Goal: Task Accomplishment & Management: Manage account settings

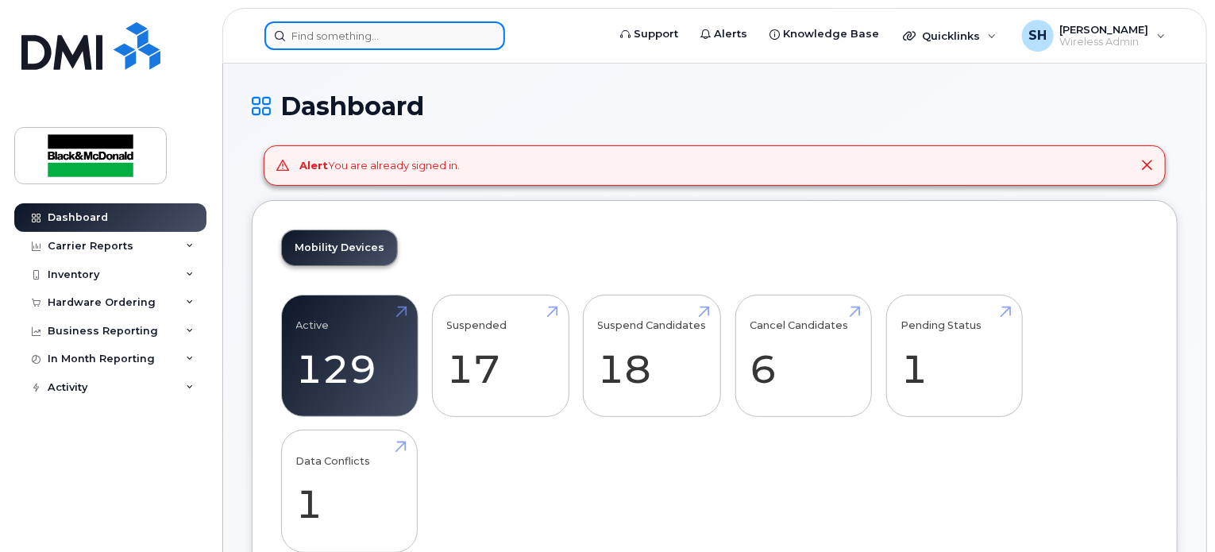
click at [371, 37] on input at bounding box center [385, 35] width 241 height 29
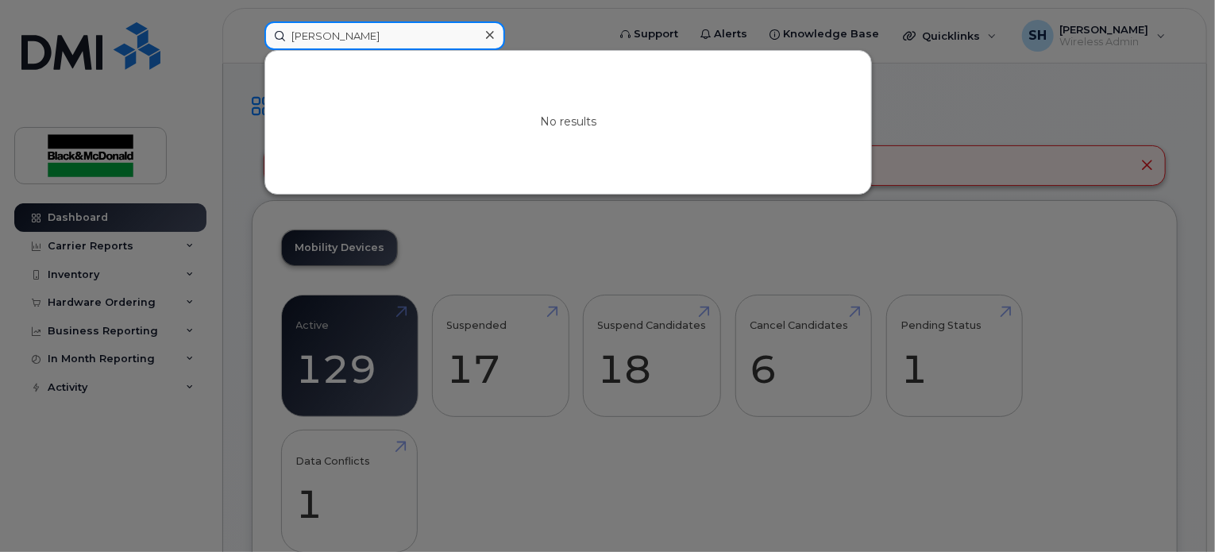
type input "Tosh Parker"
click at [563, 213] on div at bounding box center [607, 276] width 1215 height 552
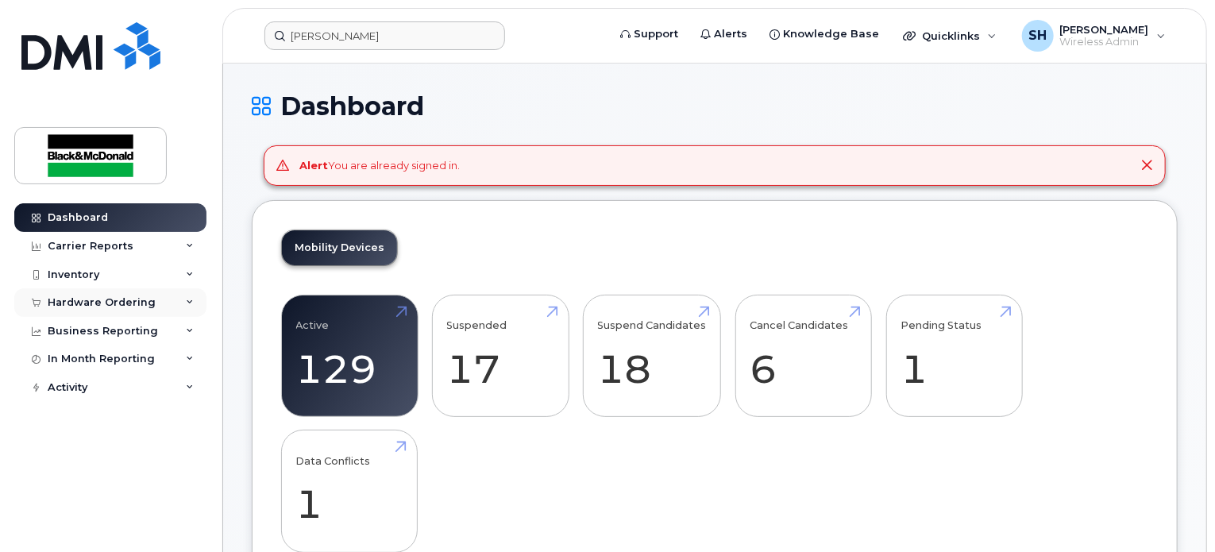
click at [166, 299] on div "Hardware Ordering" at bounding box center [110, 302] width 192 height 29
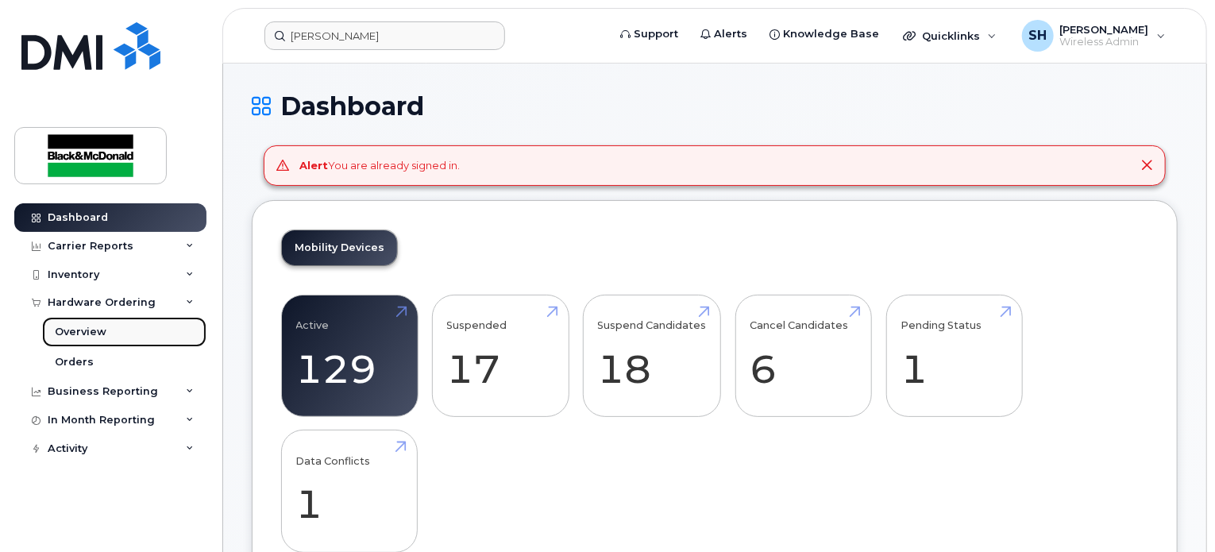
click at [125, 331] on link "Overview" at bounding box center [124, 332] width 164 height 30
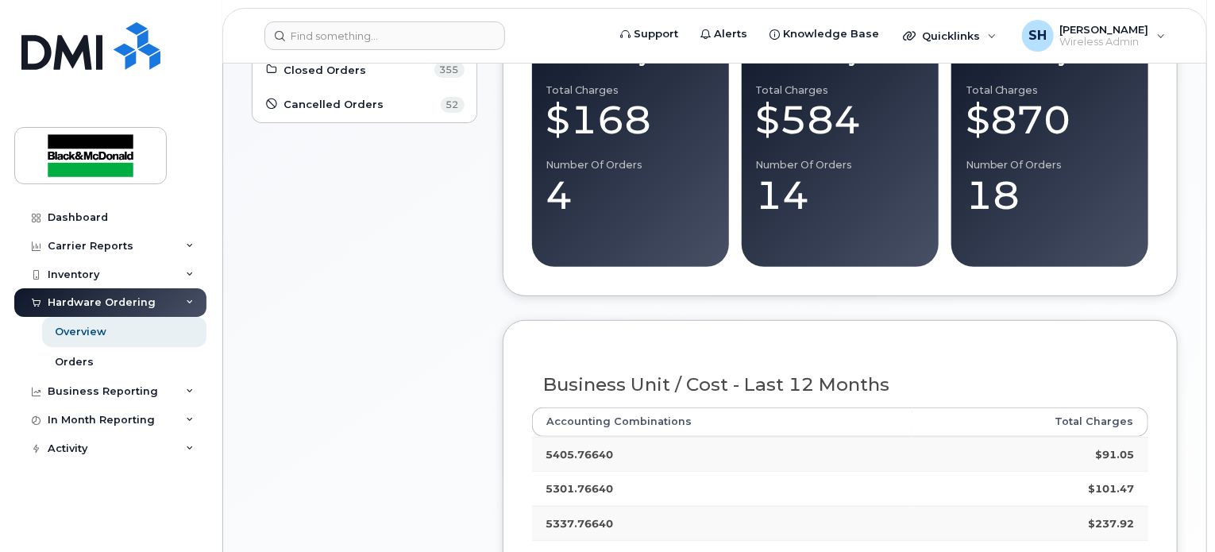
scroll to position [149, 0]
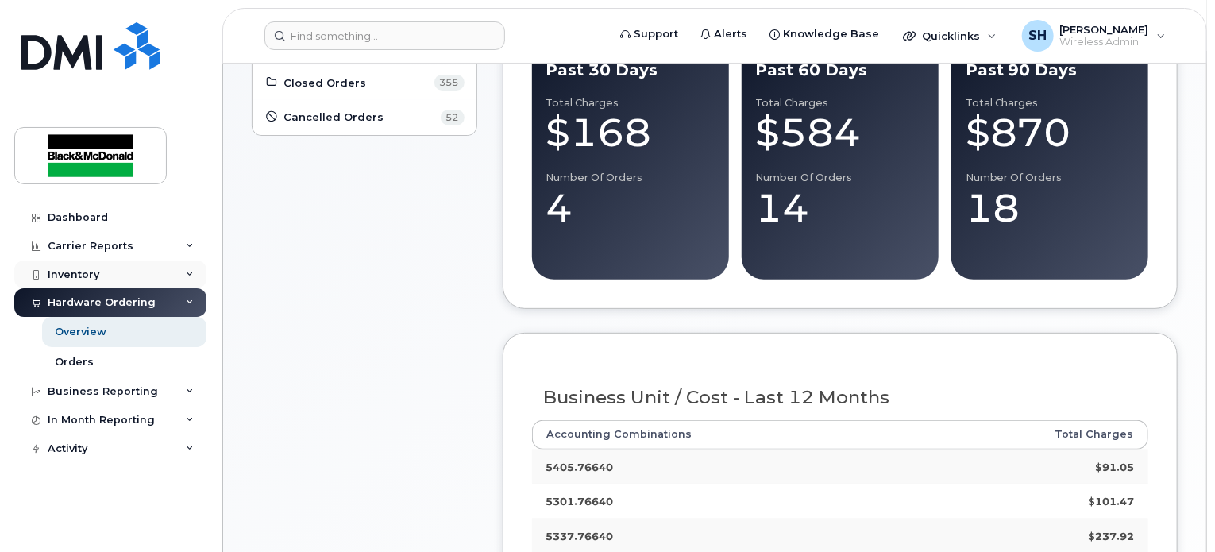
click at [191, 274] on icon at bounding box center [190, 275] width 8 height 8
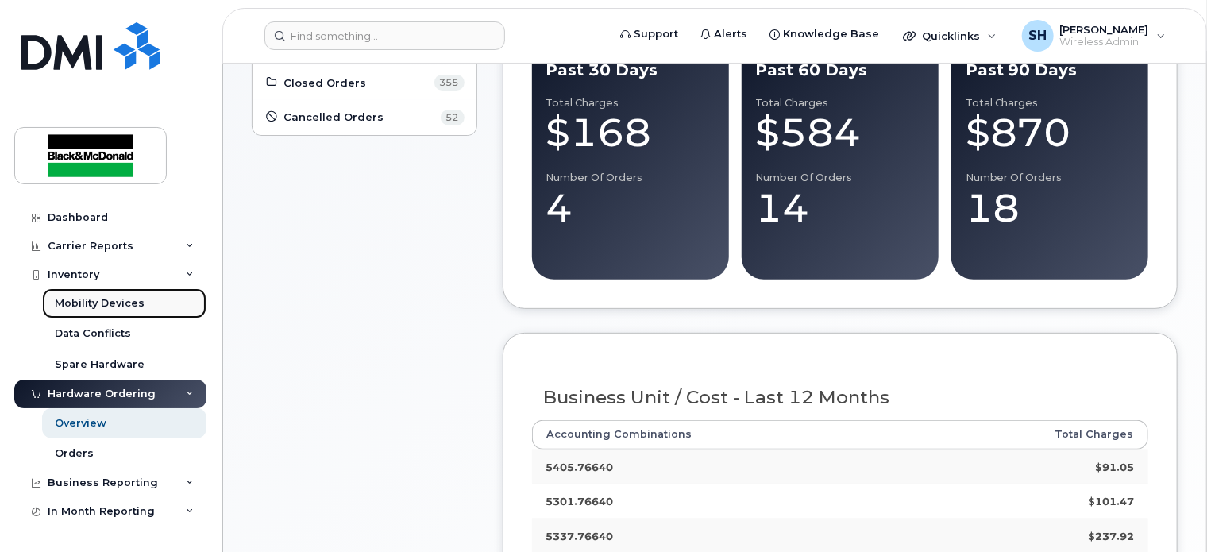
click at [122, 311] on div "Mobility Devices" at bounding box center [100, 303] width 90 height 14
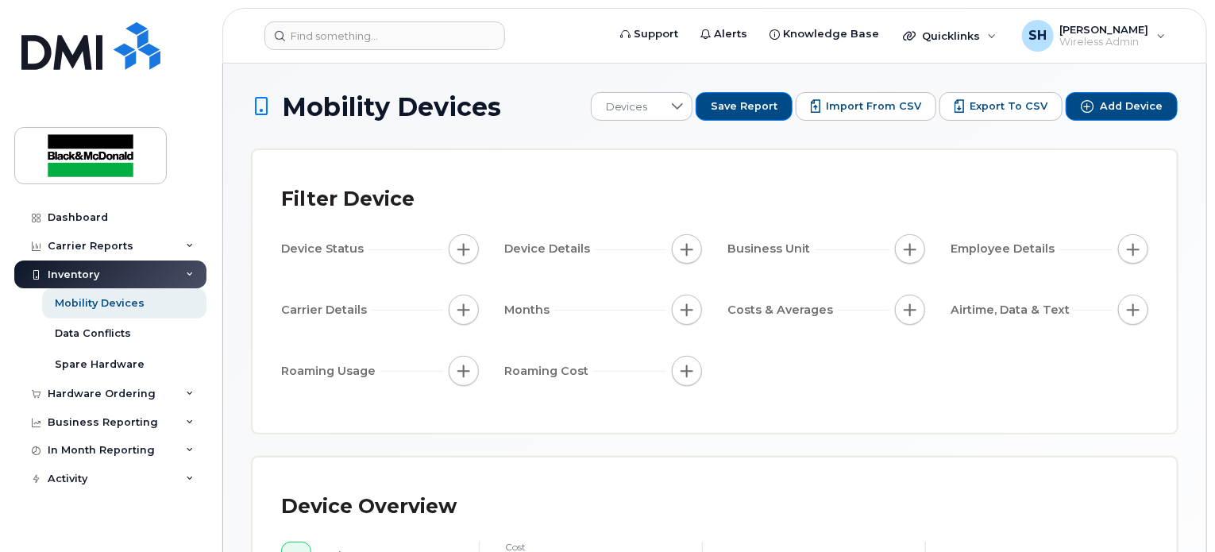
click at [892, 168] on div "Filter Device Device Status Device Details Business Unit Employee Details Carri…" at bounding box center [715, 291] width 925 height 283
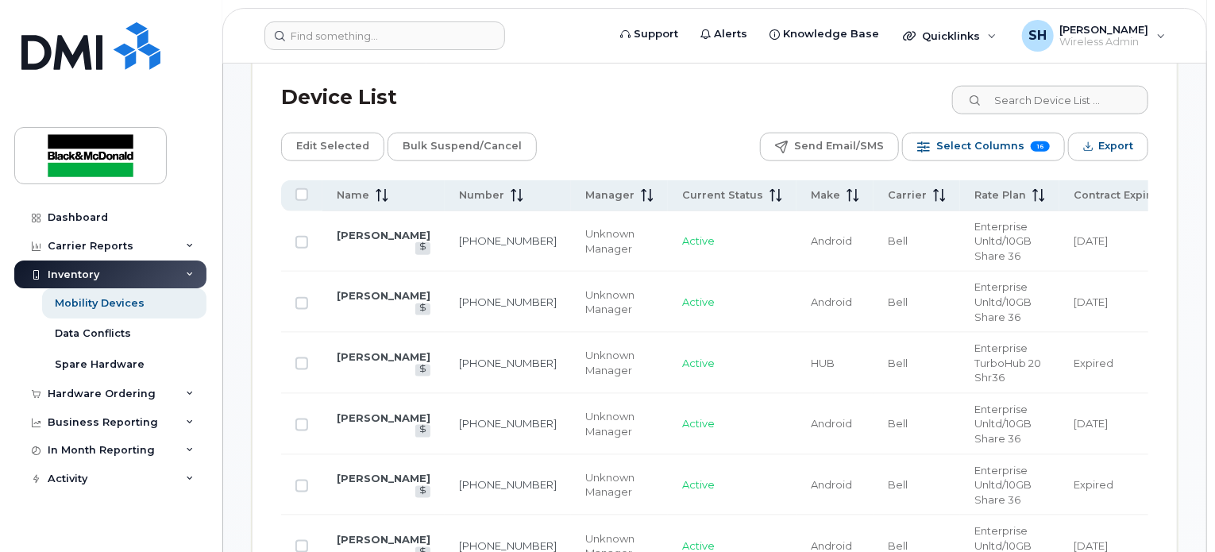
scroll to position [794, 0]
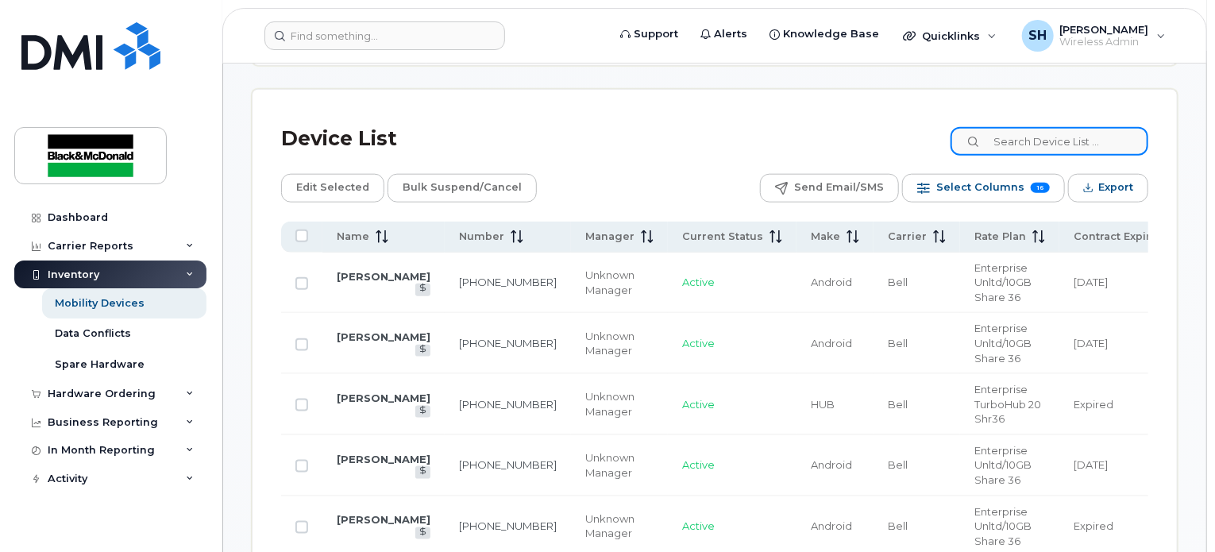
click at [1030, 141] on input at bounding box center [1050, 141] width 198 height 29
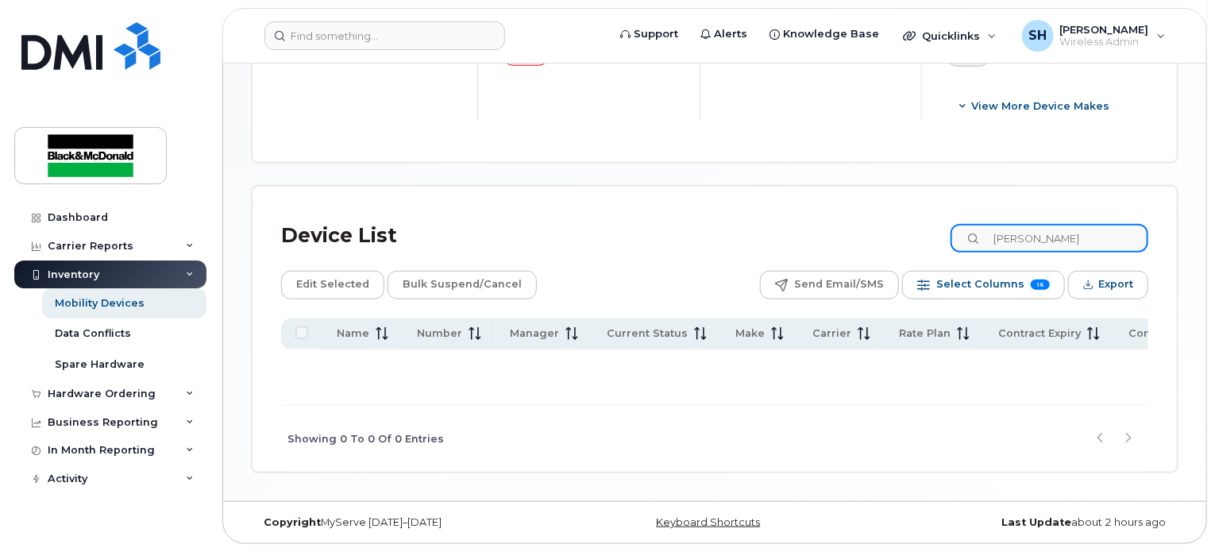
scroll to position [699, 0]
click at [1081, 239] on input "Tosh Parker" at bounding box center [1050, 238] width 198 height 29
type input "T"
type input "Tosh"
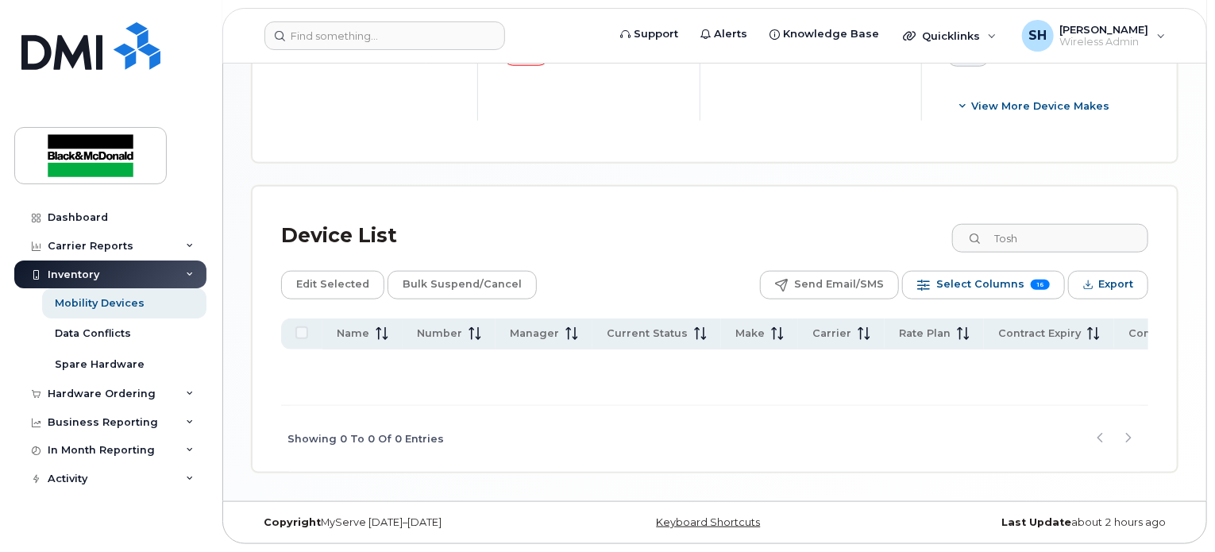
click at [715, 234] on div "Device List Tosh" at bounding box center [715, 235] width 868 height 41
click at [728, 218] on div "Device List Tosh" at bounding box center [715, 235] width 868 height 41
click at [109, 304] on div "Mobility Devices" at bounding box center [100, 303] width 90 height 14
click at [183, 267] on div "Inventory" at bounding box center [110, 275] width 192 height 29
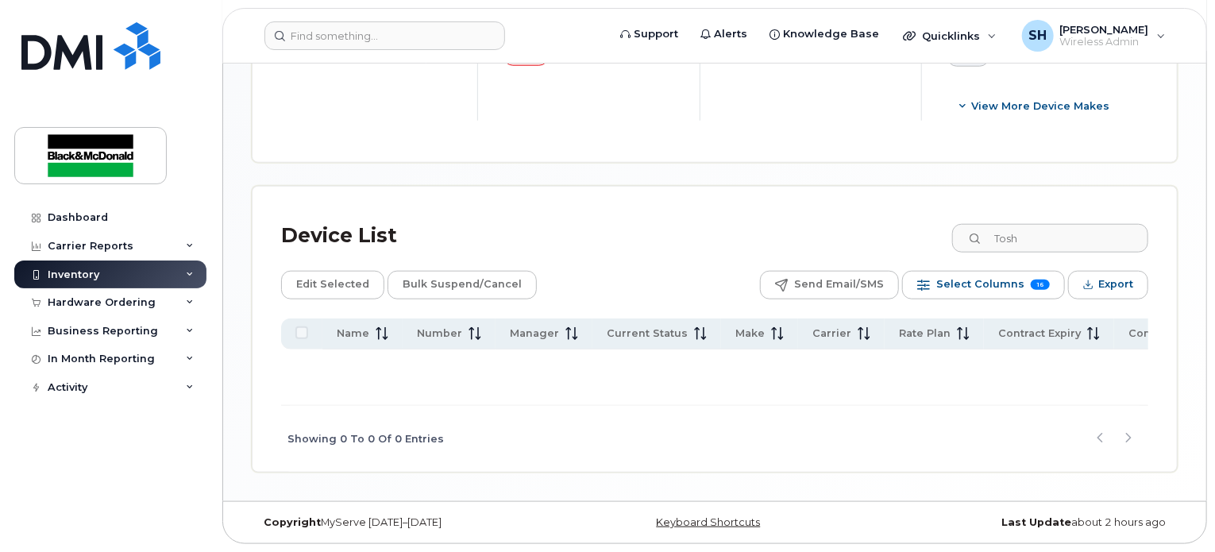
click at [183, 267] on div "Inventory" at bounding box center [110, 275] width 192 height 29
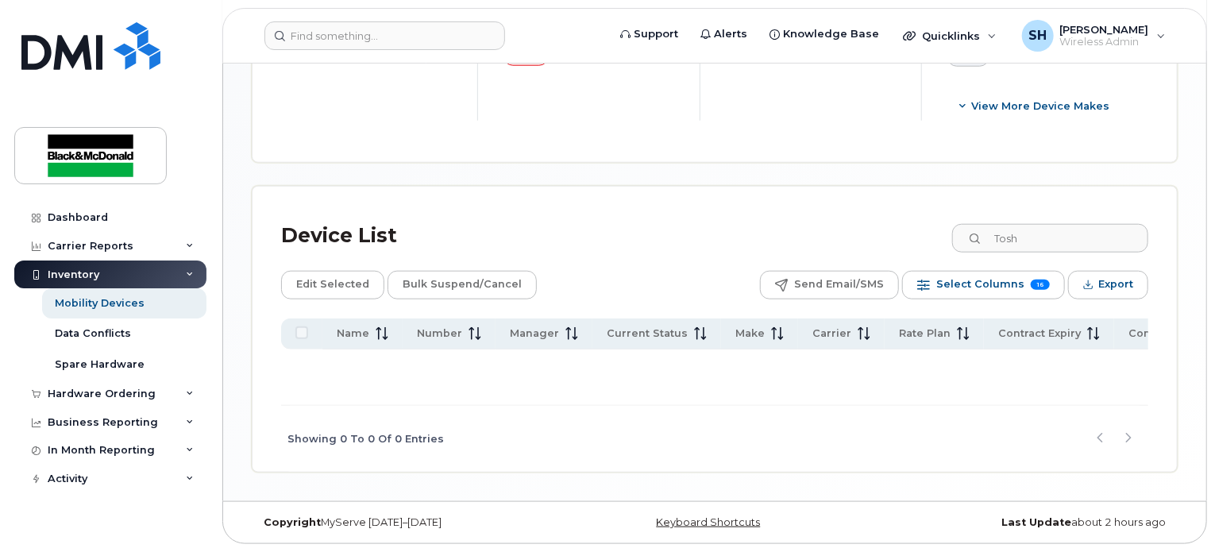
click at [182, 272] on div "Inventory" at bounding box center [110, 275] width 192 height 29
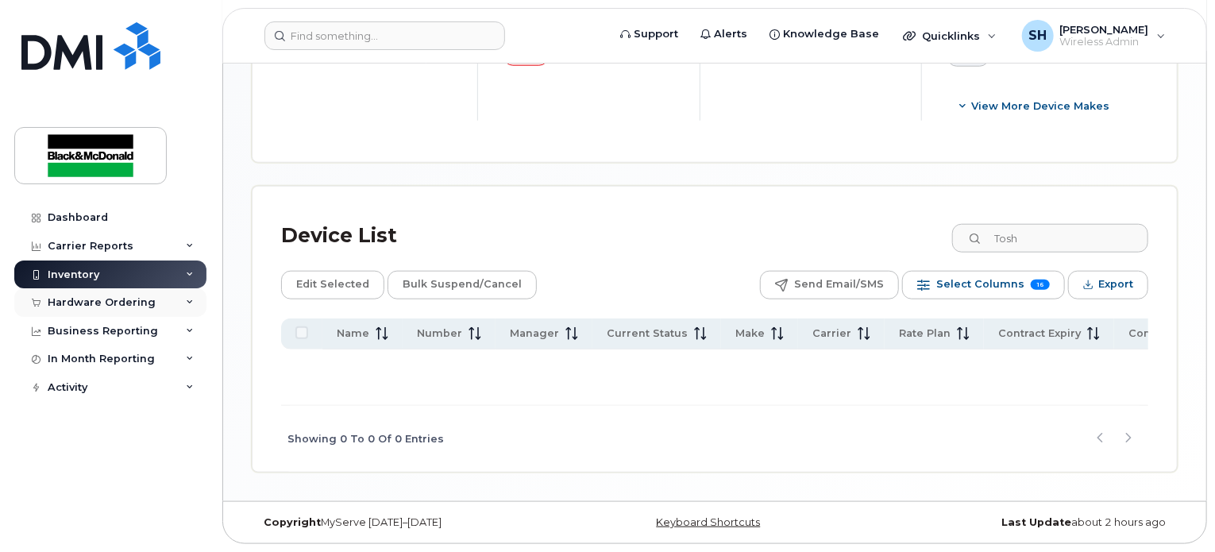
click at [185, 304] on div "Hardware Ordering" at bounding box center [110, 302] width 192 height 29
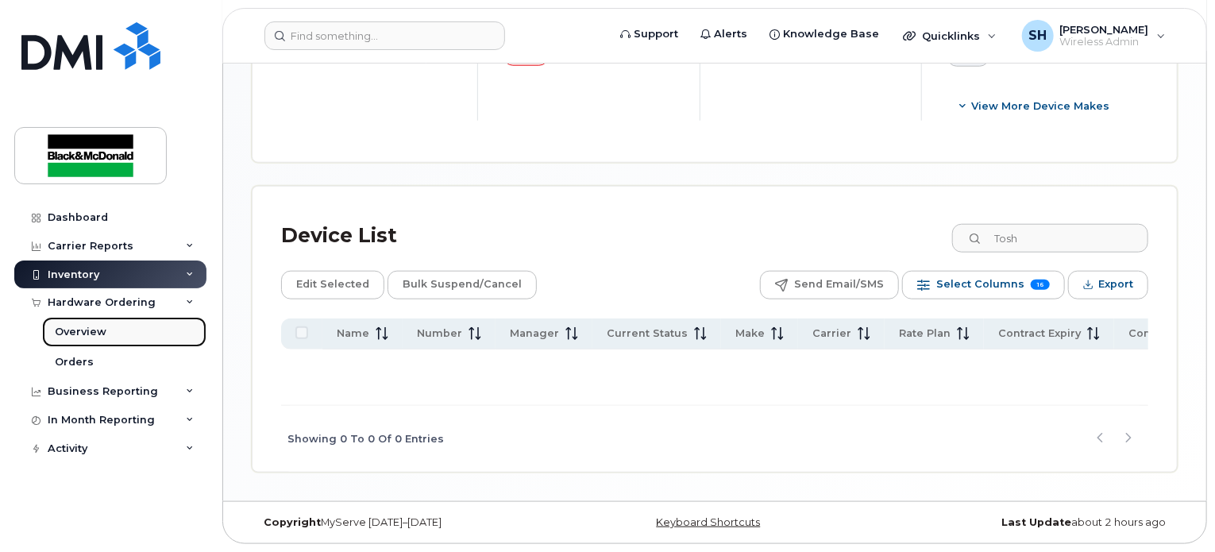
click at [126, 333] on link "Overview" at bounding box center [124, 332] width 164 height 30
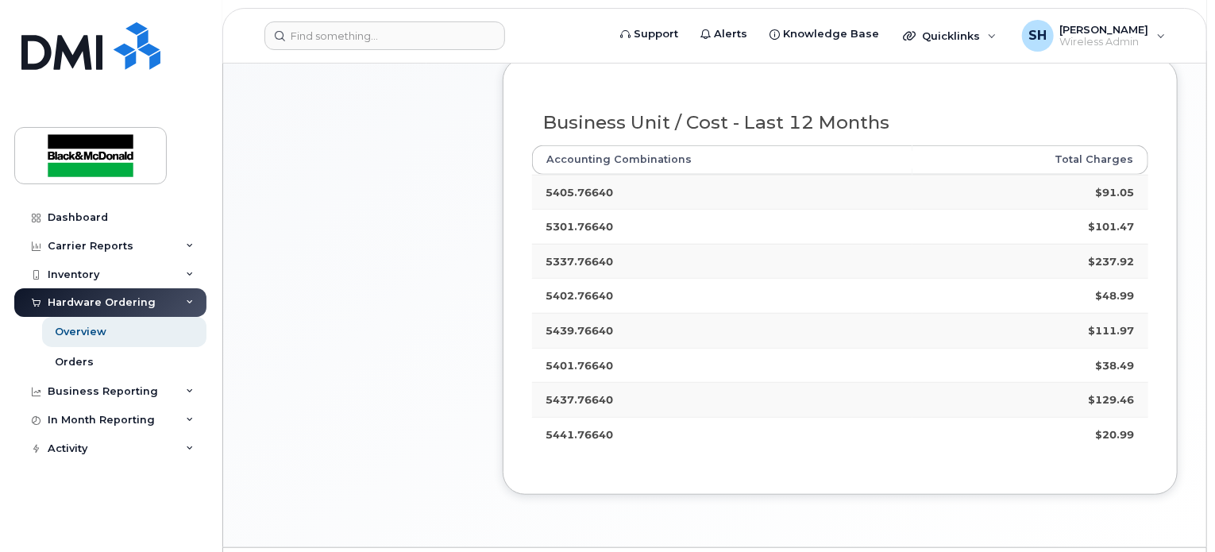
scroll to position [467, 0]
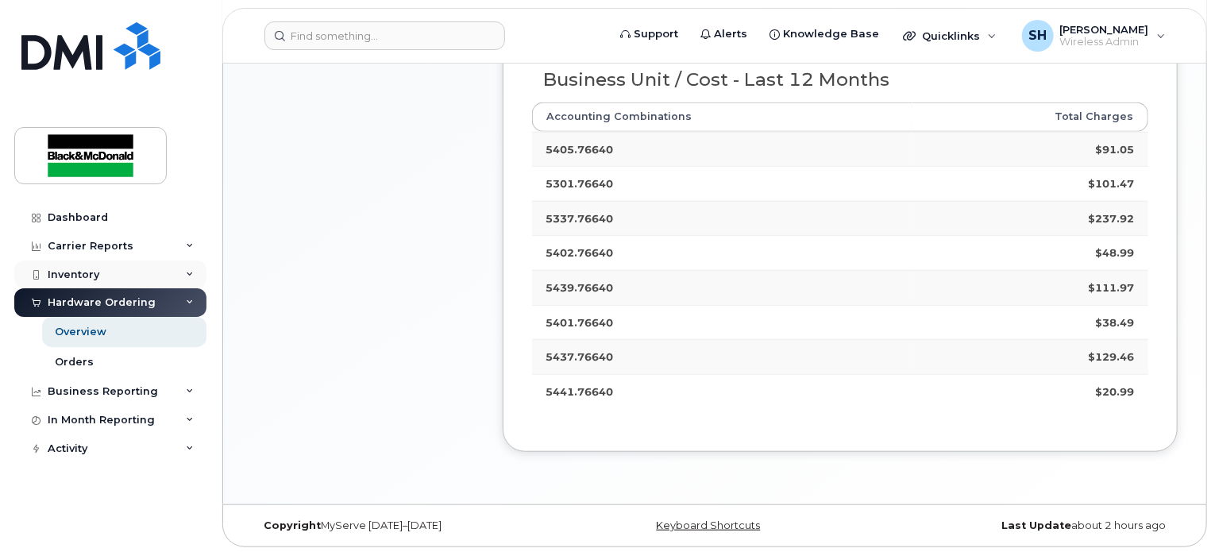
click at [118, 270] on div "Inventory" at bounding box center [110, 275] width 192 height 29
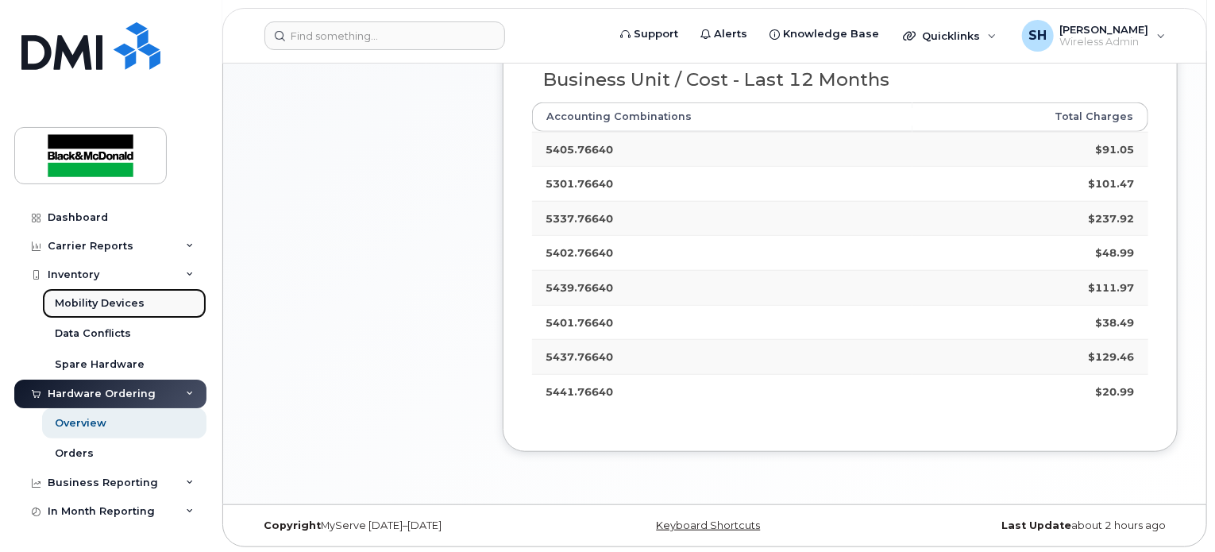
click at [102, 301] on div "Mobility Devices" at bounding box center [100, 303] width 90 height 14
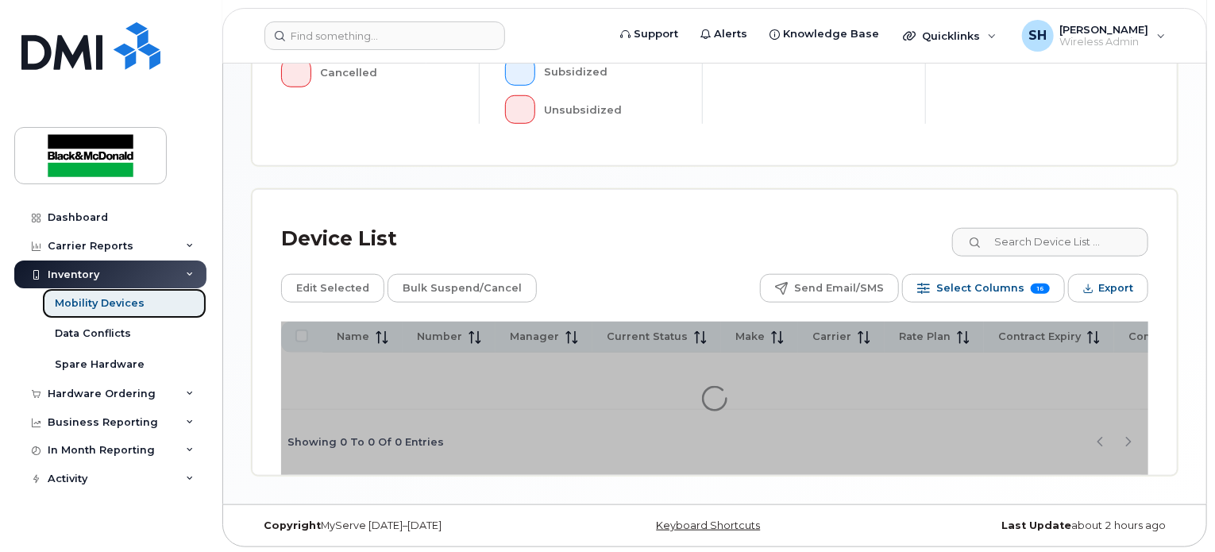
scroll to position [604, 0]
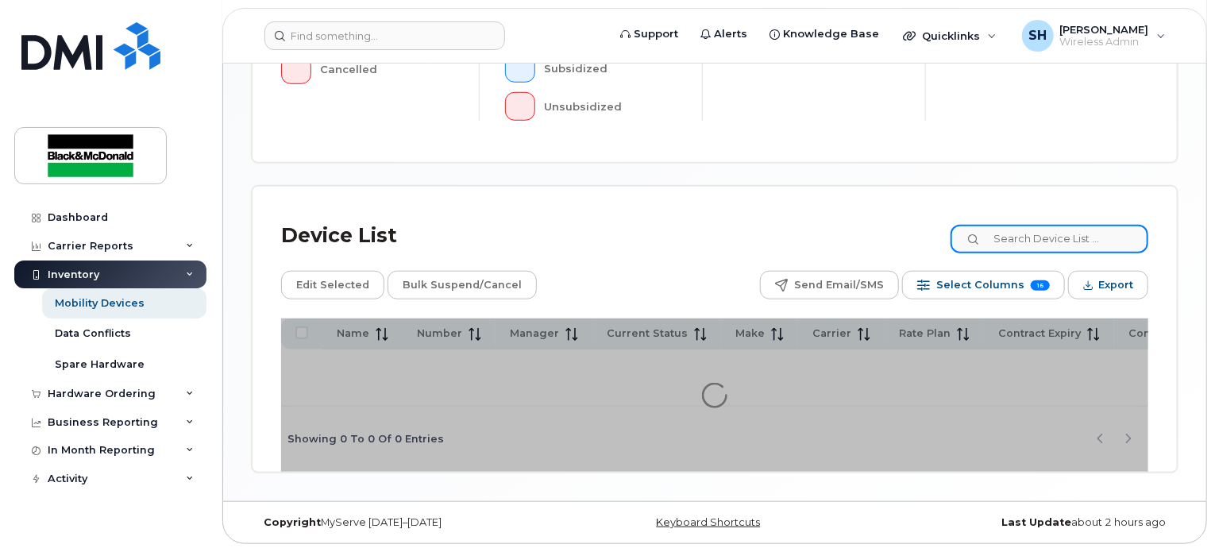
click at [1026, 243] on input at bounding box center [1050, 239] width 198 height 29
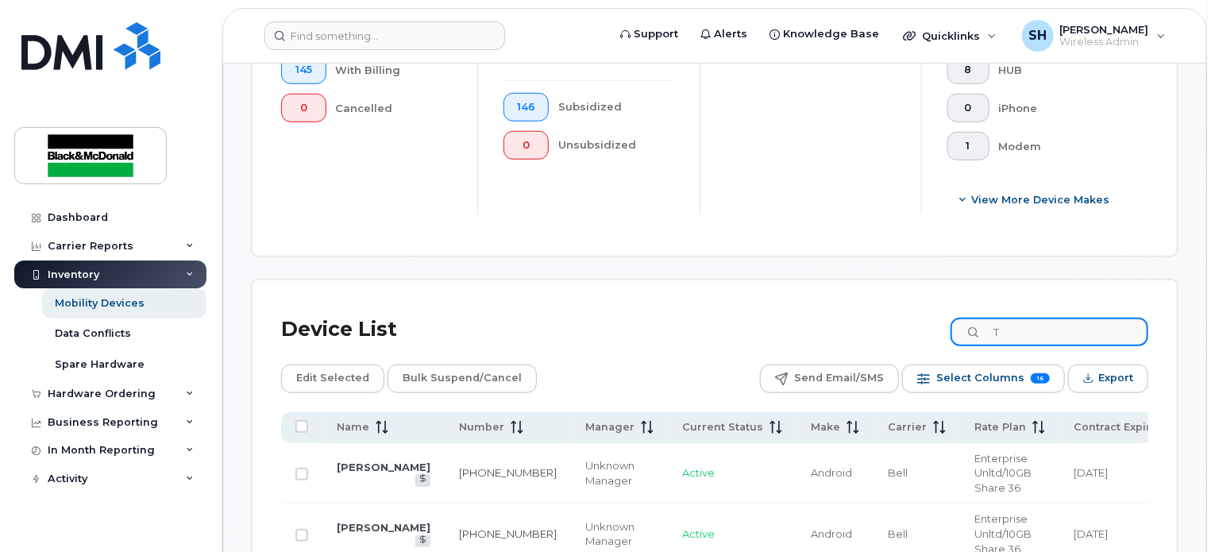
scroll to position [645, 0]
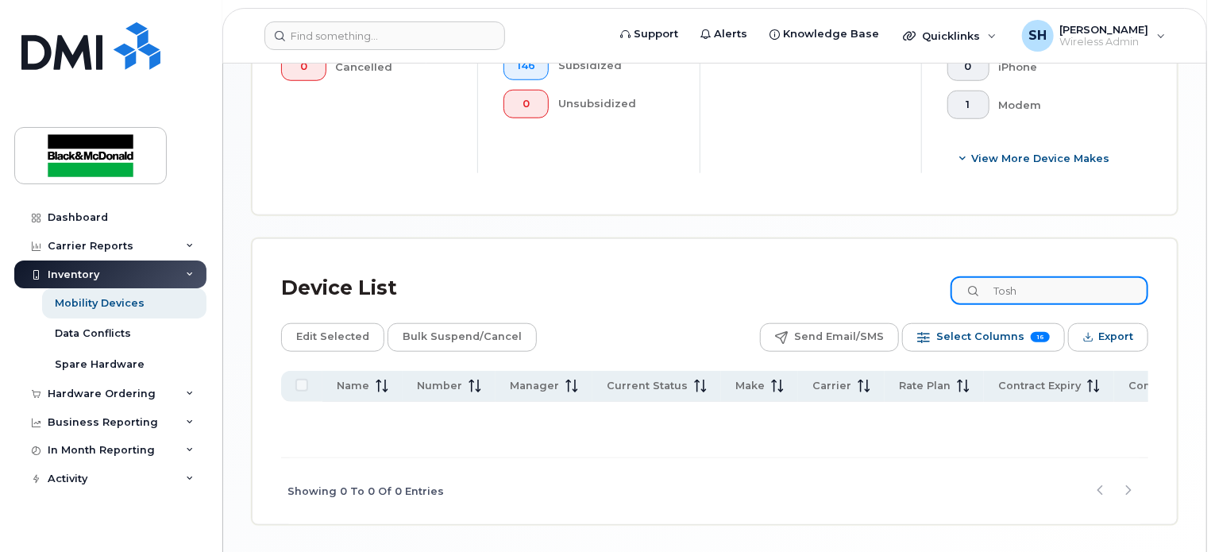
type input "Tosh"
click at [754, 304] on div "Device List Tosh" at bounding box center [715, 288] width 868 height 41
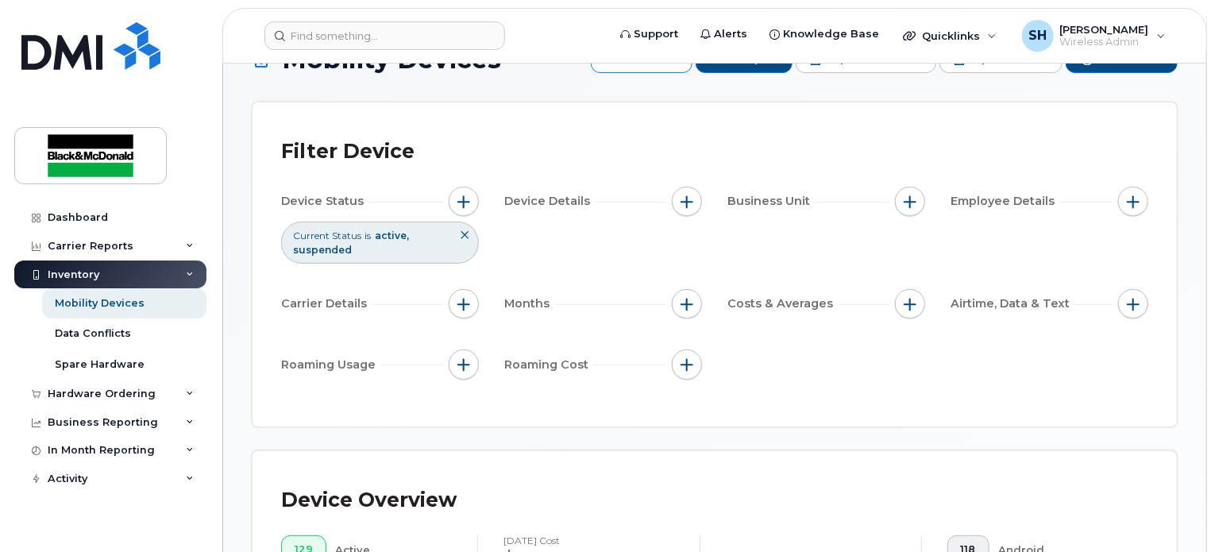
scroll to position [0, 0]
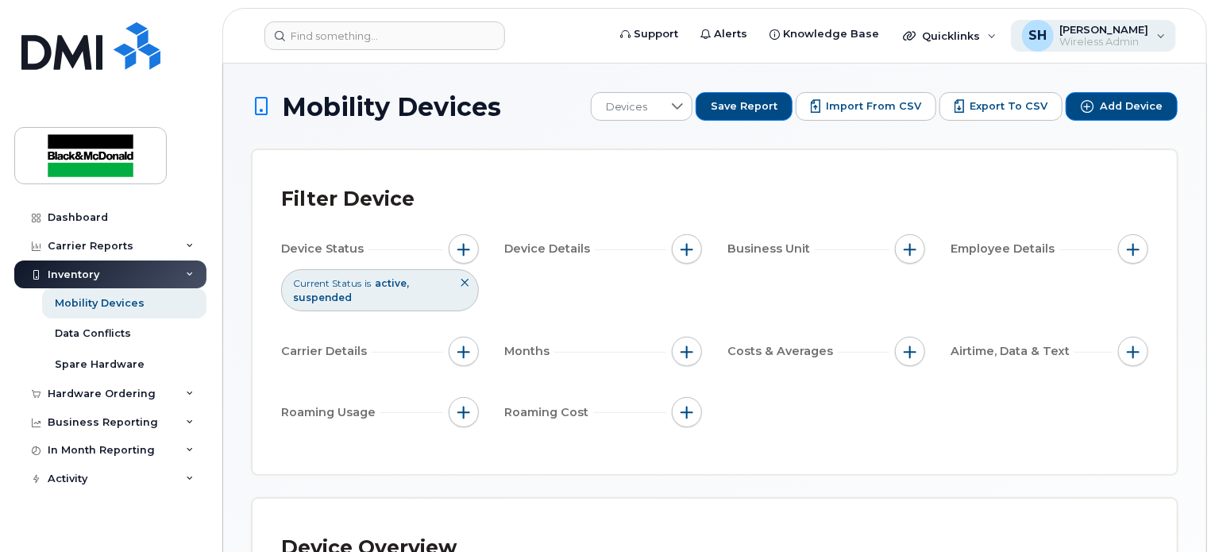
click at [1163, 38] on div "SH Serena Hunter Wireless Admin" at bounding box center [1094, 36] width 166 height 32
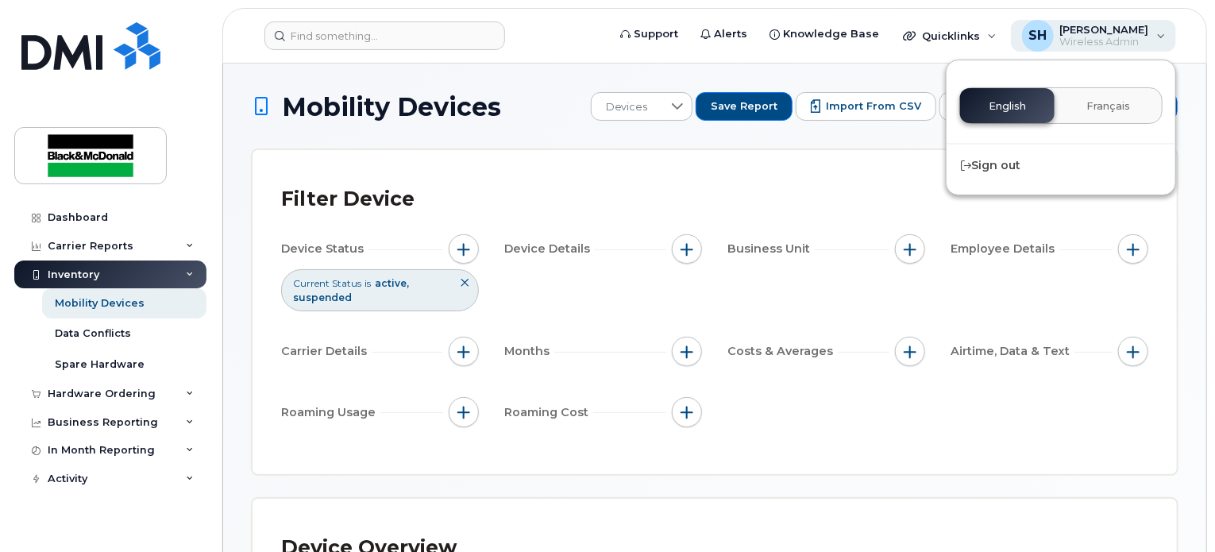
click at [1163, 38] on div "SH Serena Hunter Wireless Admin" at bounding box center [1094, 36] width 166 height 32
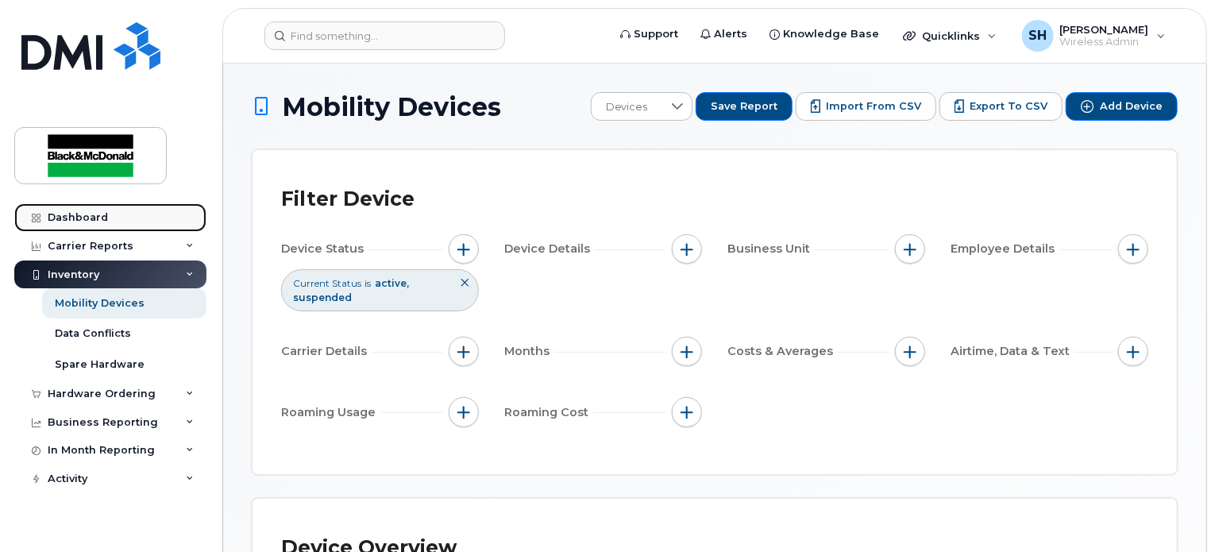
click at [90, 214] on div "Dashboard" at bounding box center [78, 217] width 60 height 13
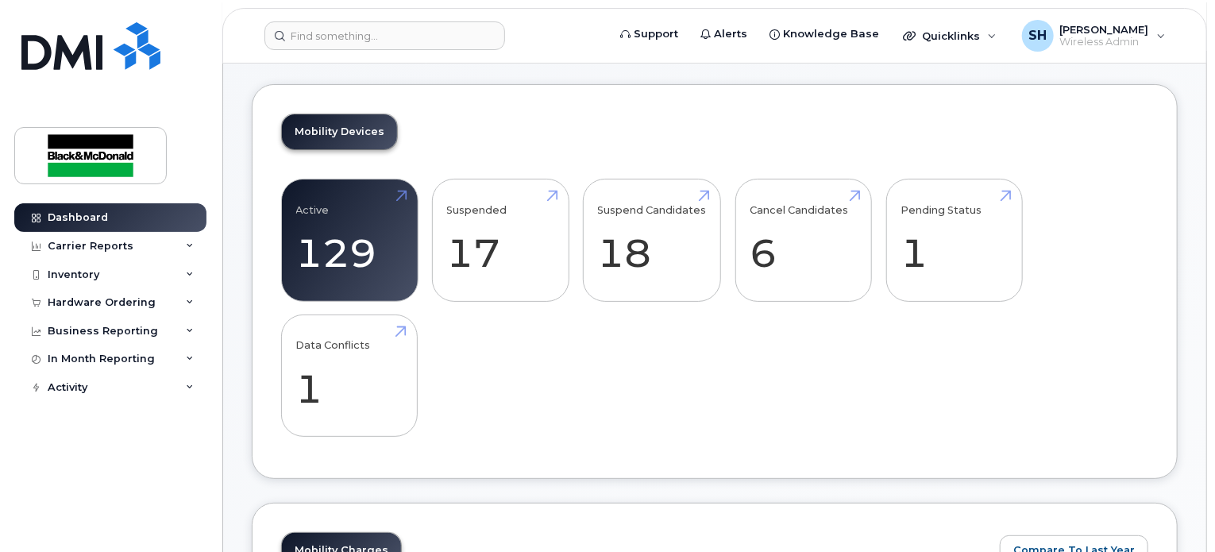
scroll to position [159, 0]
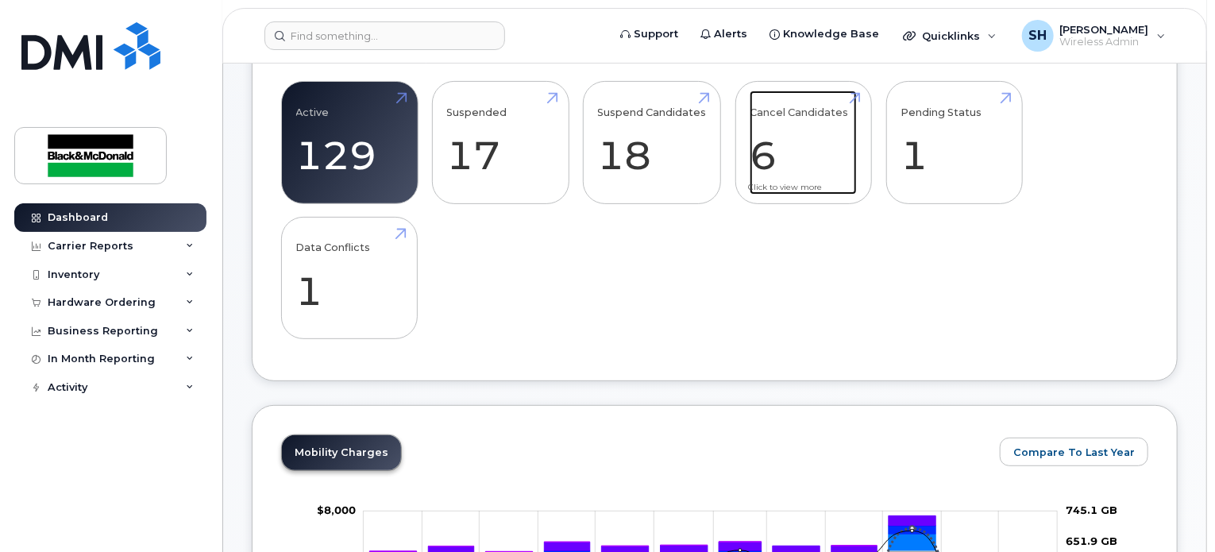
click at [801, 156] on link "Cancel Candidates 6" at bounding box center [803, 143] width 107 height 105
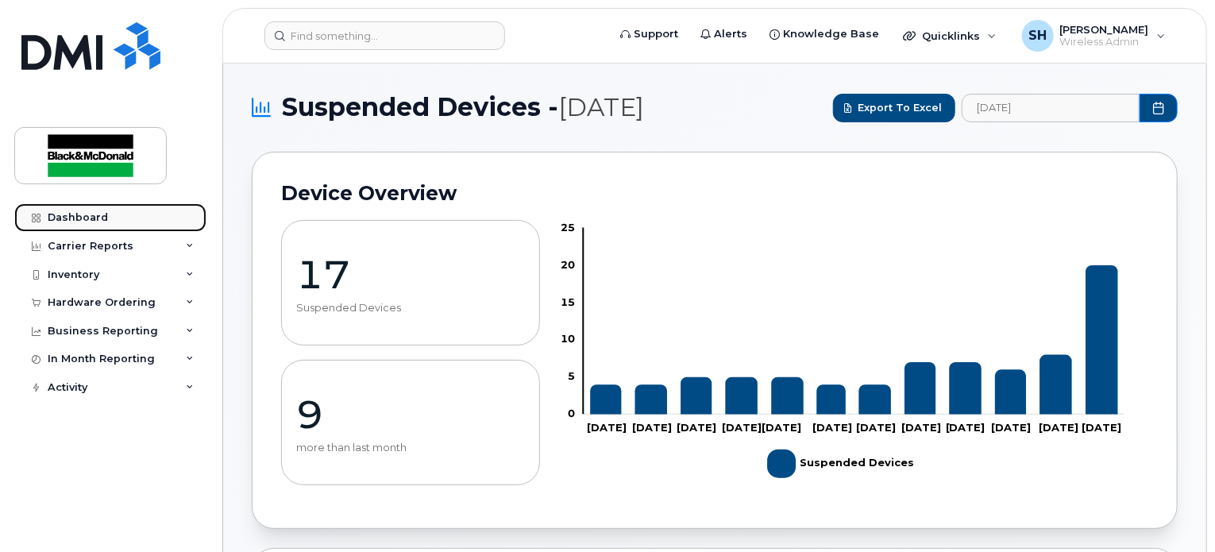
click at [92, 212] on div "Dashboard" at bounding box center [78, 217] width 60 height 13
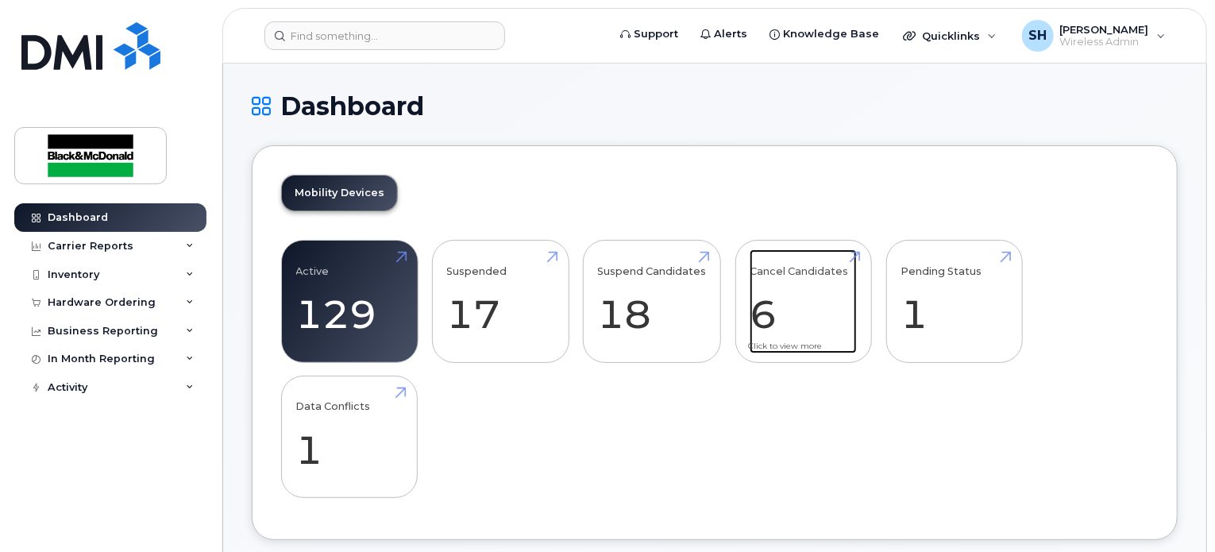
click at [822, 304] on link "Cancel Candidates 6" at bounding box center [803, 301] width 107 height 105
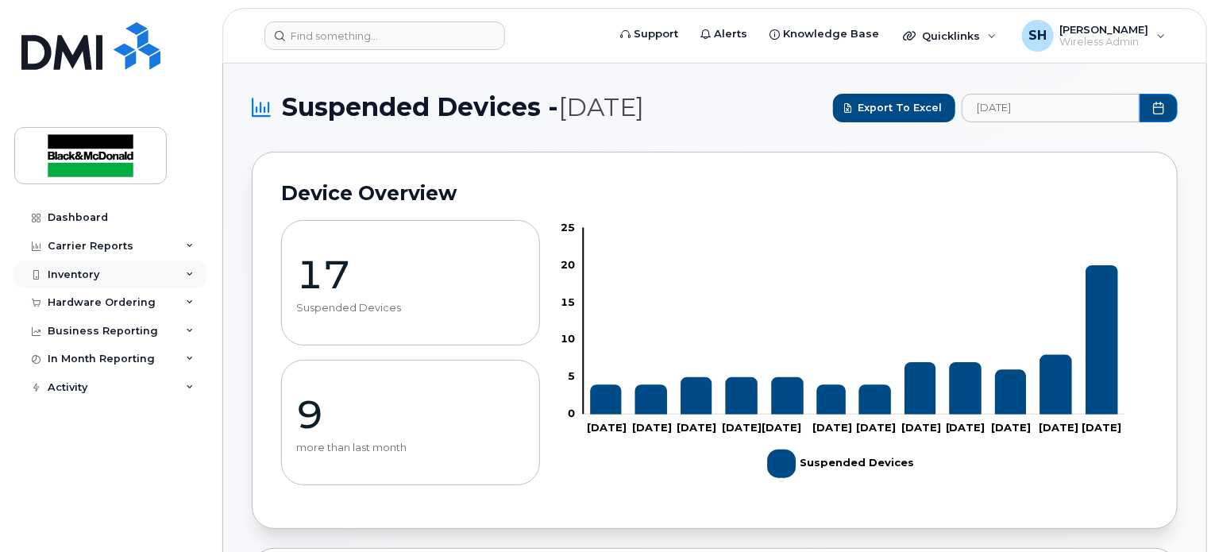
click at [156, 275] on div "Inventory" at bounding box center [110, 275] width 192 height 29
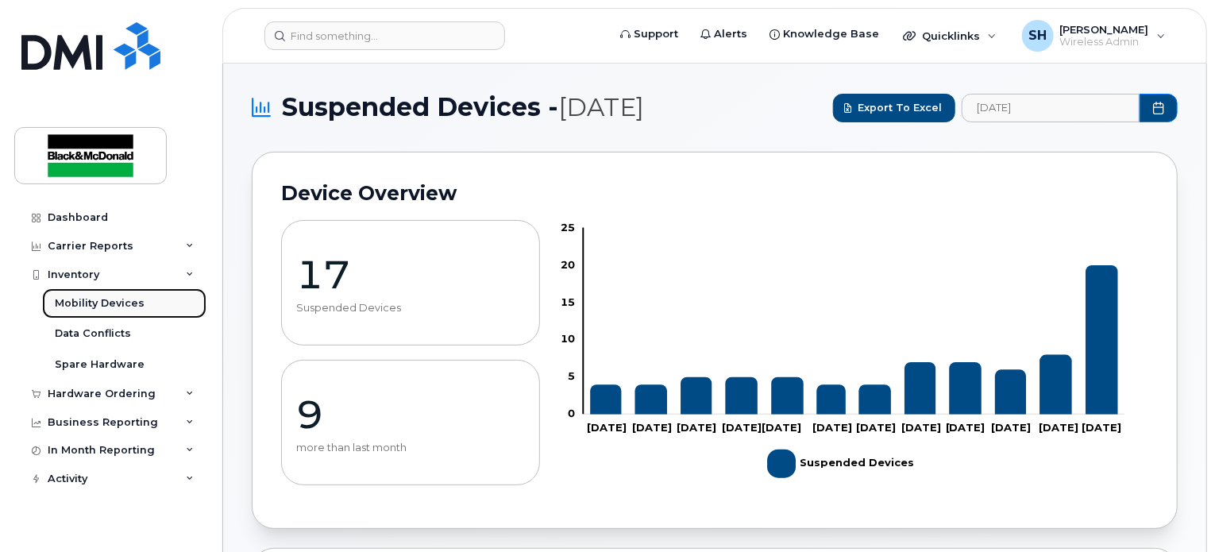
click at [130, 310] on div "Mobility Devices" at bounding box center [100, 303] width 90 height 14
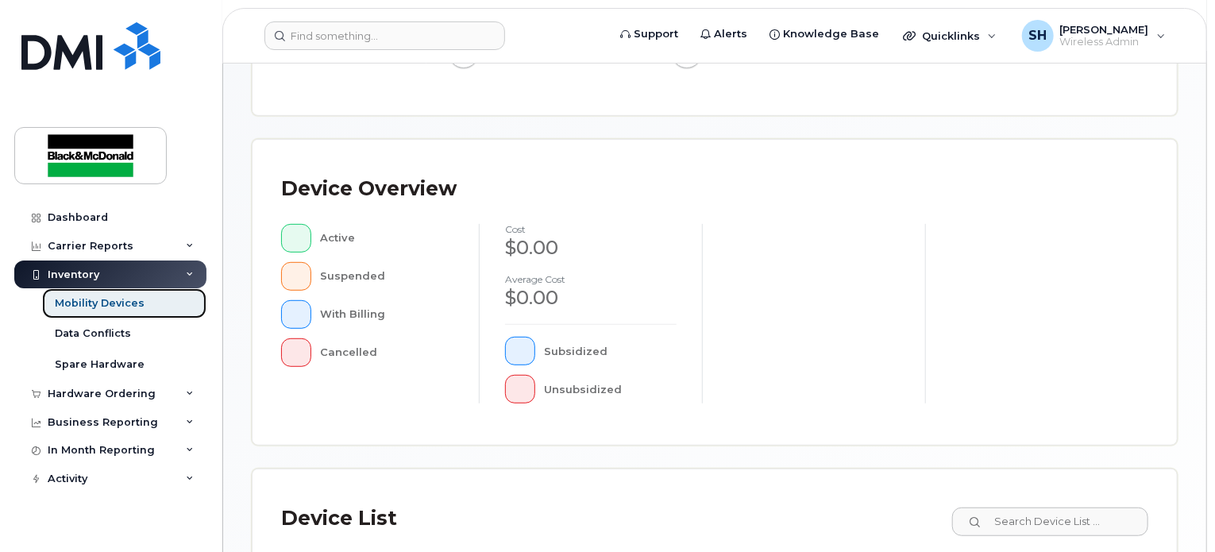
scroll to position [604, 0]
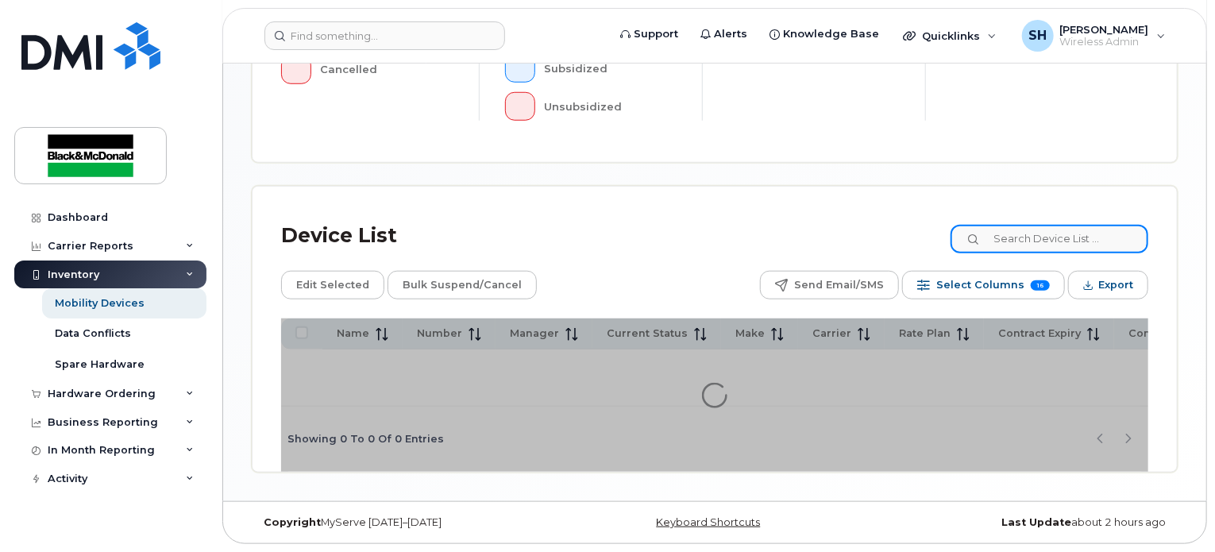
click at [1016, 246] on input at bounding box center [1050, 239] width 198 height 29
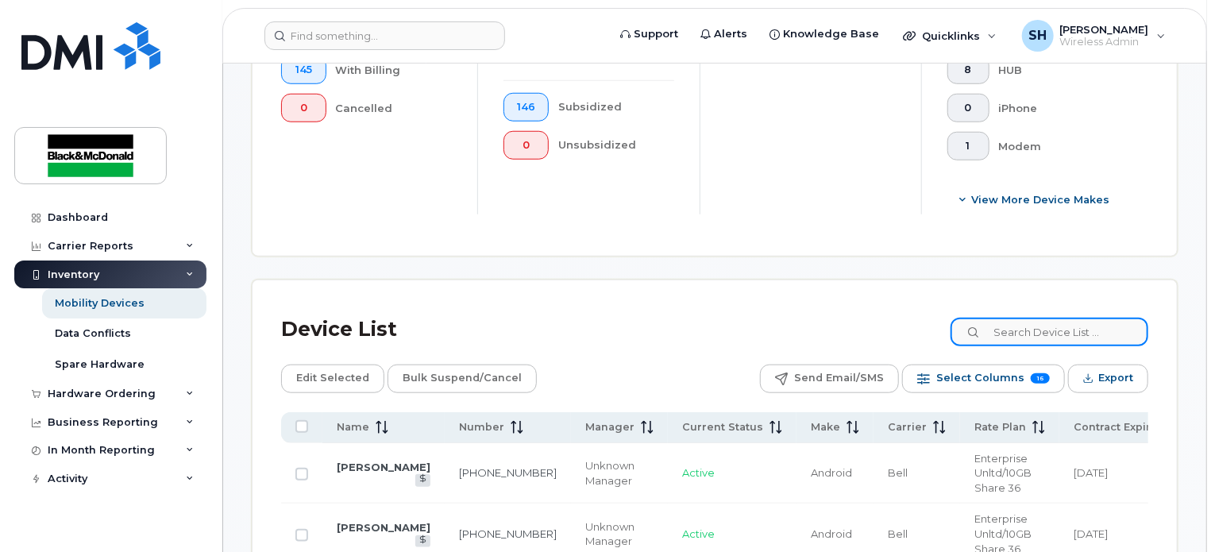
scroll to position [645, 0]
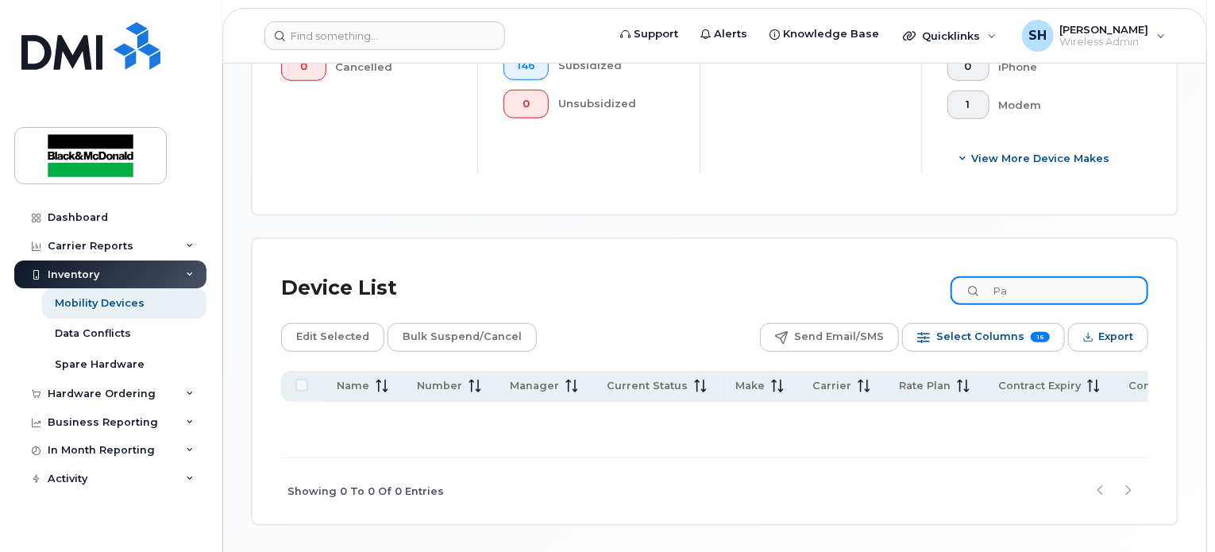
type input "P"
type input "Tosh"
click at [1112, 285] on input "Tosh" at bounding box center [1050, 290] width 198 height 29
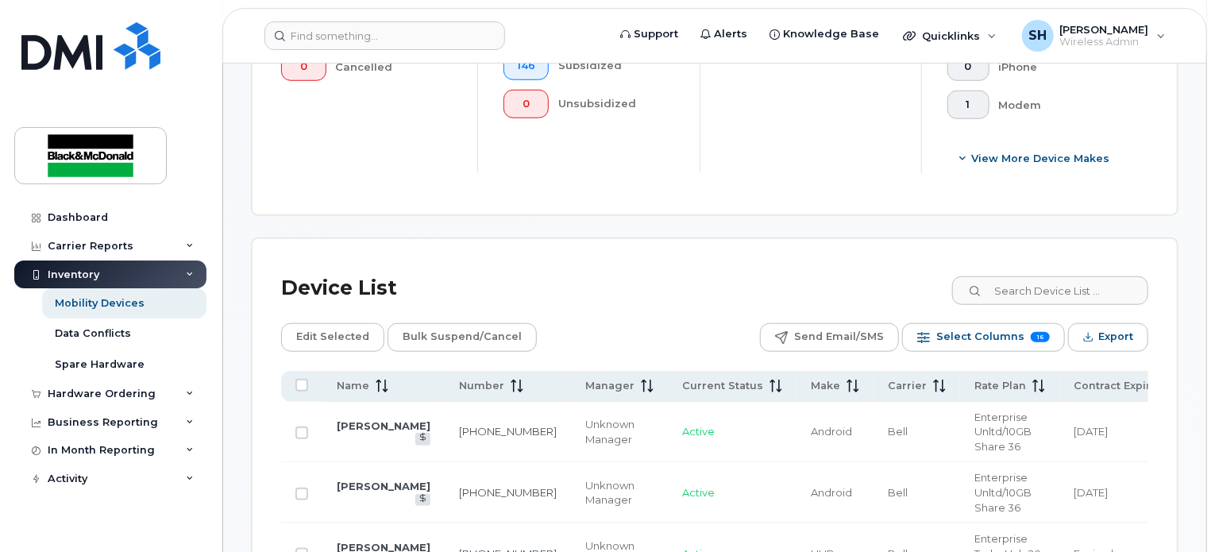
drag, startPoint x: 510, startPoint y: 253, endPoint x: 518, endPoint y: 245, distance: 11.2
drag, startPoint x: 458, startPoint y: 200, endPoint x: 802, endPoint y: 230, distance: 345.2
click at [194, 400] on div "Hardware Ordering" at bounding box center [110, 394] width 192 height 29
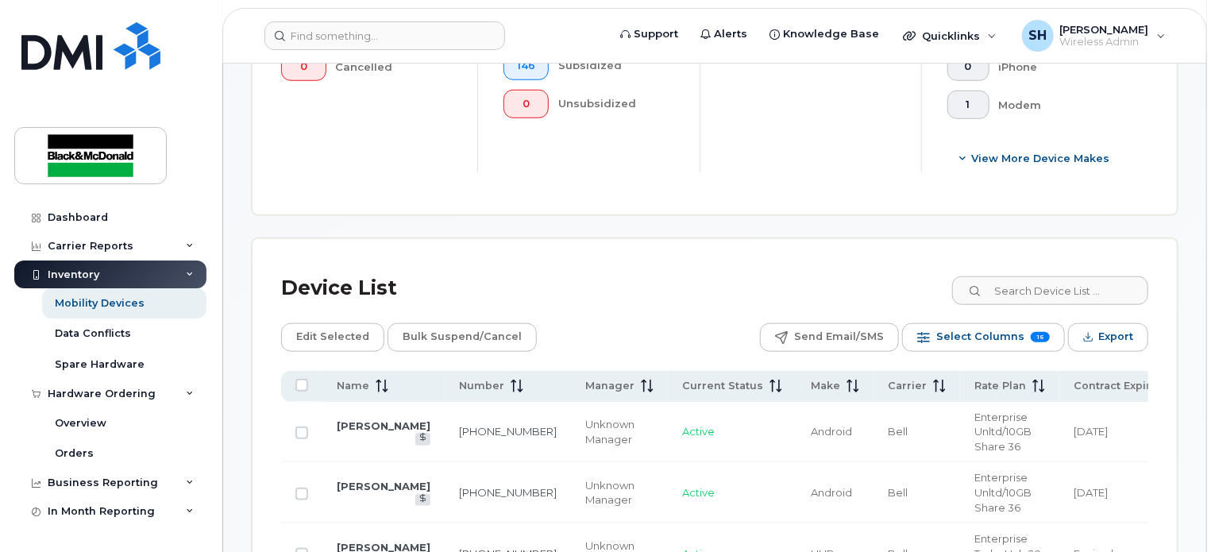
click at [650, 281] on div "Device List" at bounding box center [715, 288] width 868 height 41
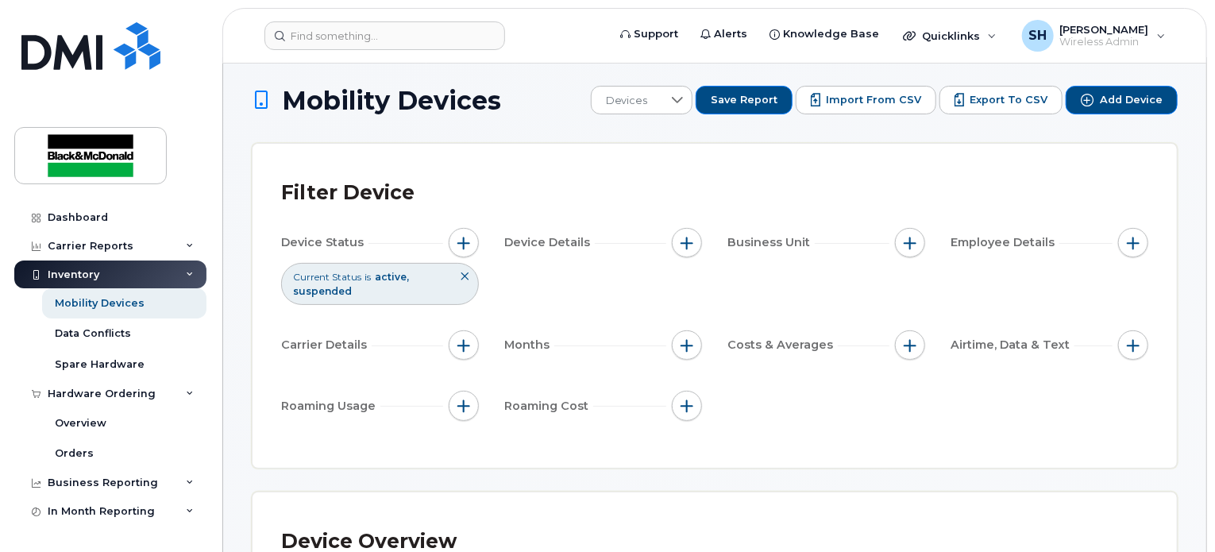
scroll to position [0, 0]
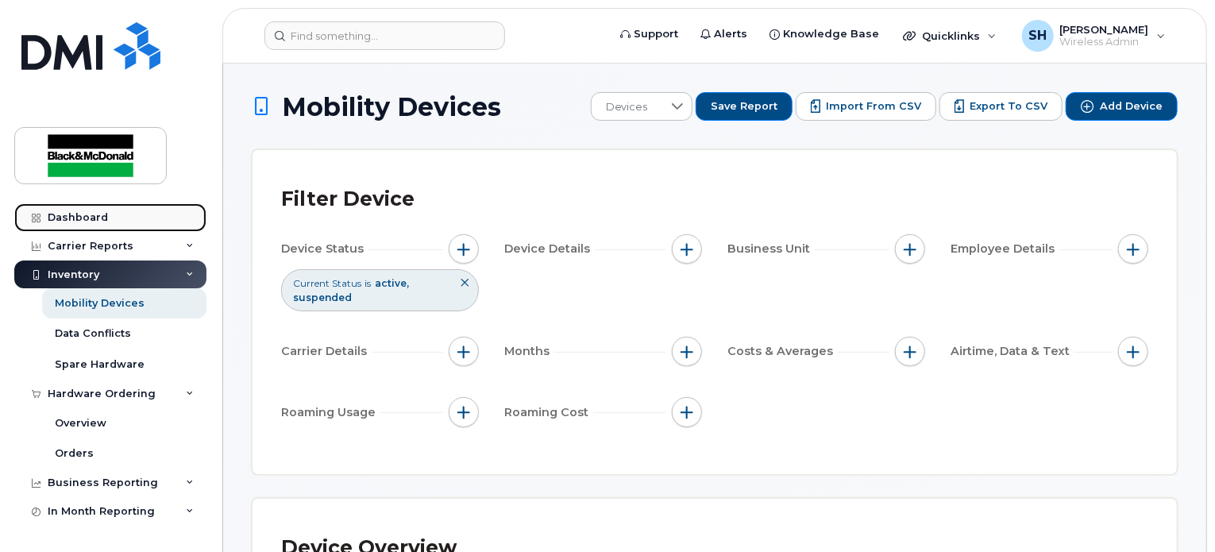
click at [123, 222] on link "Dashboard" at bounding box center [110, 217] width 192 height 29
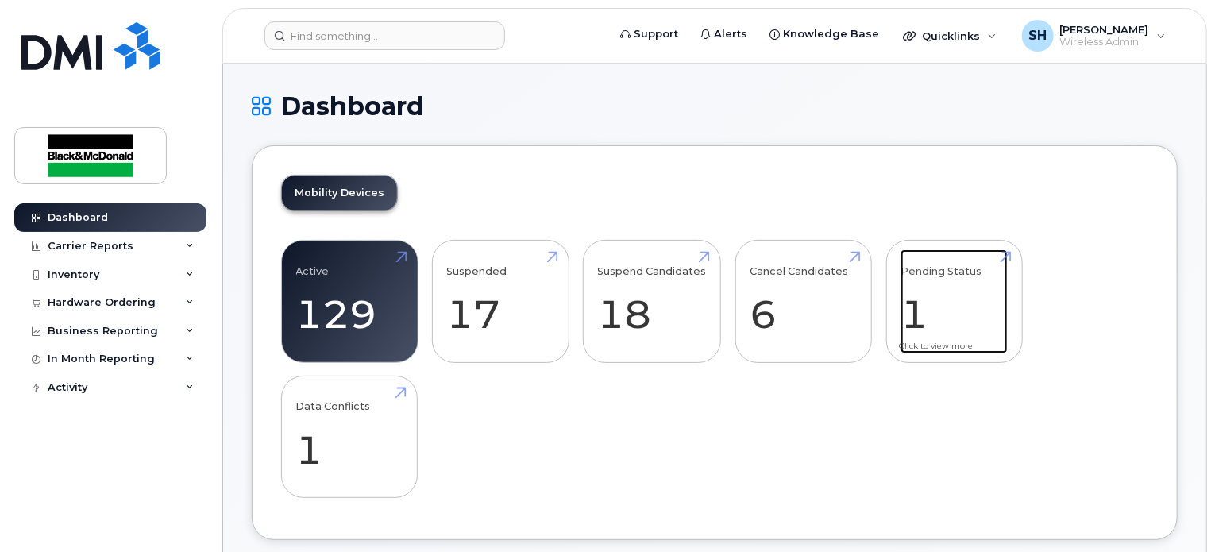
click at [962, 292] on link "Pending Status 1" at bounding box center [954, 301] width 107 height 105
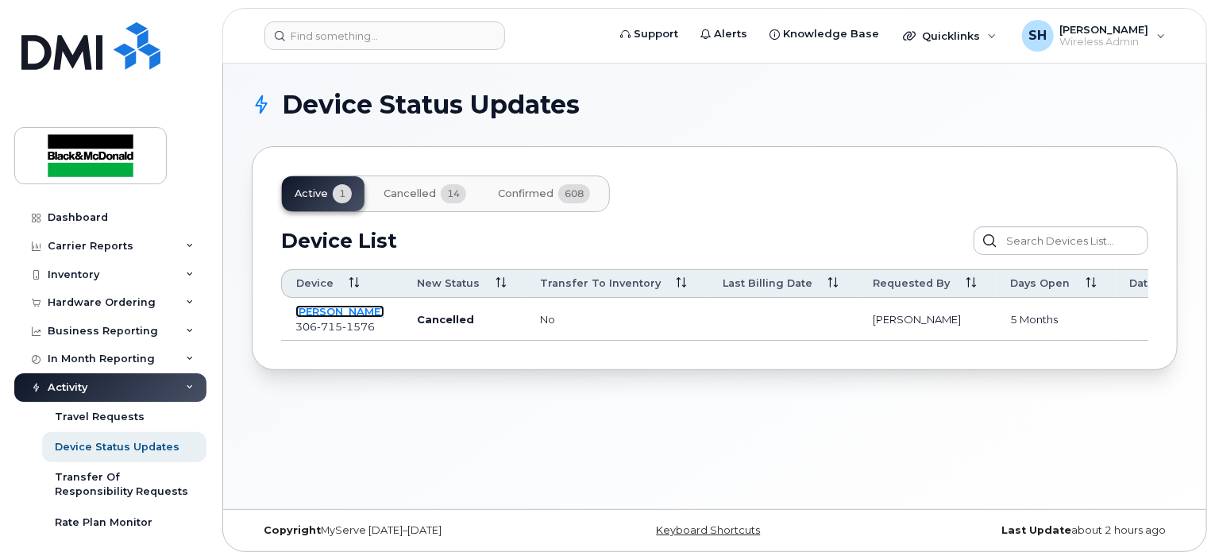
click at [327, 315] on link "[PERSON_NAME]" at bounding box center [340, 311] width 89 height 13
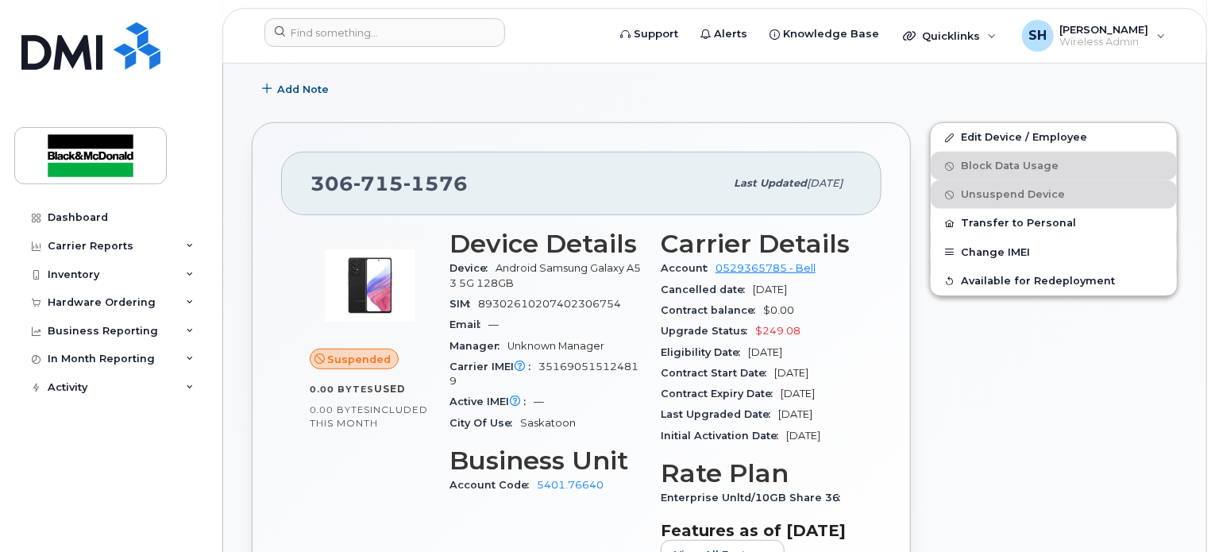
scroll to position [397, 0]
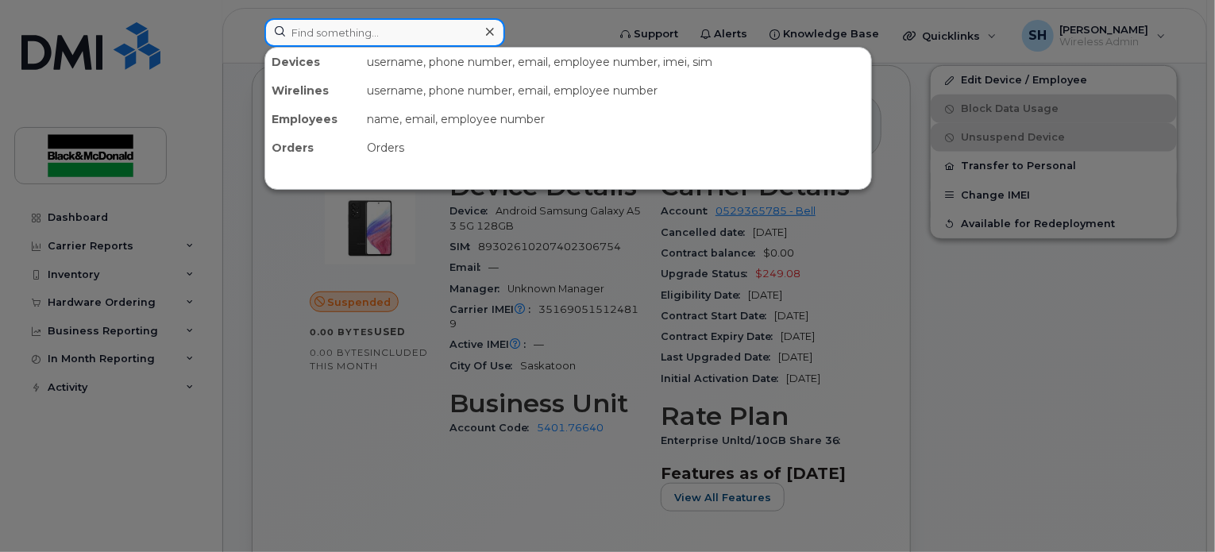
click at [334, 33] on input at bounding box center [385, 32] width 241 height 29
paste input "298084"
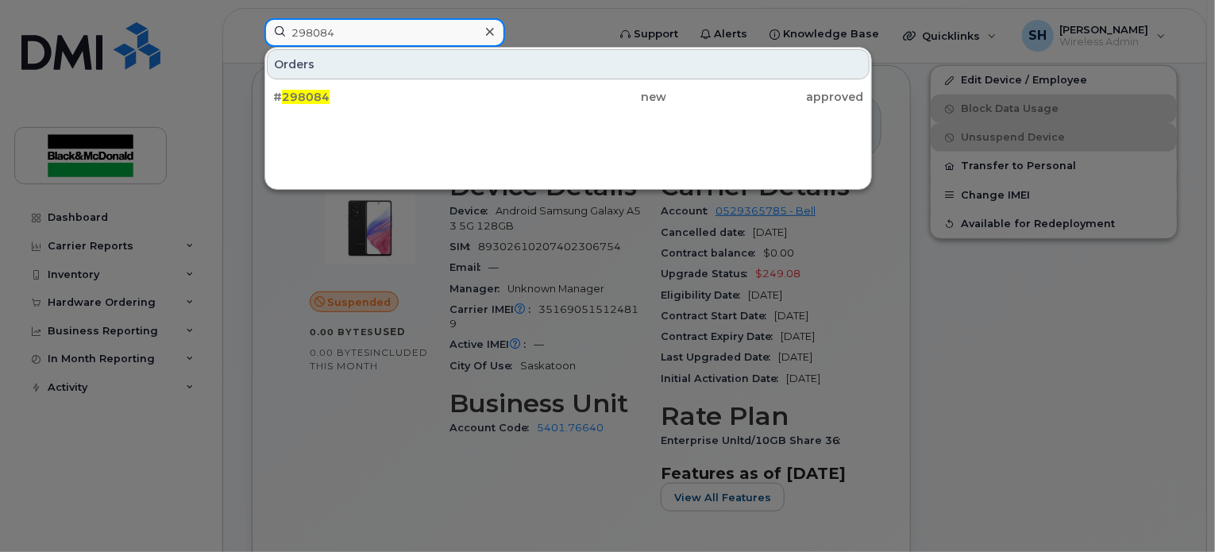
type input "298084"
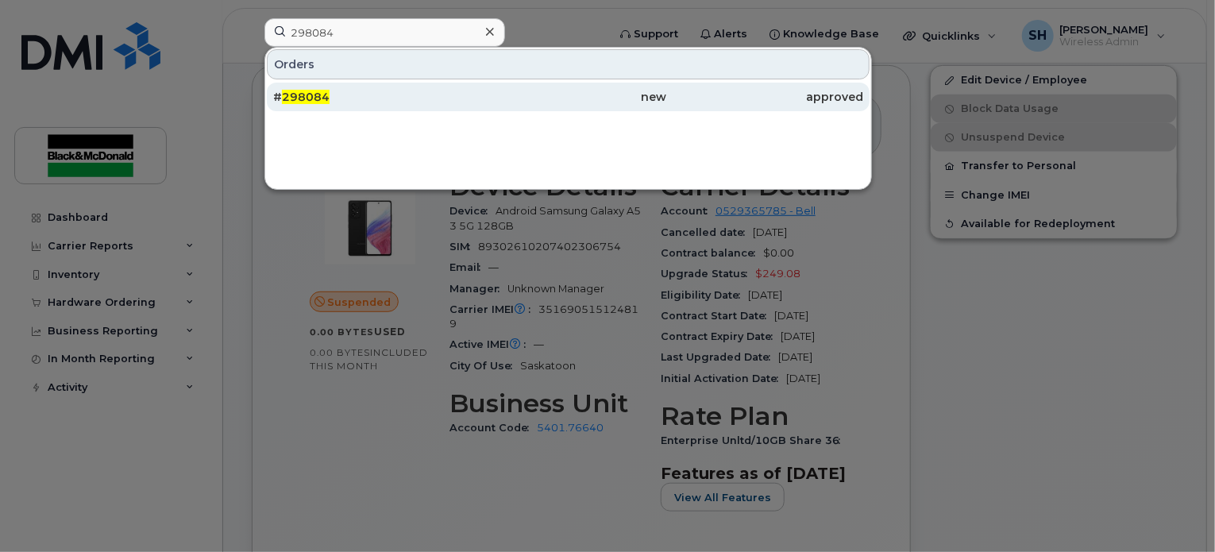
click at [305, 95] on span "298084" at bounding box center [306, 97] width 48 height 14
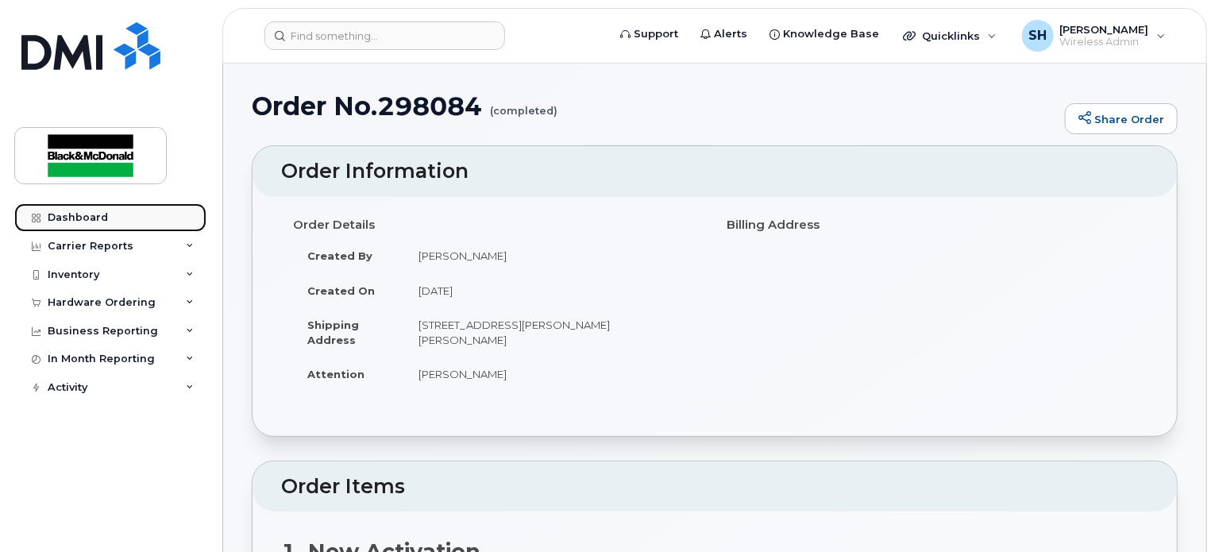
click at [68, 214] on div "Dashboard" at bounding box center [78, 217] width 60 height 13
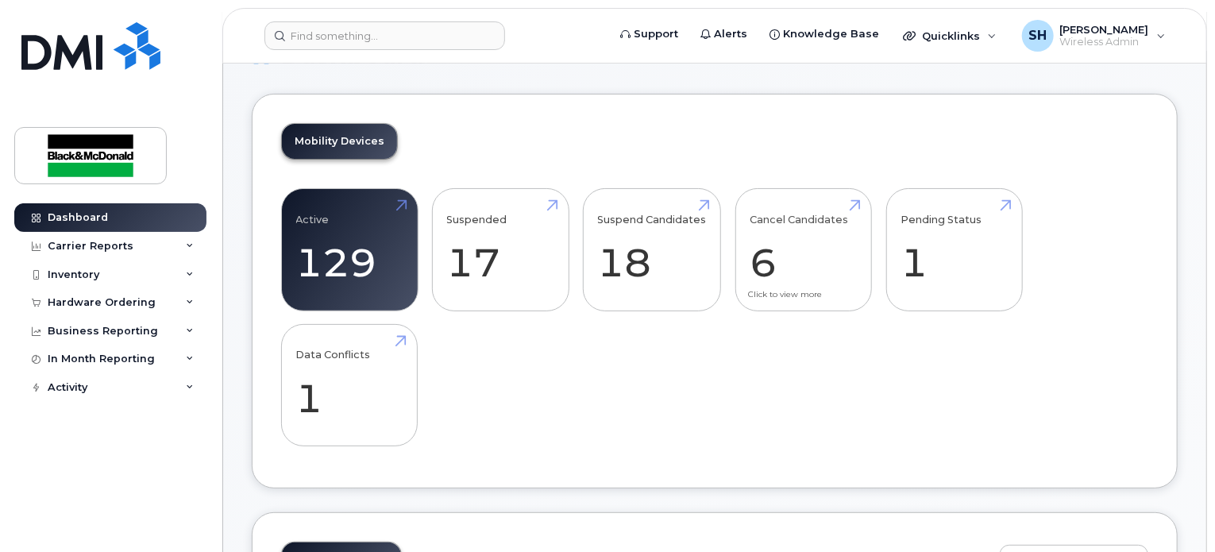
scroll to position [79, 0]
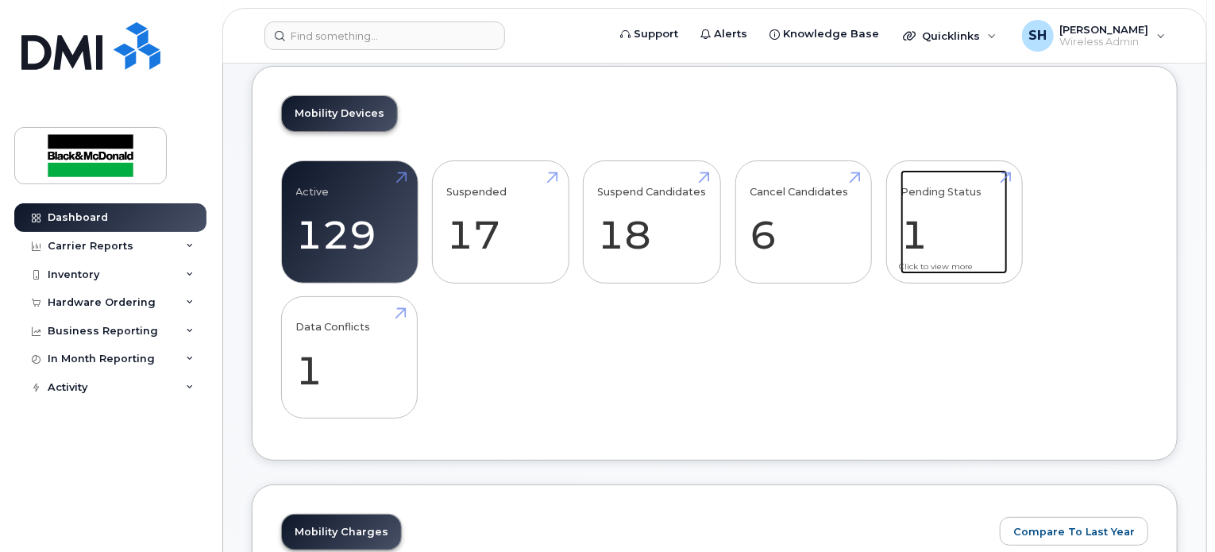
click at [906, 208] on link "Pending Status 1" at bounding box center [954, 222] width 107 height 105
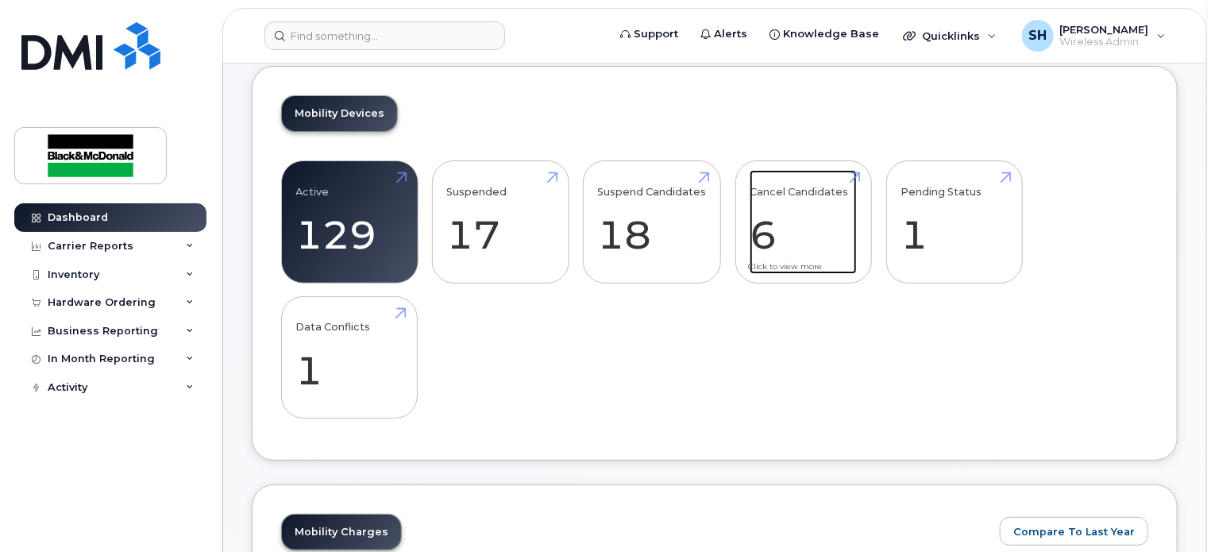
click at [793, 246] on link "Cancel Candidates 6" at bounding box center [803, 222] width 107 height 105
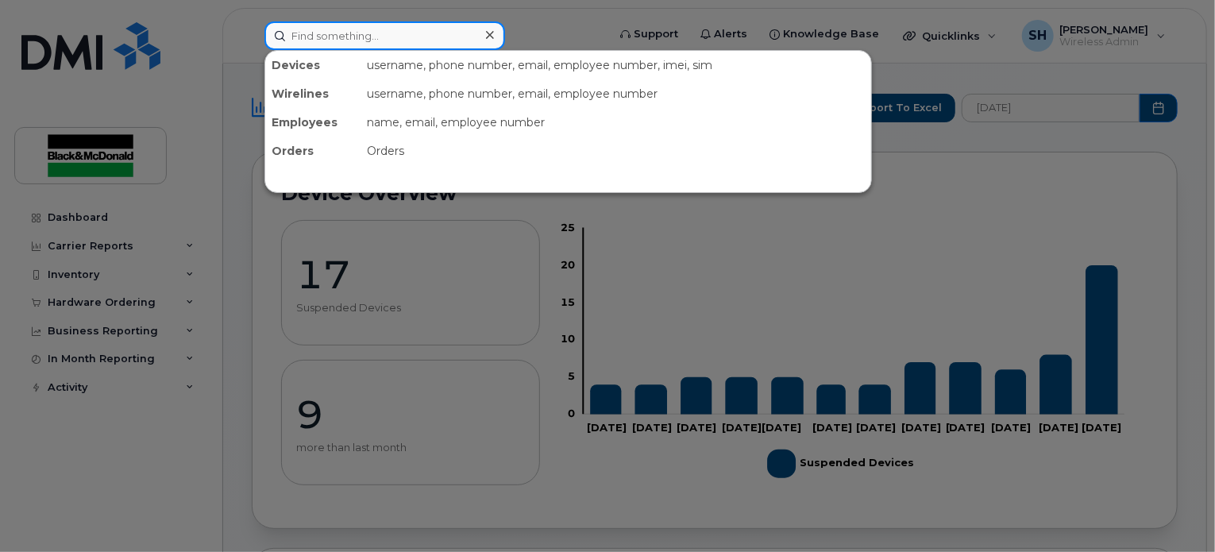
drag, startPoint x: 357, startPoint y: 26, endPoint x: 355, endPoint y: 34, distance: 8.3
click at [355, 34] on input at bounding box center [385, 35] width 241 height 29
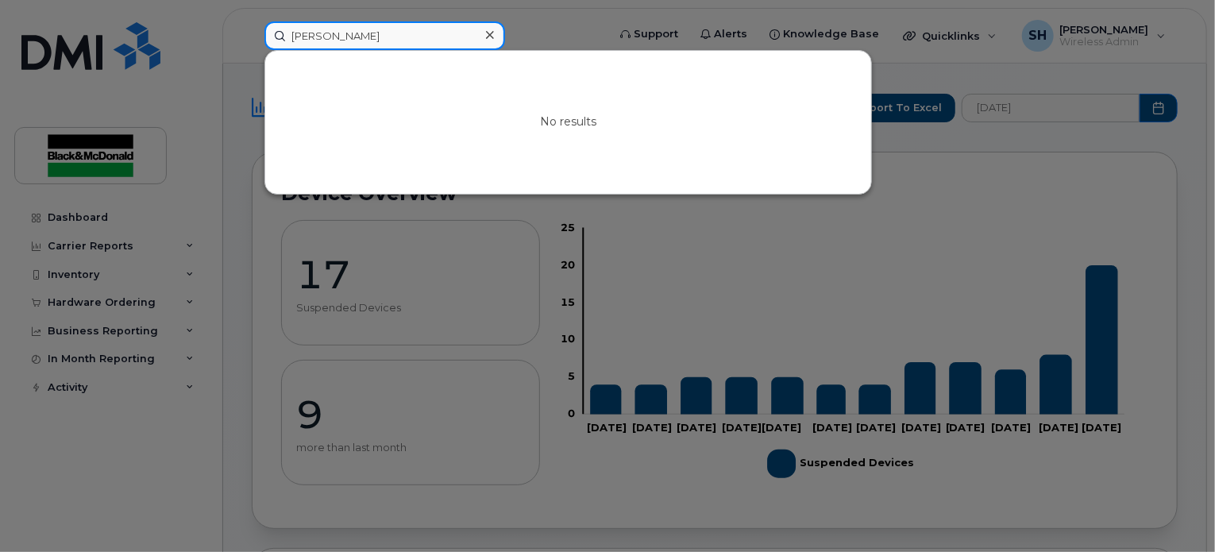
type input "Kenneth Parker"
click at [253, 152] on div at bounding box center [607, 276] width 1215 height 552
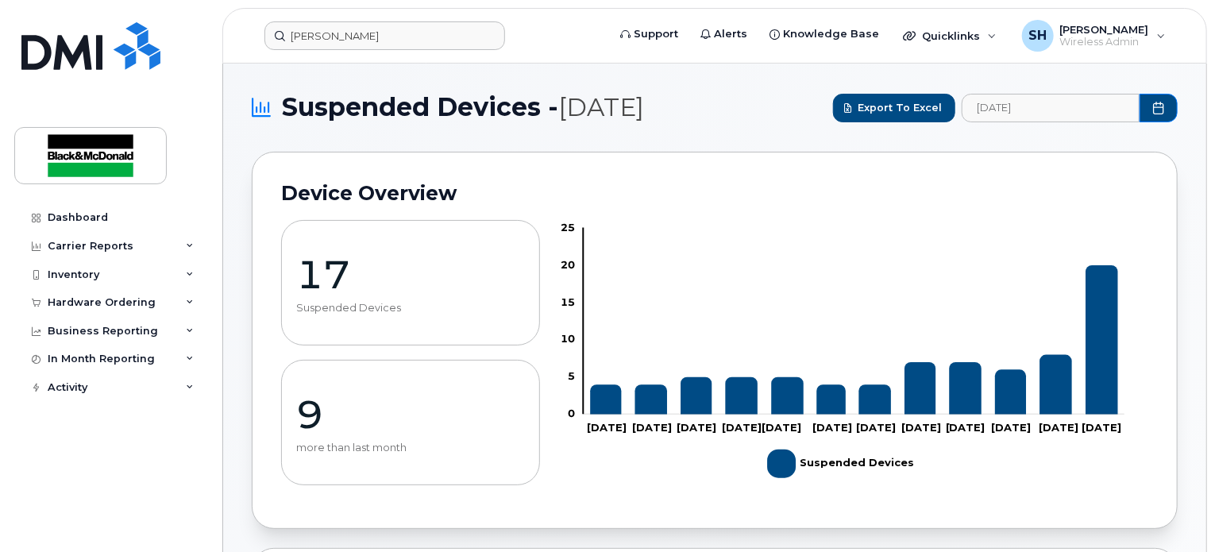
click at [706, 208] on div "17 Suspended Devices 9 more than last month Zoom Out 10 -10 -5 0 5 10 15 20 25 …" at bounding box center [715, 353] width 868 height 294
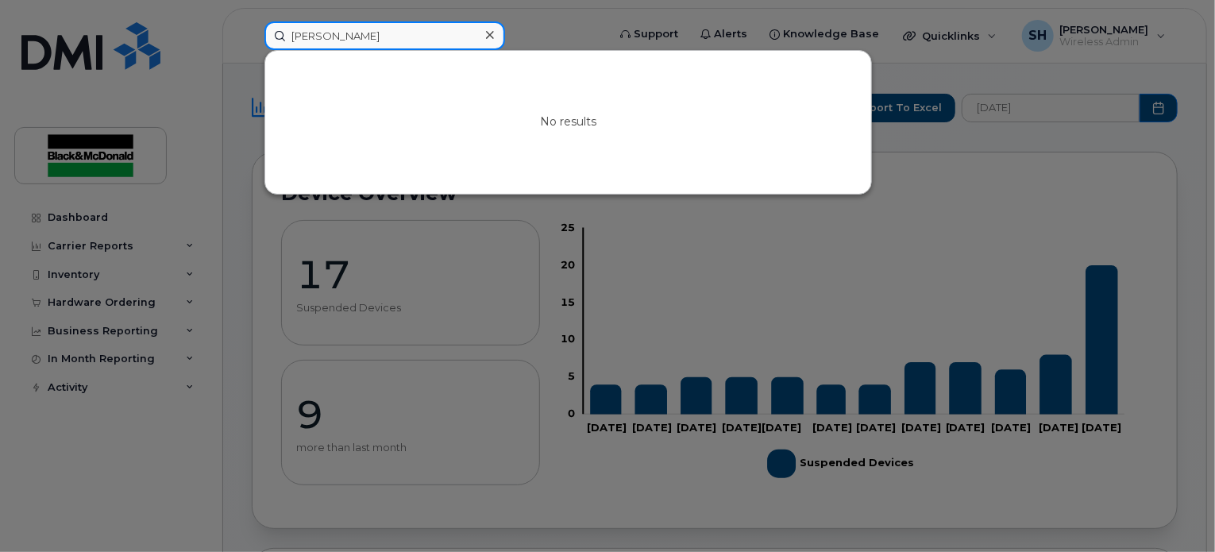
click at [407, 33] on input "Kenneth Parker" at bounding box center [385, 35] width 241 height 29
click at [146, 295] on div at bounding box center [607, 276] width 1215 height 552
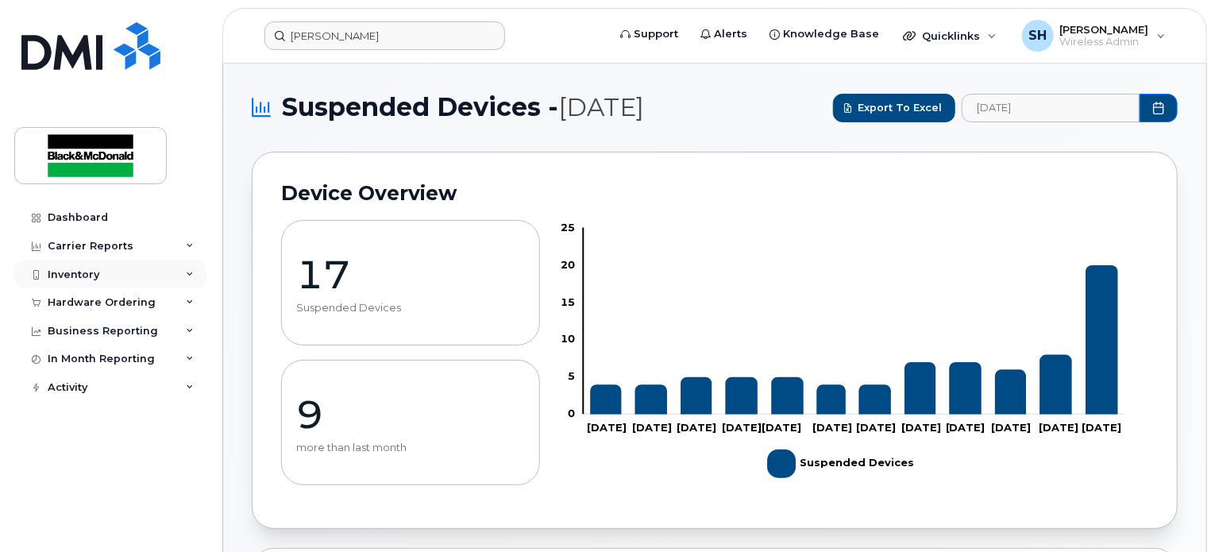
click at [172, 280] on div "Inventory" at bounding box center [110, 275] width 192 height 29
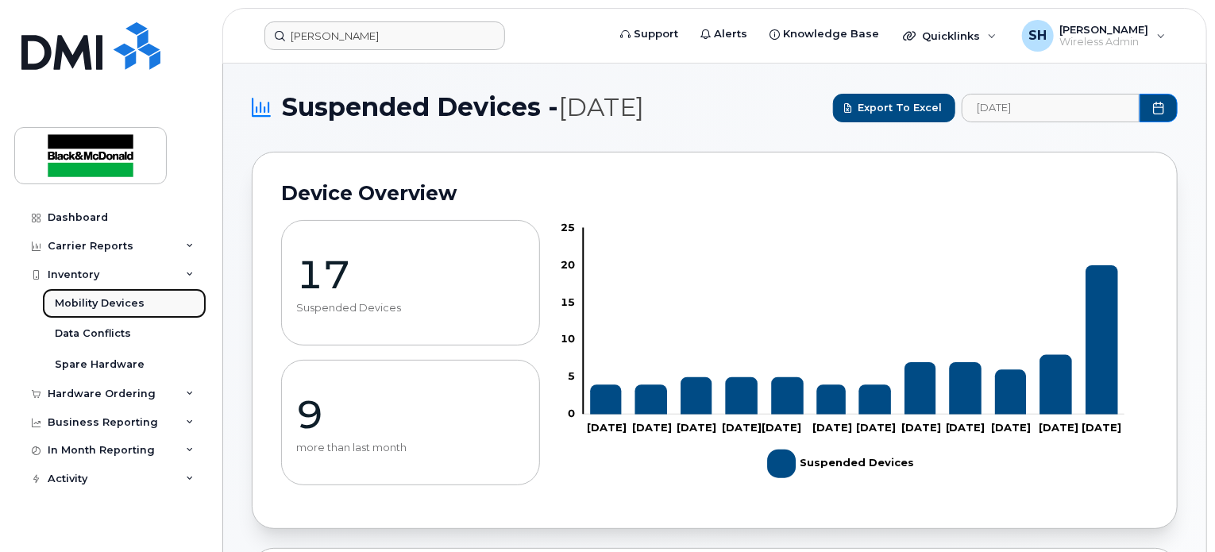
click at [154, 307] on link "Mobility Devices" at bounding box center [124, 303] width 164 height 30
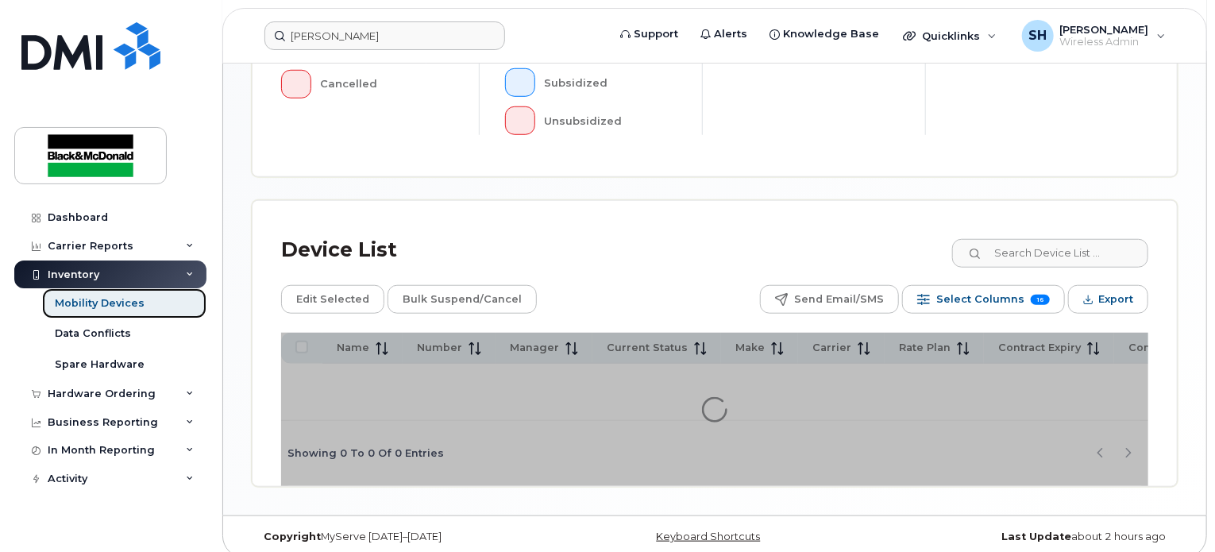
scroll to position [604, 0]
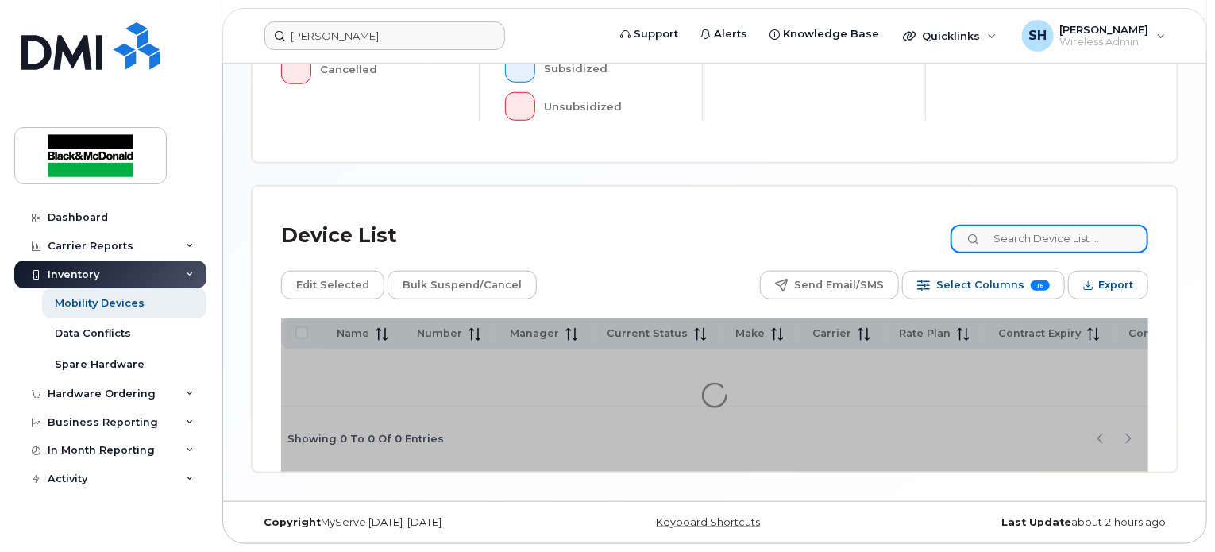
click at [1017, 238] on input at bounding box center [1050, 239] width 198 height 29
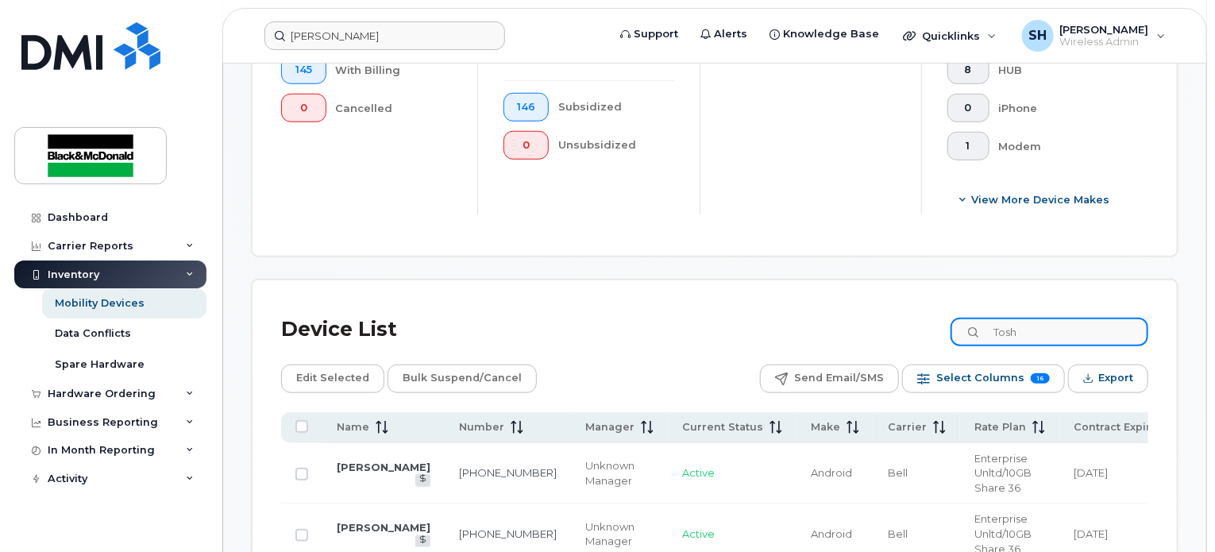
type input "Tosh"
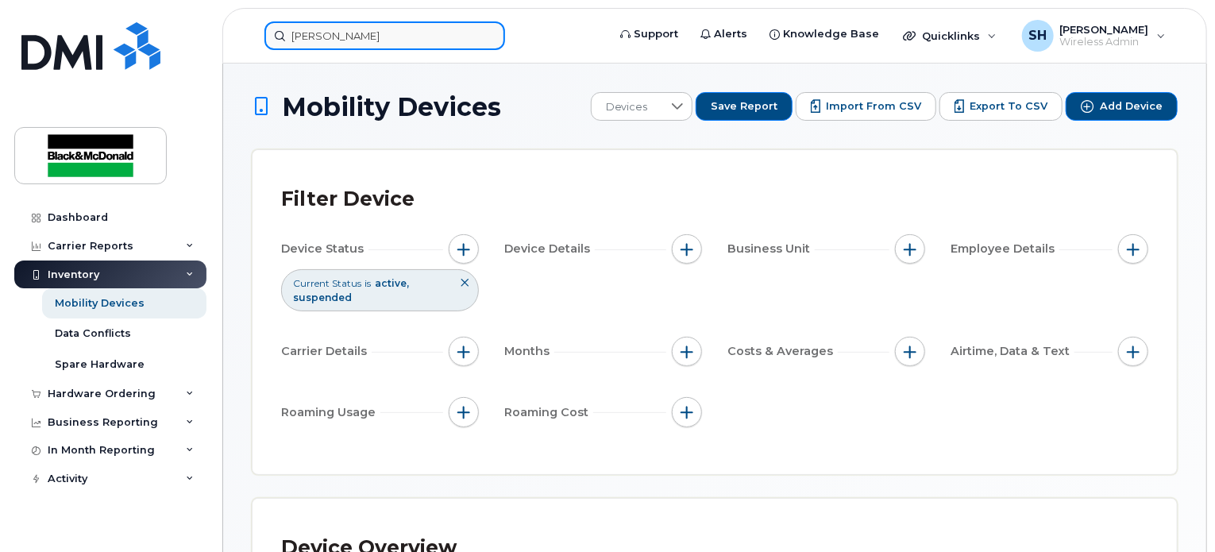
click at [381, 40] on input "Kenneth Parker" at bounding box center [385, 35] width 241 height 29
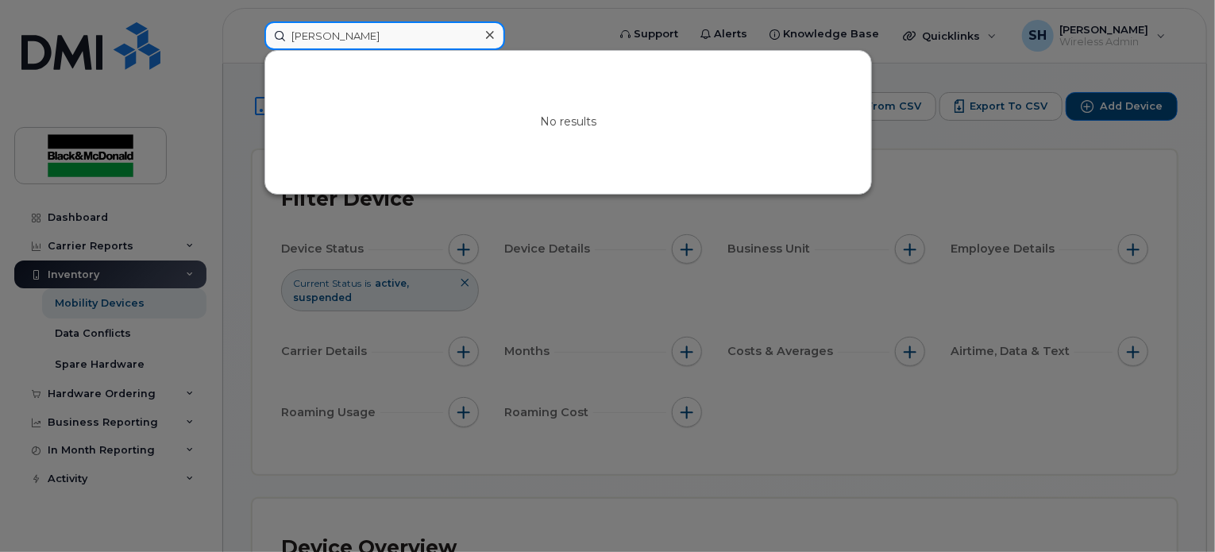
click at [381, 40] on input "Kenneth Parker" at bounding box center [385, 35] width 241 height 29
click at [489, 31] on icon at bounding box center [490, 35] width 8 height 13
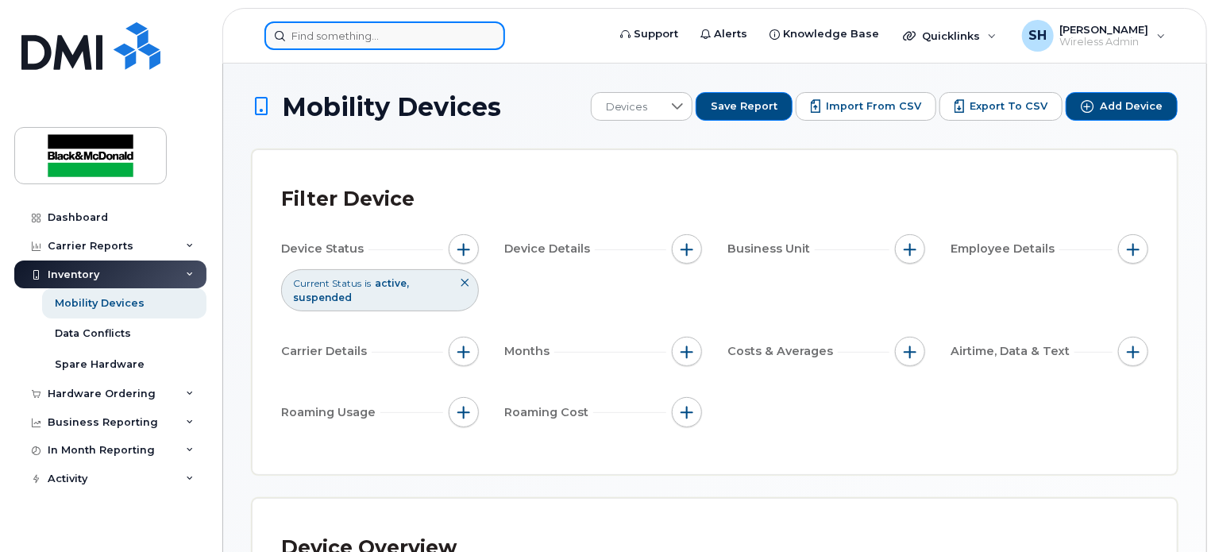
click at [387, 37] on input at bounding box center [385, 35] width 241 height 29
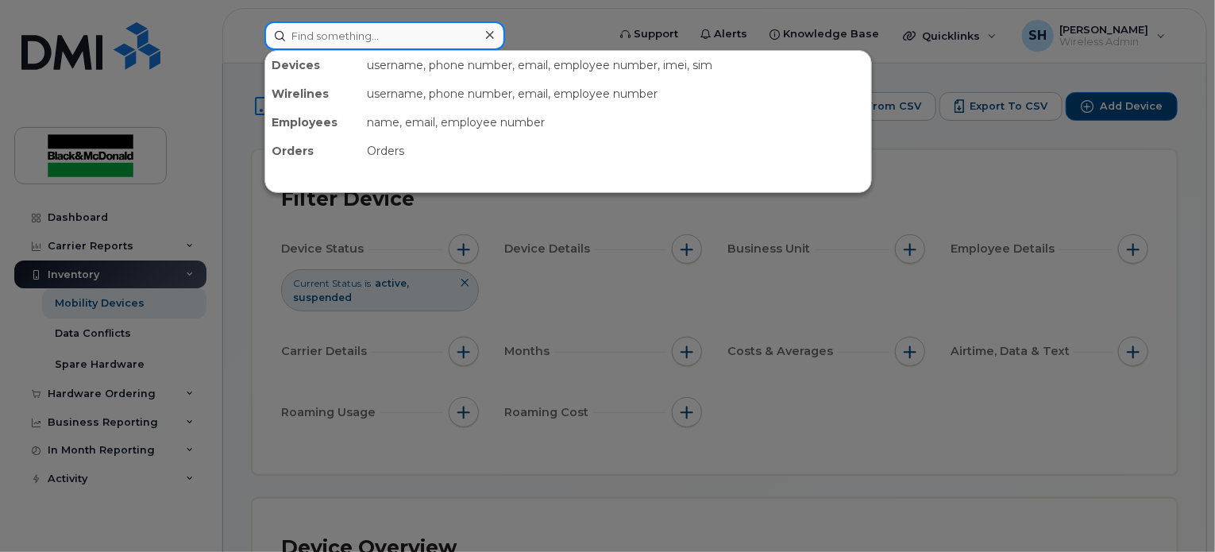
paste input "298084"
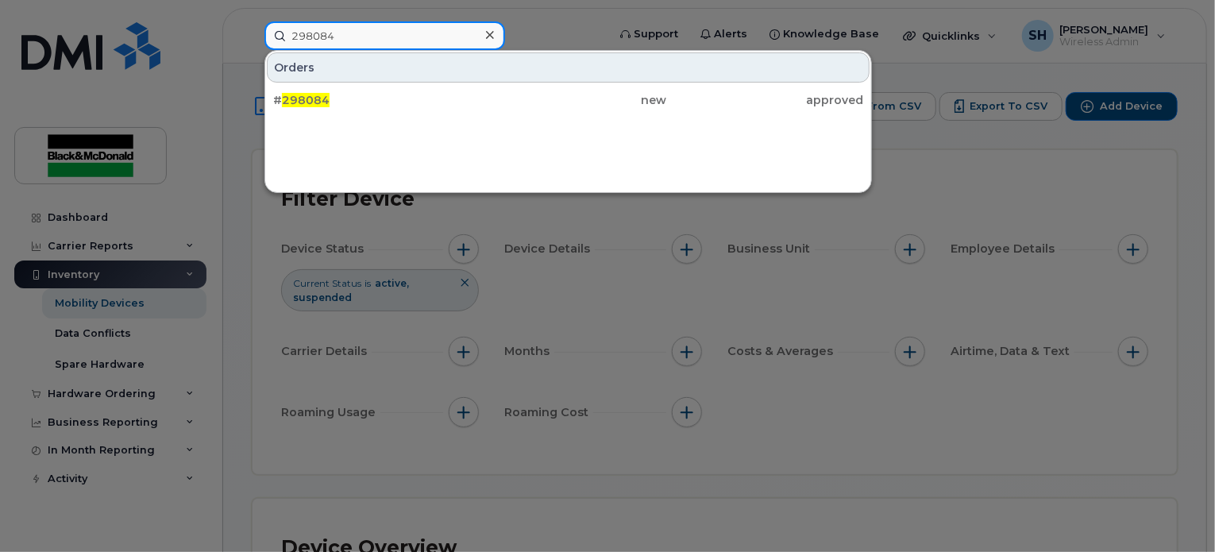
type input "298084"
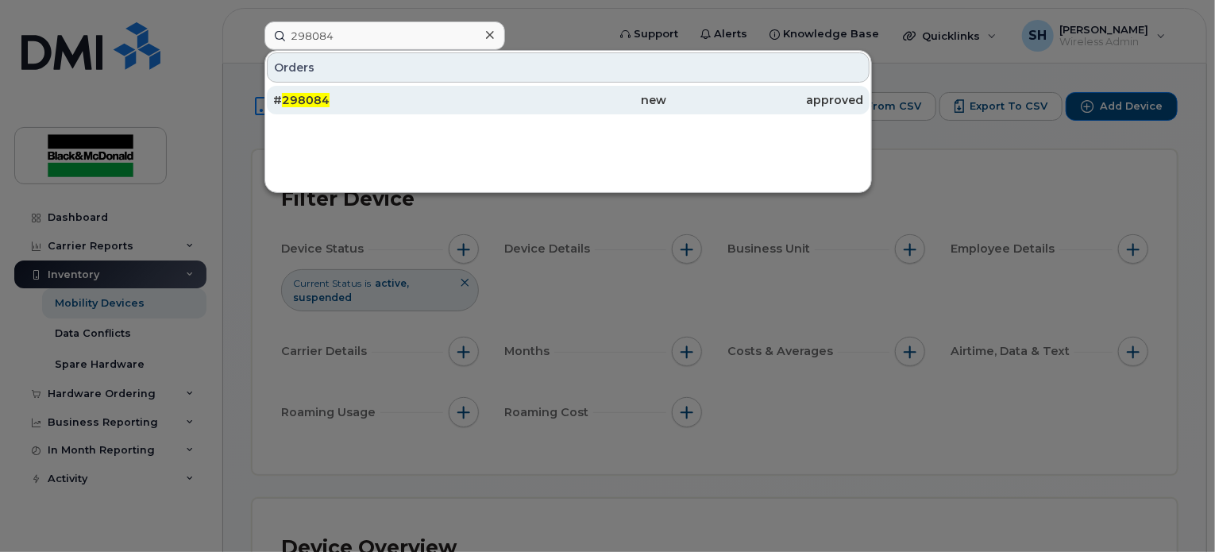
drag, startPoint x: 315, startPoint y: 98, endPoint x: 354, endPoint y: 107, distance: 40.8
click at [315, 98] on span "298084" at bounding box center [306, 100] width 48 height 14
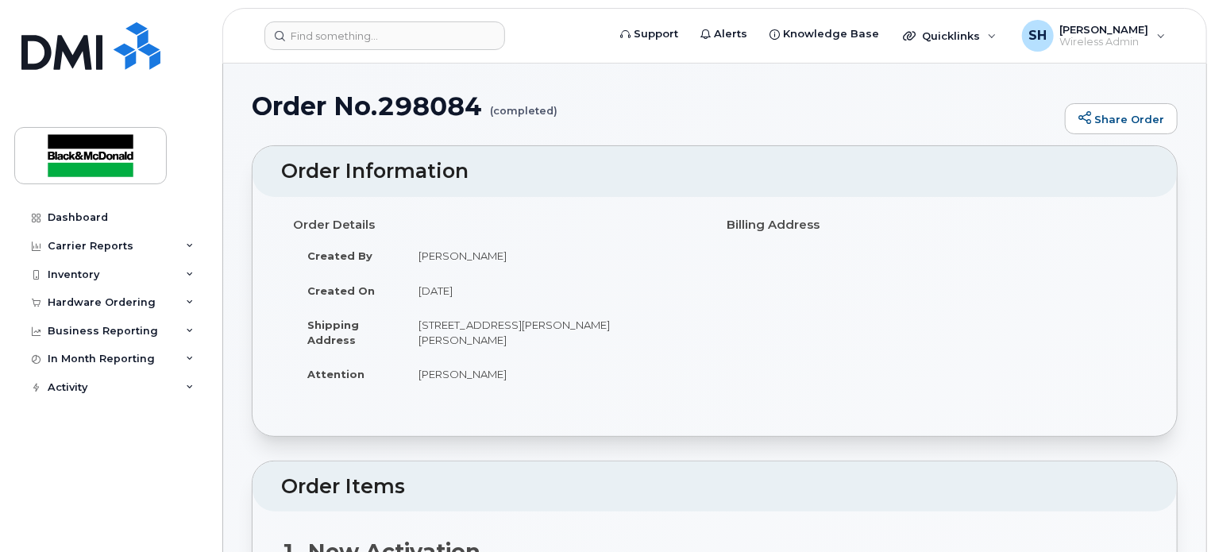
click at [543, 409] on div "Order Details Created By Serena Hunter Created On August 13, 2025 Shipping Addr…" at bounding box center [715, 316] width 925 height 239
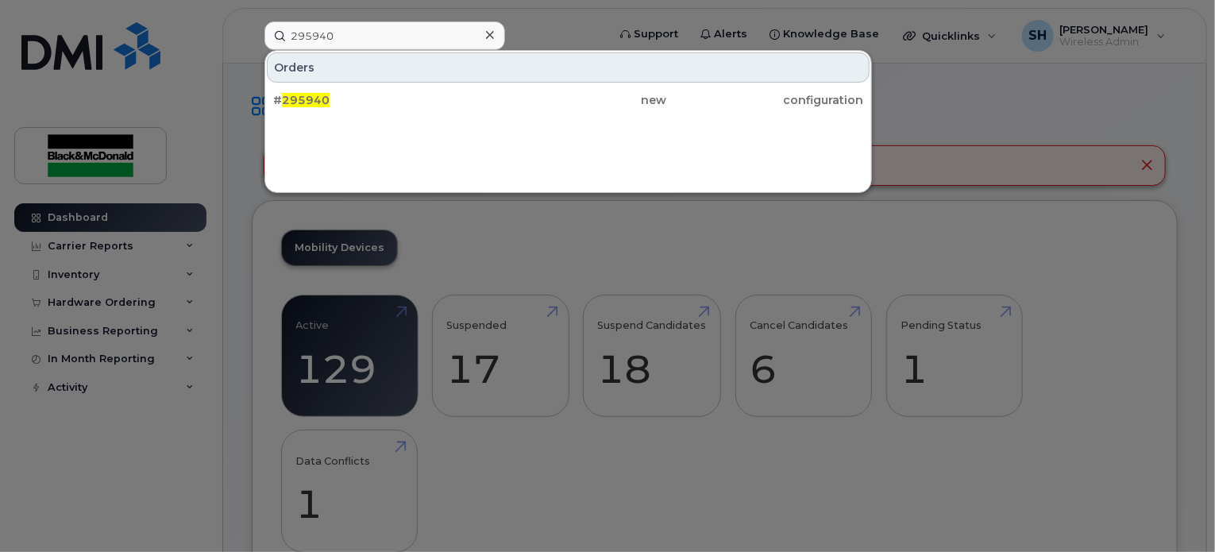
type input "295940"
drag, startPoint x: 298, startPoint y: 92, endPoint x: 360, endPoint y: 120, distance: 67.9
click at [298, 92] on div "# 295940" at bounding box center [371, 100] width 197 height 16
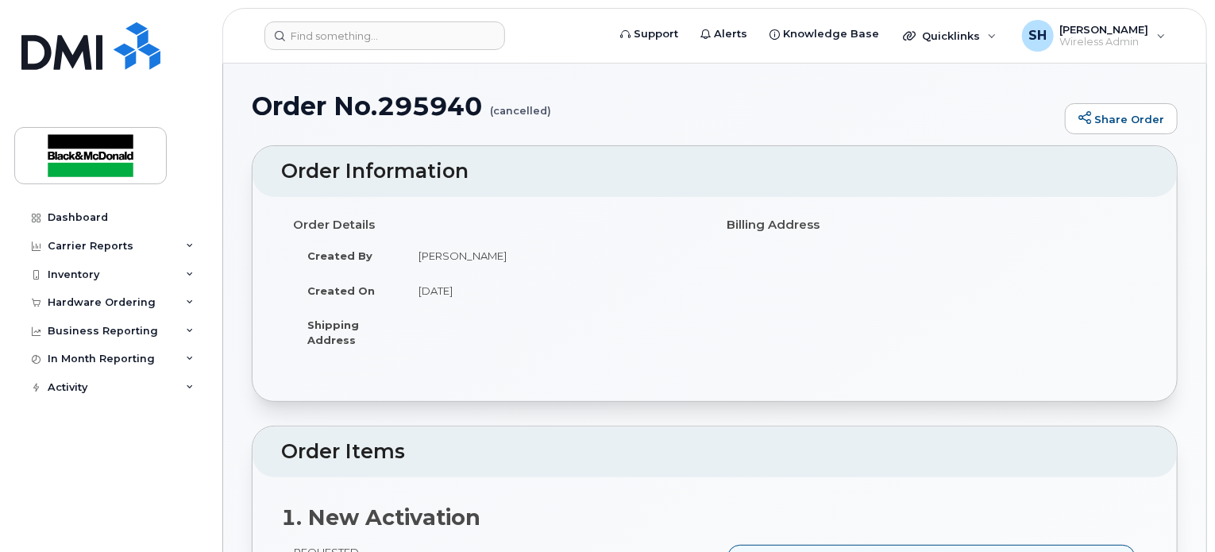
click at [632, 257] on td "[PERSON_NAME]" at bounding box center [553, 255] width 299 height 35
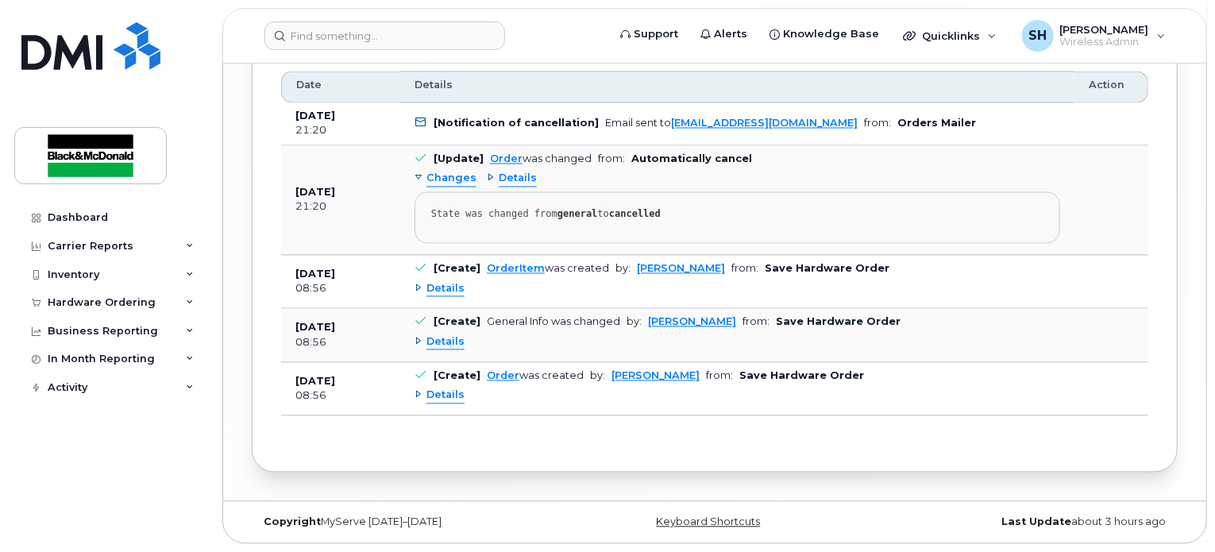
scroll to position [1532, 0]
click at [418, 400] on div "Details" at bounding box center [440, 395] width 50 height 15
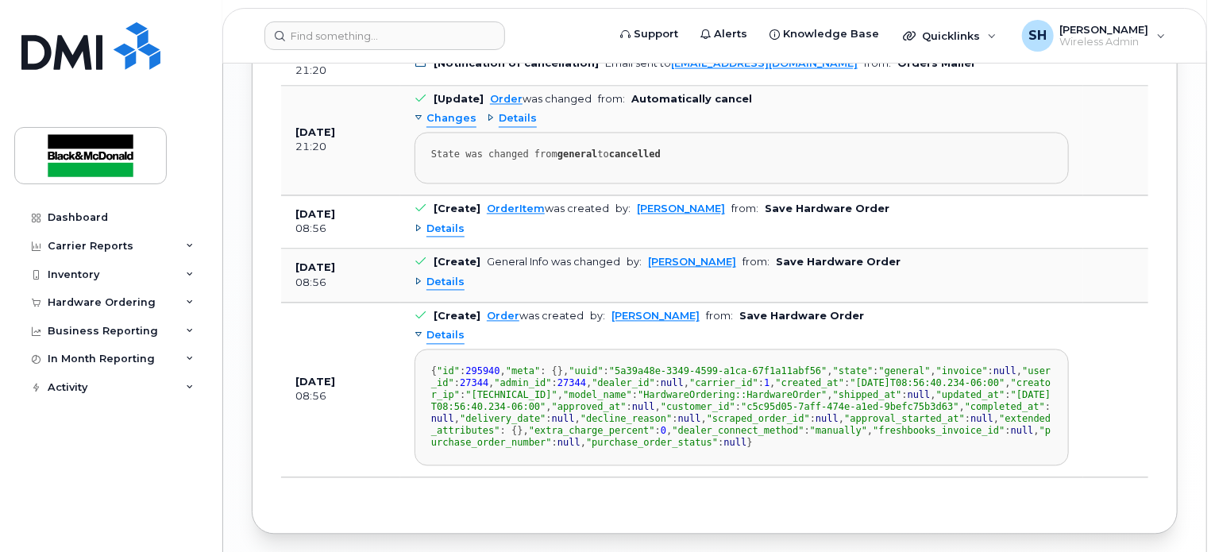
scroll to position [1519, 0]
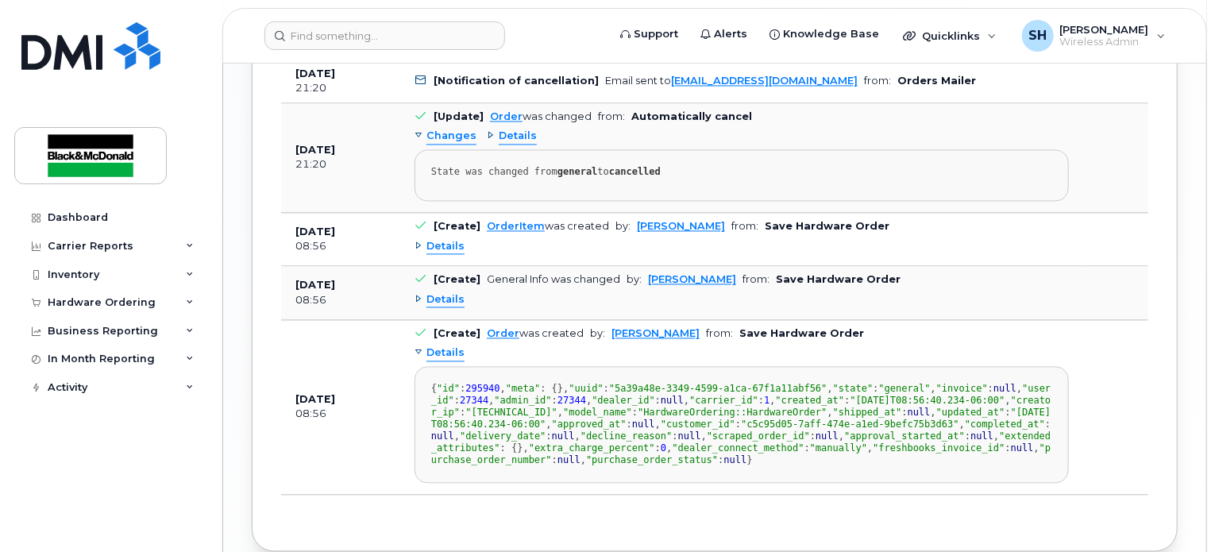
click at [419, 361] on div "Details" at bounding box center [440, 353] width 50 height 15
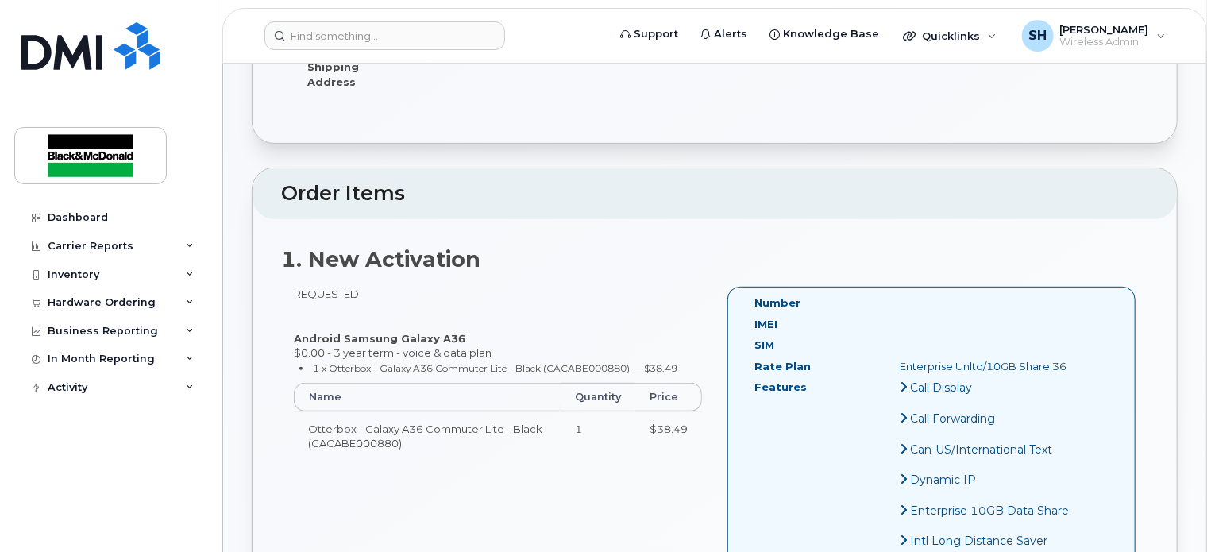
scroll to position [238, 0]
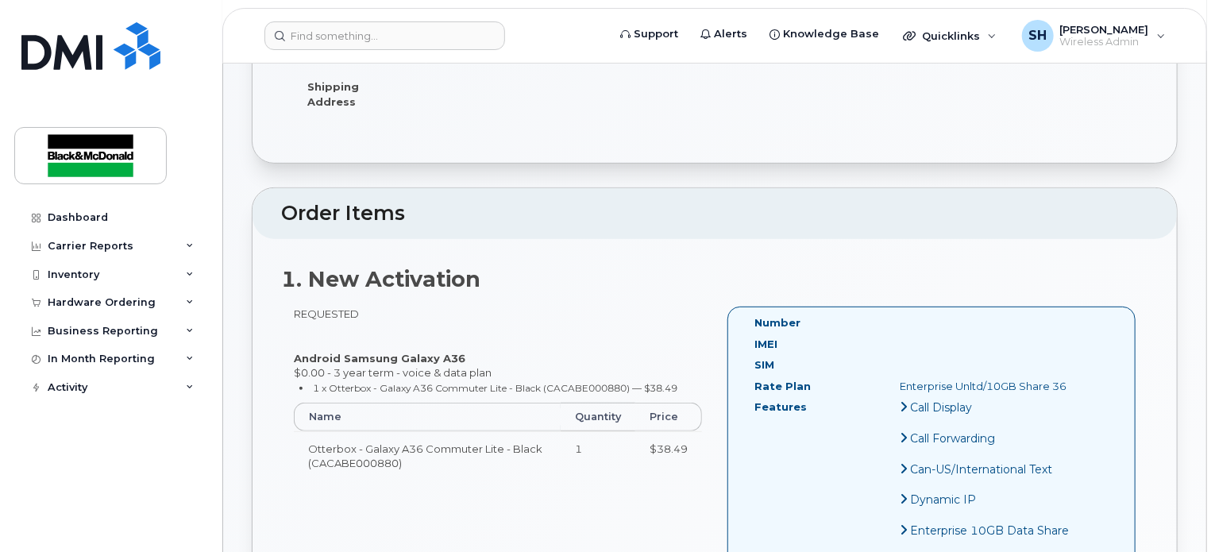
click at [663, 230] on header "Order Items" at bounding box center [715, 213] width 925 height 51
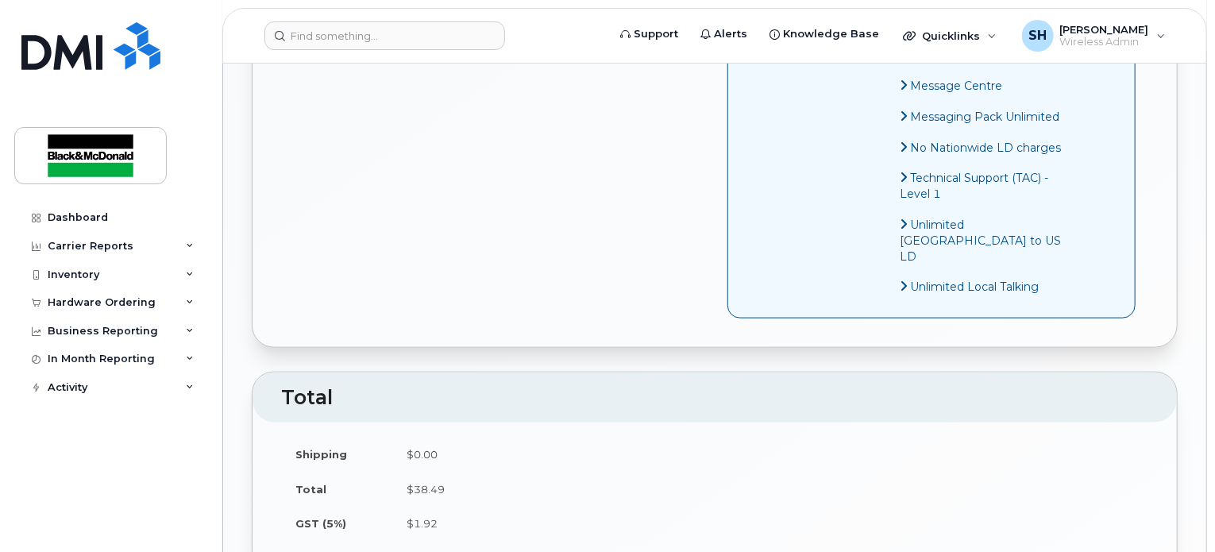
scroll to position [715, 0]
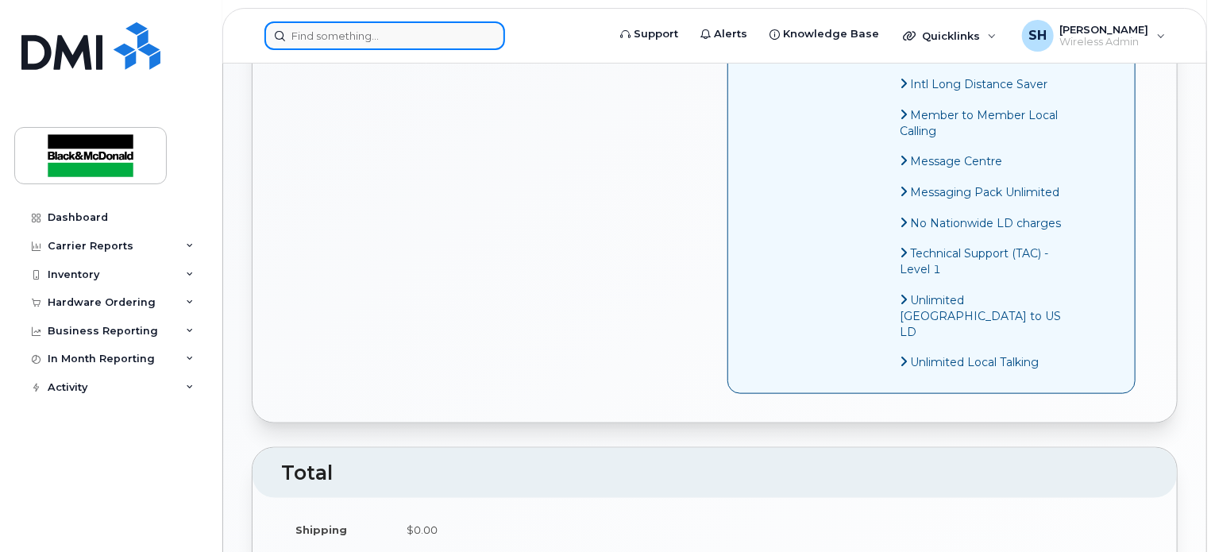
click at [427, 44] on input at bounding box center [385, 35] width 241 height 29
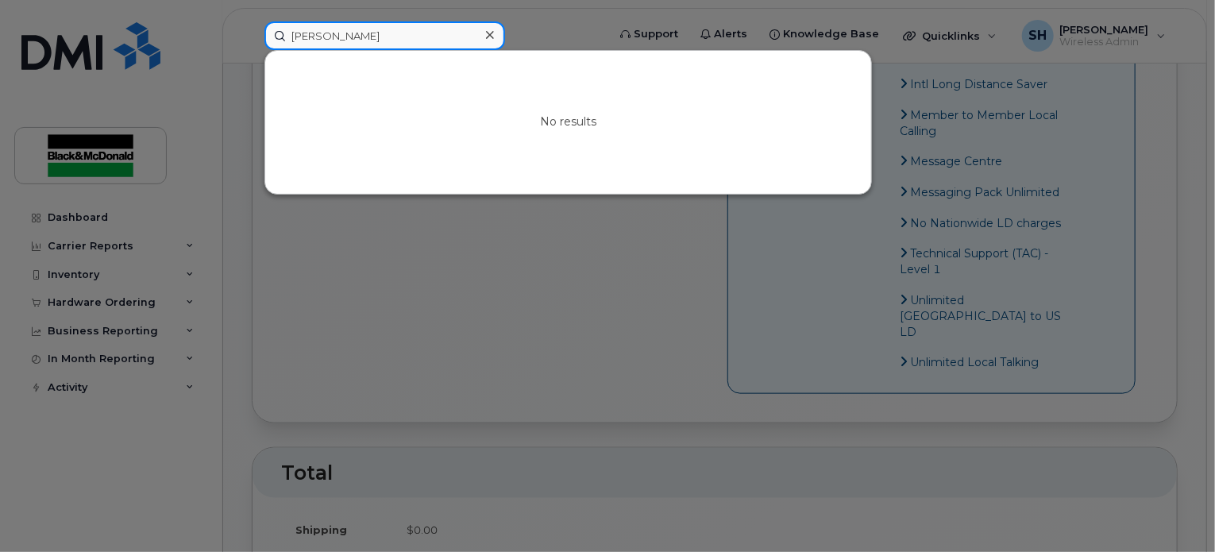
type input "lucas berg"
click at [427, 34] on input "lucas berg" at bounding box center [385, 35] width 241 height 29
click at [493, 39] on div at bounding box center [489, 35] width 23 height 23
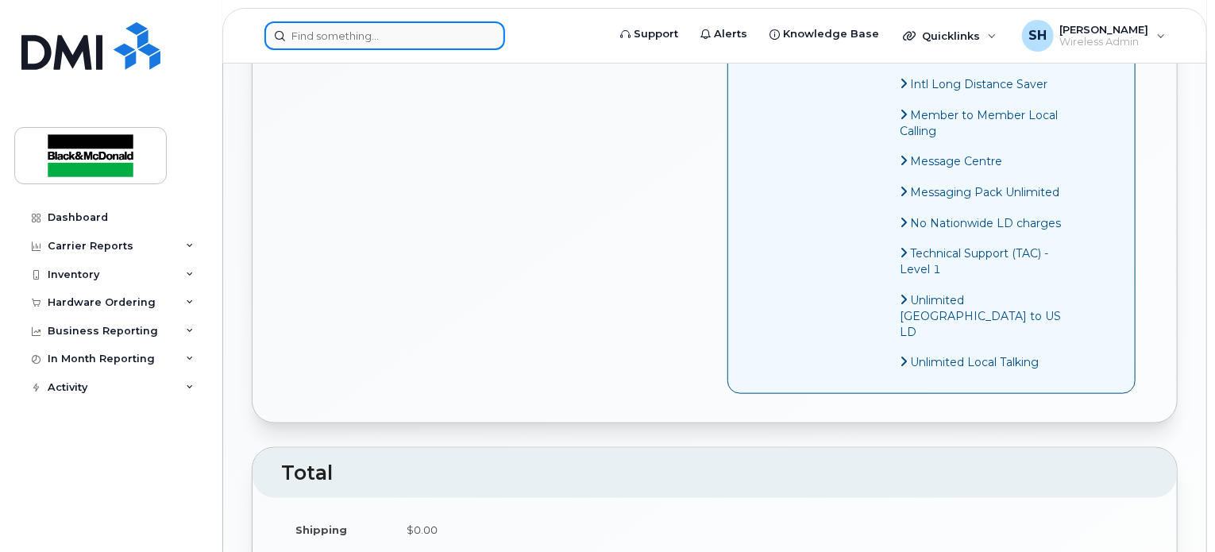
click at [319, 31] on input at bounding box center [385, 35] width 241 height 29
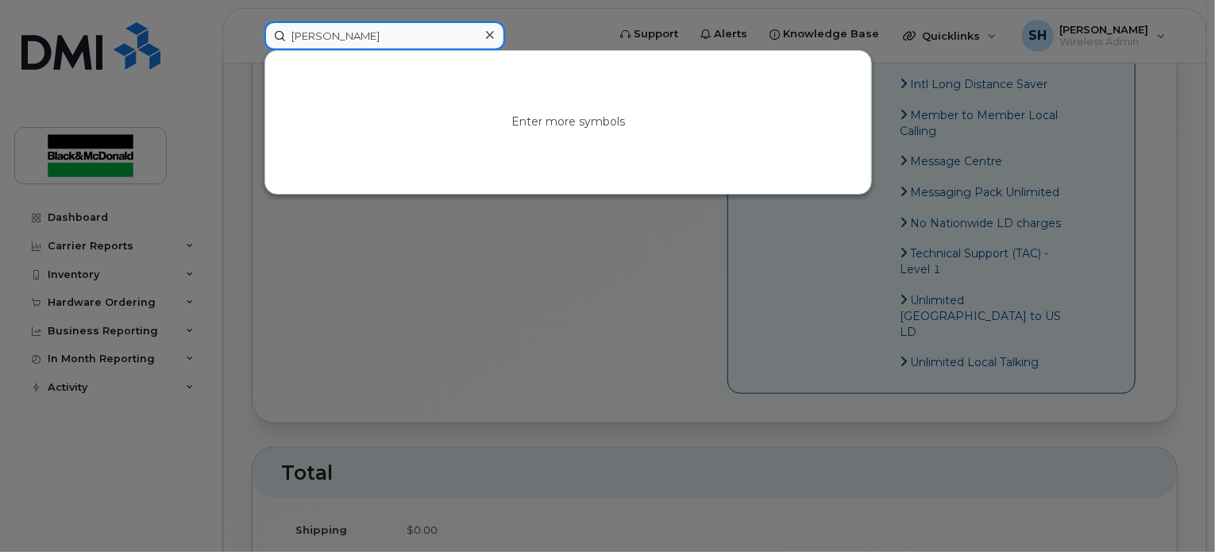
type input "[PERSON_NAME]"
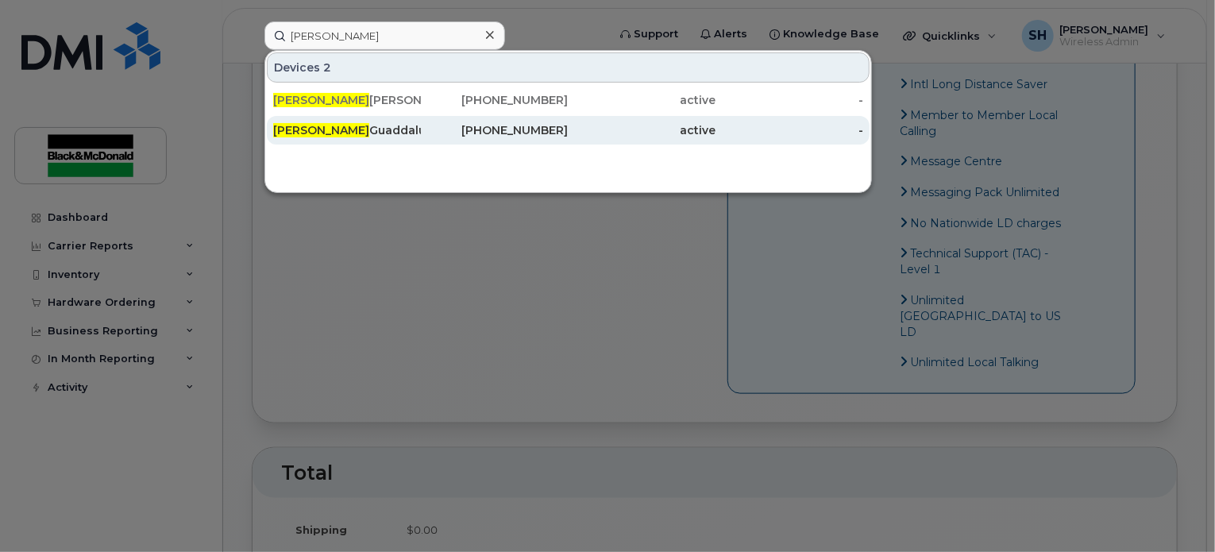
click at [350, 128] on div "Robert Guaddalupe" at bounding box center [347, 130] width 148 height 16
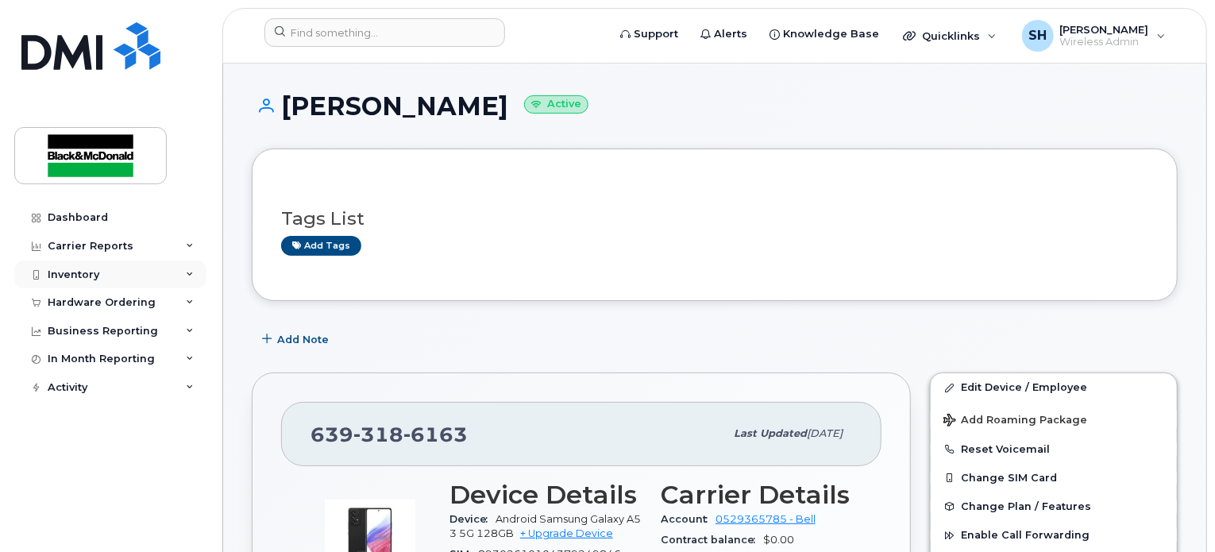
click at [190, 276] on icon at bounding box center [190, 275] width 8 height 8
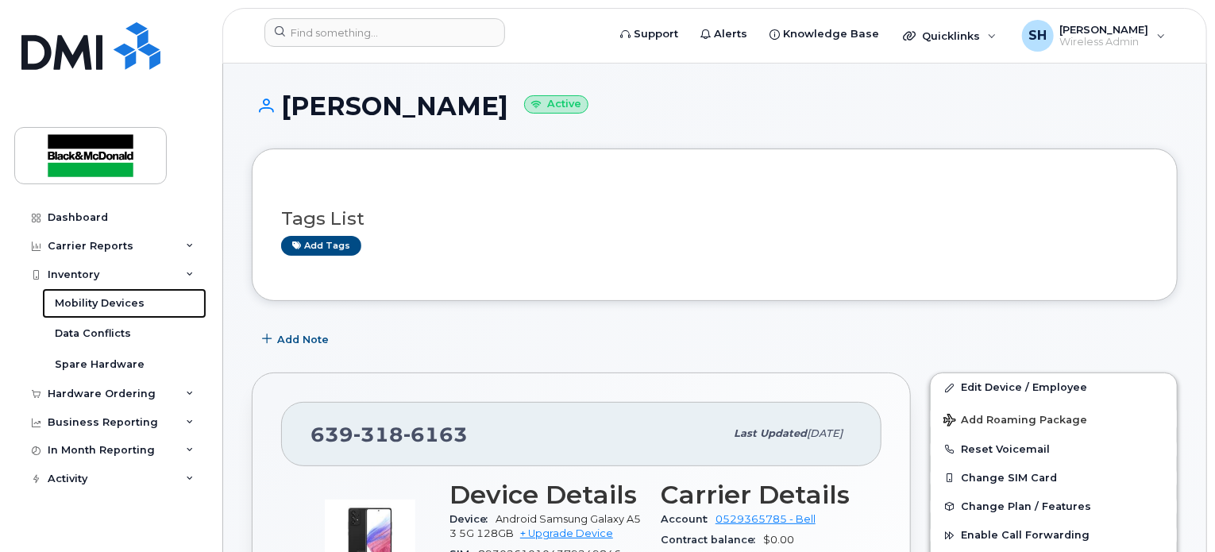
drag, startPoint x: 140, startPoint y: 301, endPoint x: 210, endPoint y: 321, distance: 72.7
click at [140, 301] on div "Mobility Devices" at bounding box center [100, 303] width 90 height 14
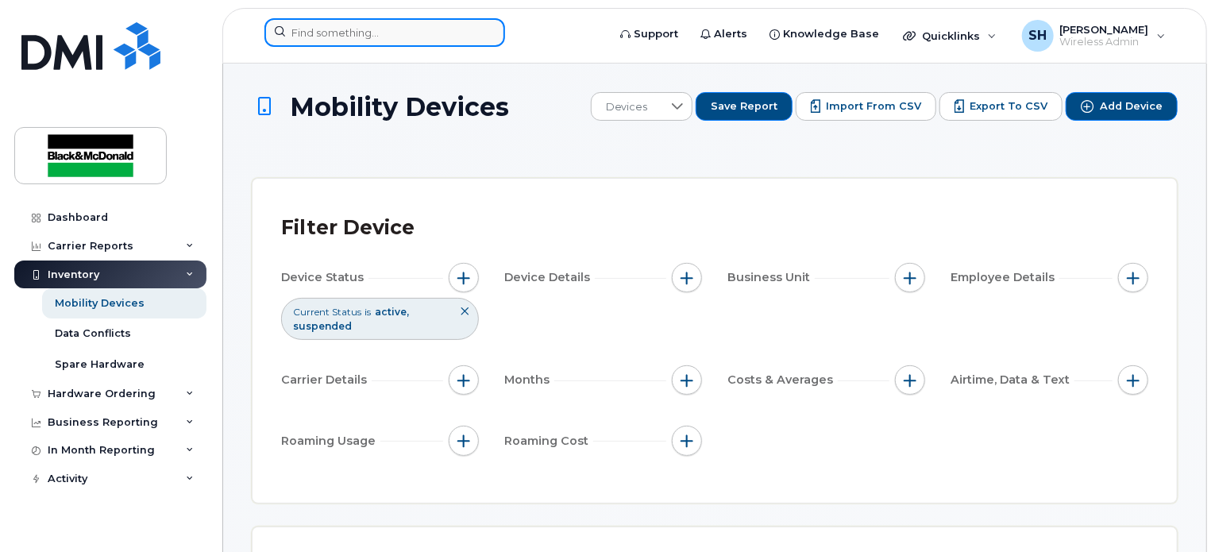
click at [334, 37] on input at bounding box center [385, 32] width 241 height 29
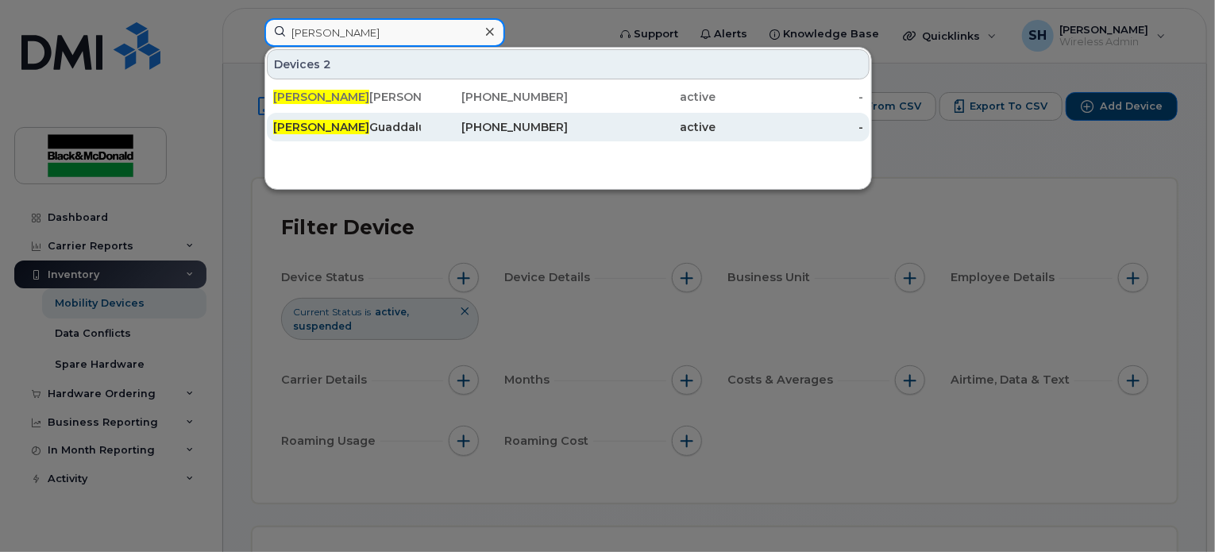
type input "robert"
click at [391, 128] on div "Robert Guaddalupe" at bounding box center [347, 127] width 148 height 16
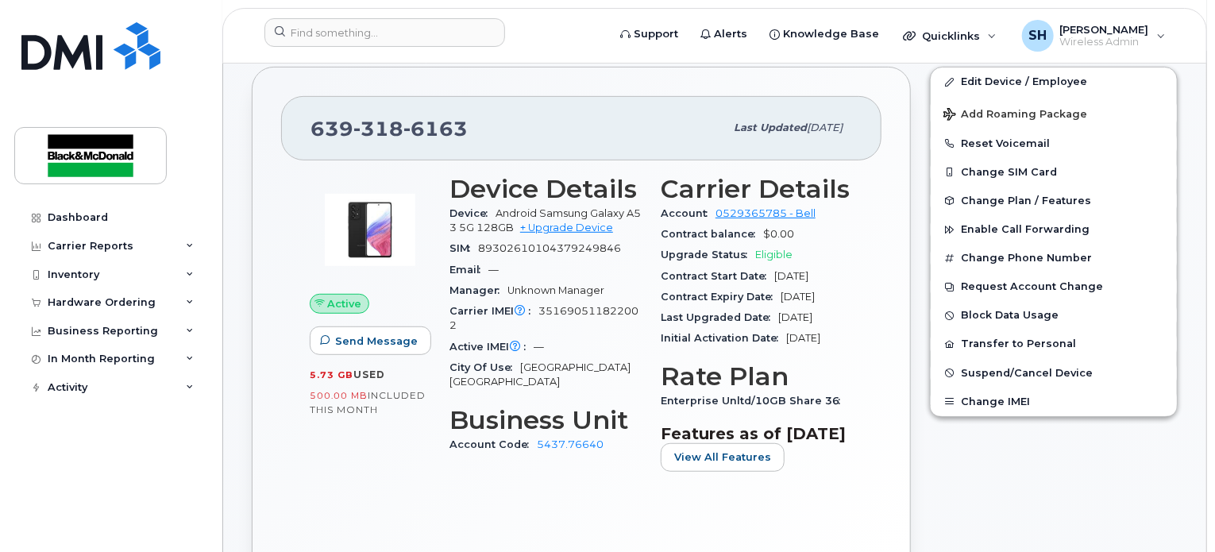
scroll to position [238, 0]
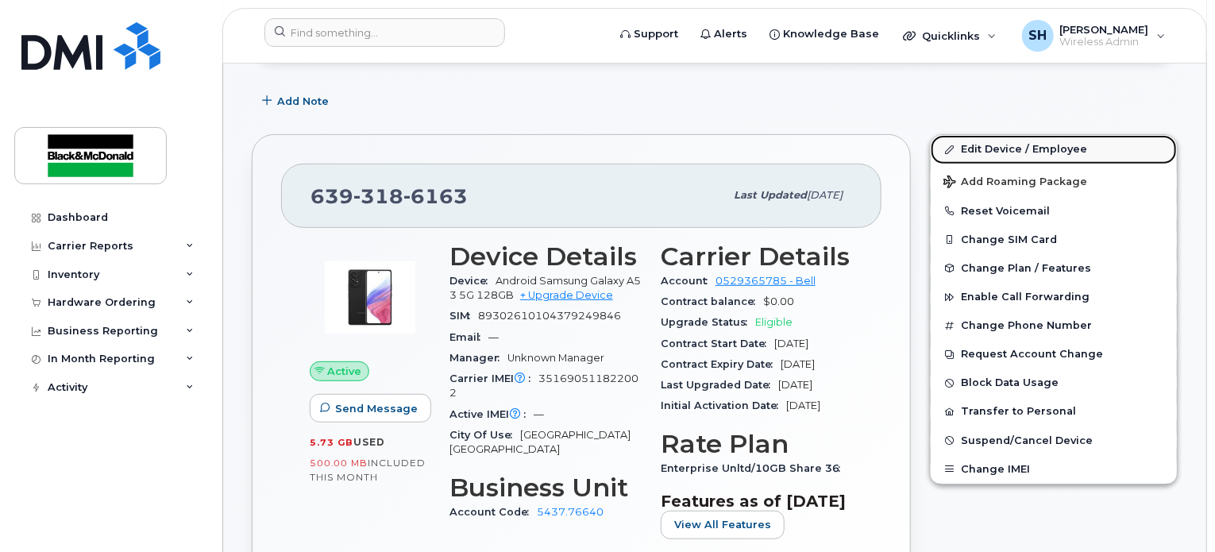
click at [1018, 153] on link "Edit Device / Employee" at bounding box center [1054, 149] width 246 height 29
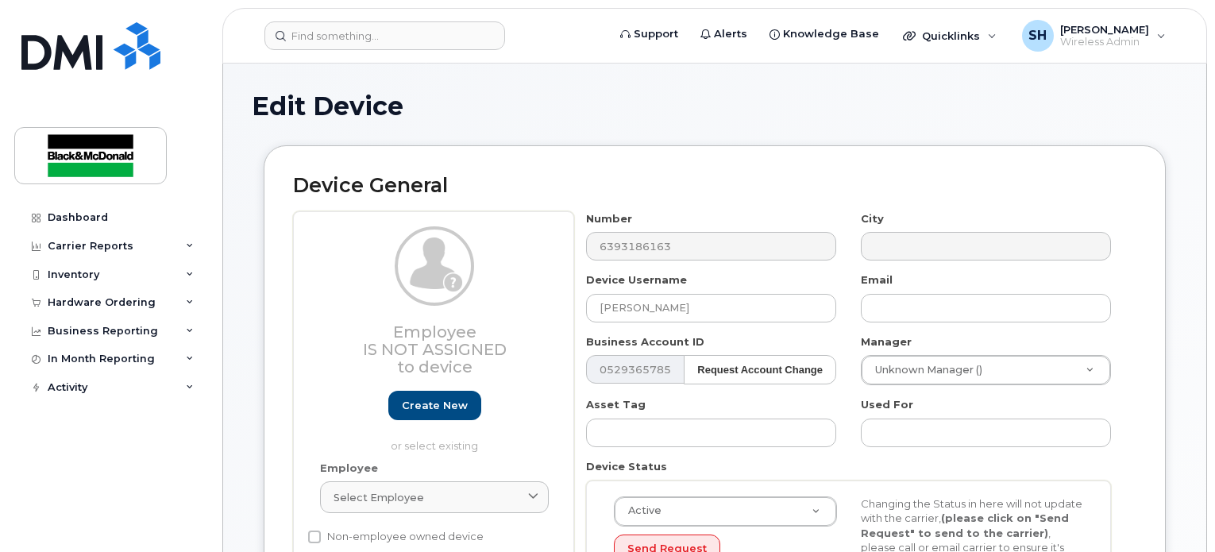
select select "91426"
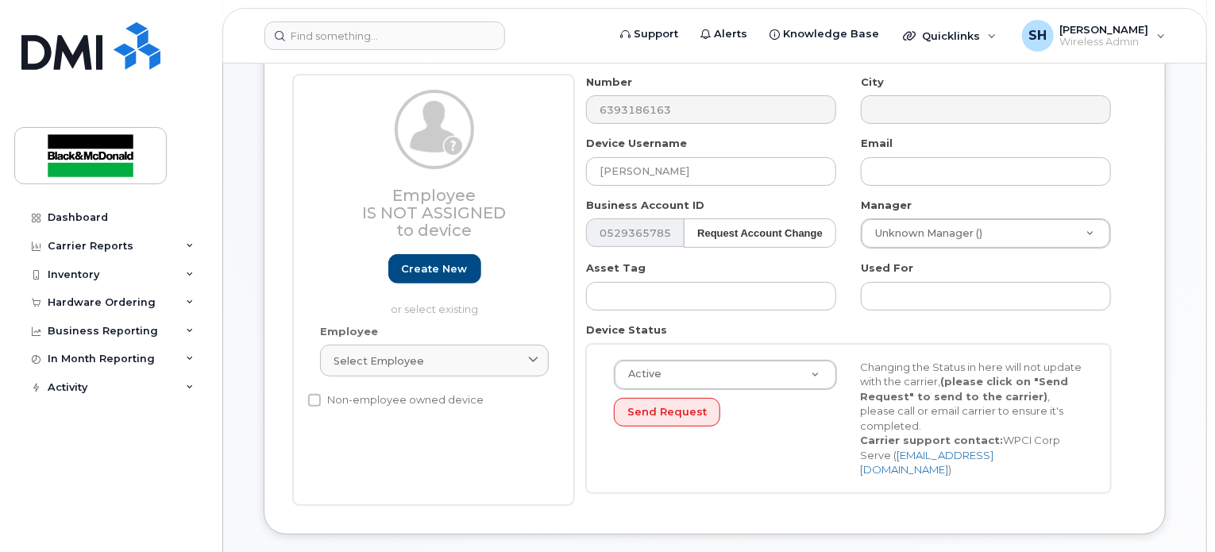
scroll to position [318, 0]
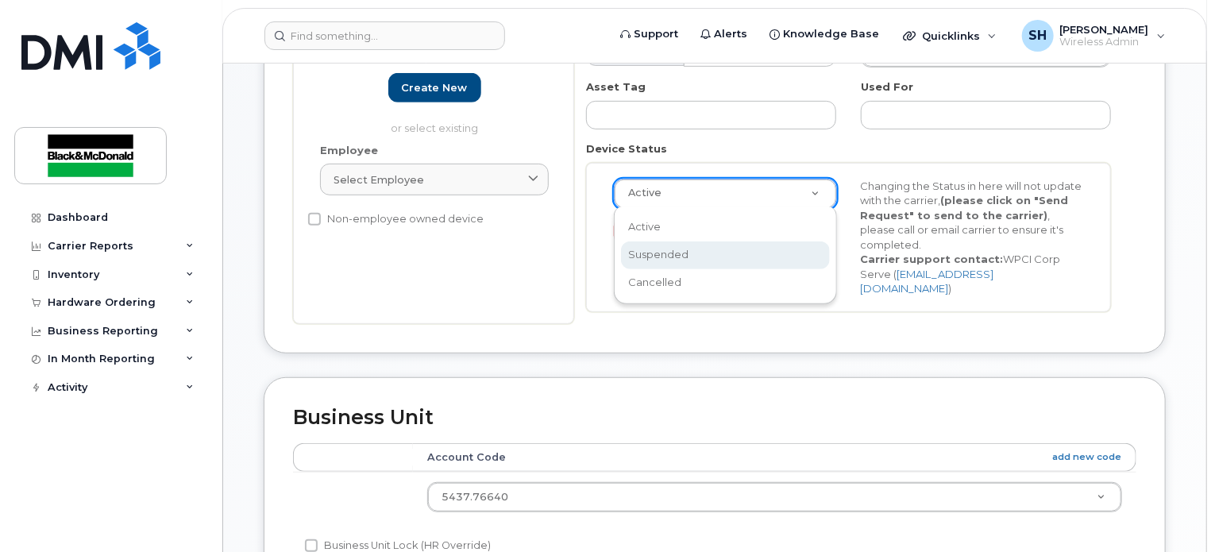
select select "suspended"
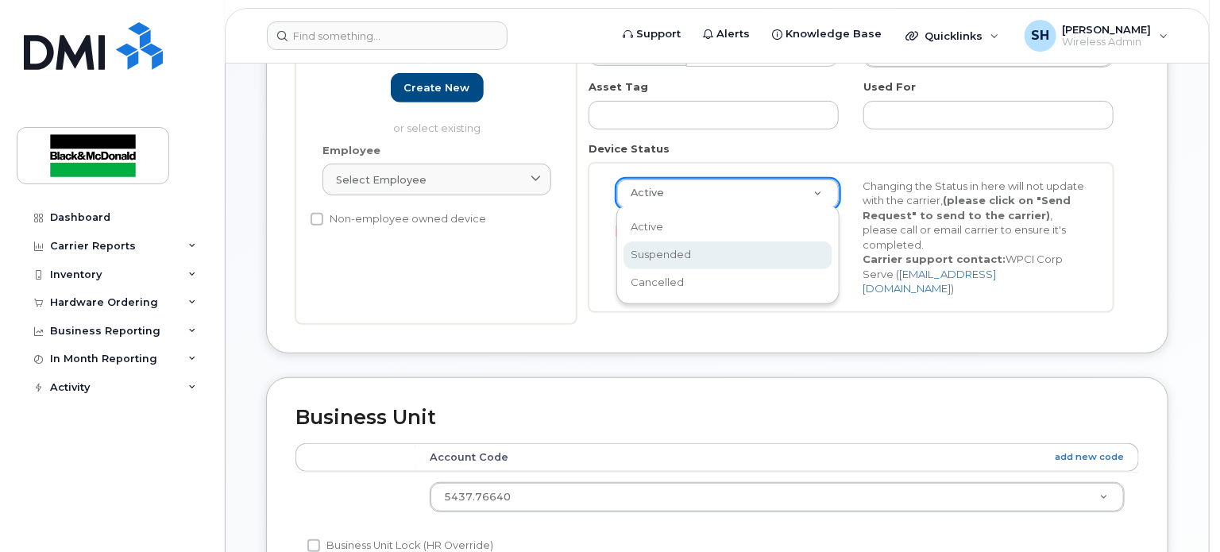
scroll to position [0, 0]
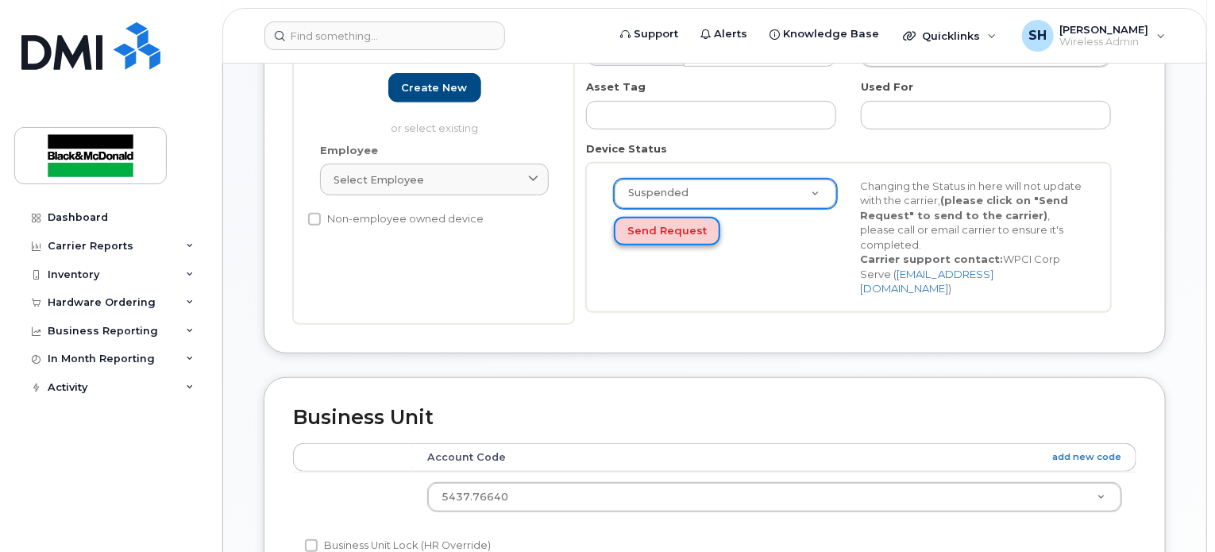
click at [655, 226] on button "Send Request" at bounding box center [667, 231] width 106 height 29
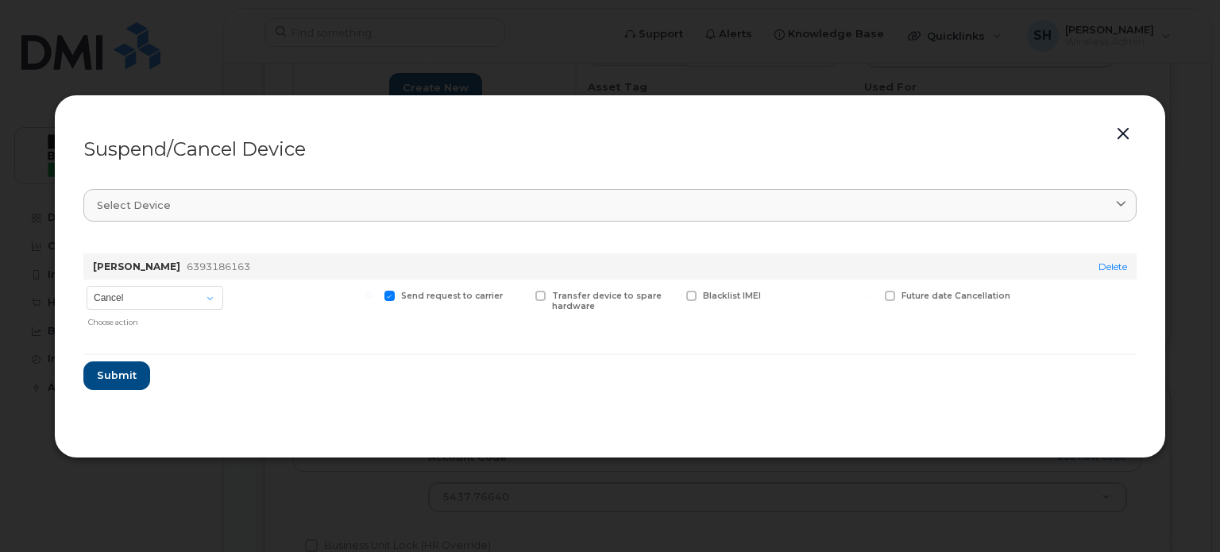
click at [299, 328] on div at bounding box center [303, 307] width 147 height 55
click at [205, 304] on select "Cancel Suspend - Extend Suspension Suspend - Reduced Rate Suspend - Full Rate S…" at bounding box center [155, 298] width 137 height 24
select select "[object Object]"
click at [87, 286] on select "Cancel Suspend - Extend Suspension Suspend - Reduced Rate Suspend - Full Rate S…" at bounding box center [155, 298] width 137 height 24
click at [106, 379] on span "Submit" at bounding box center [116, 375] width 40 height 15
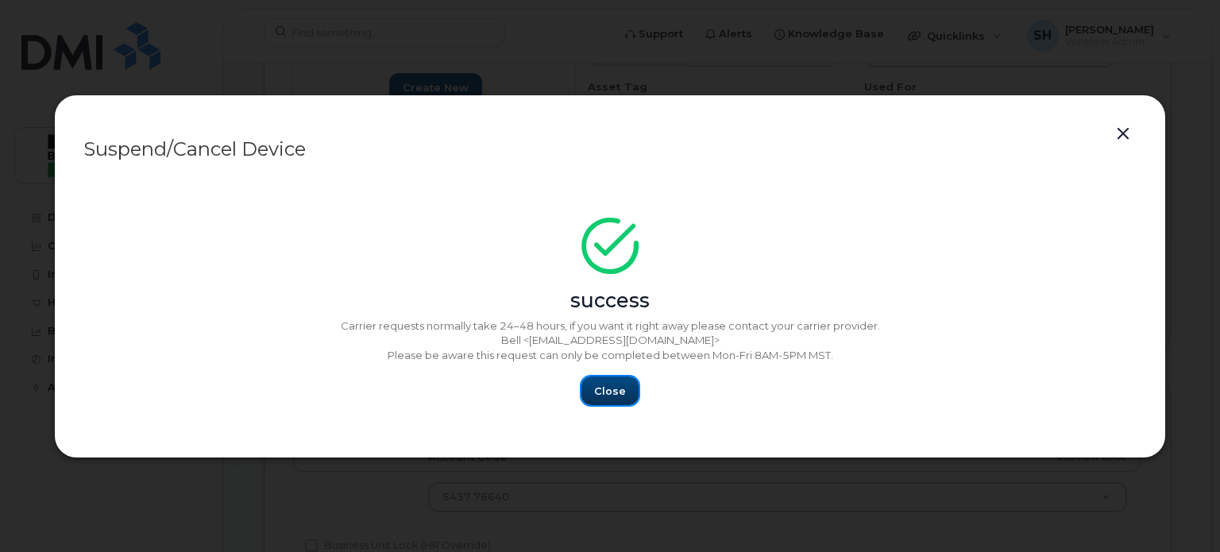
click at [601, 396] on span "Close" at bounding box center [610, 391] width 32 height 15
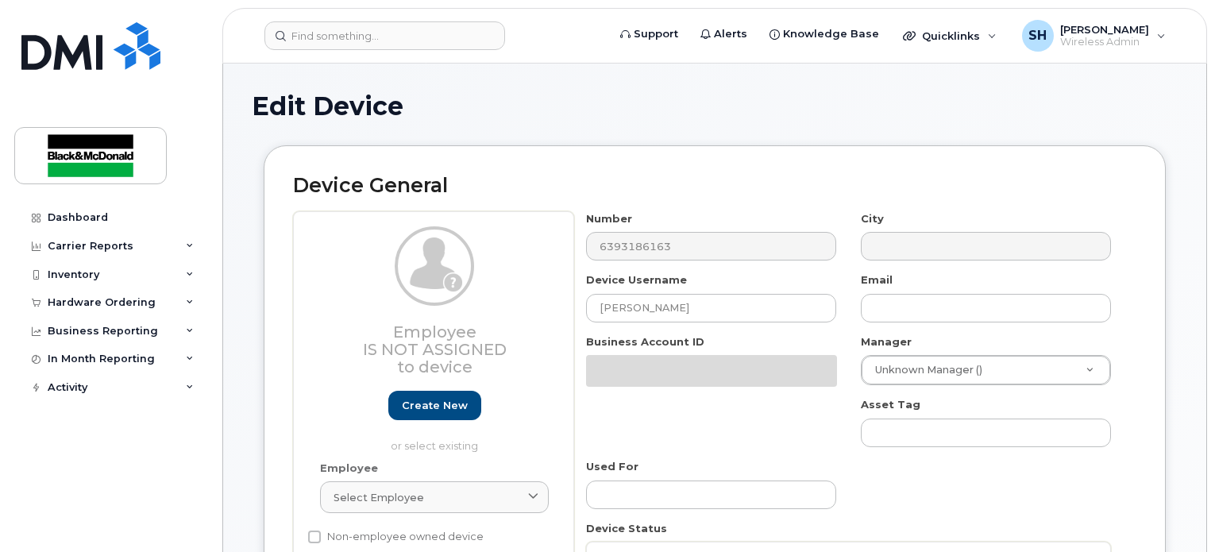
select select "91426"
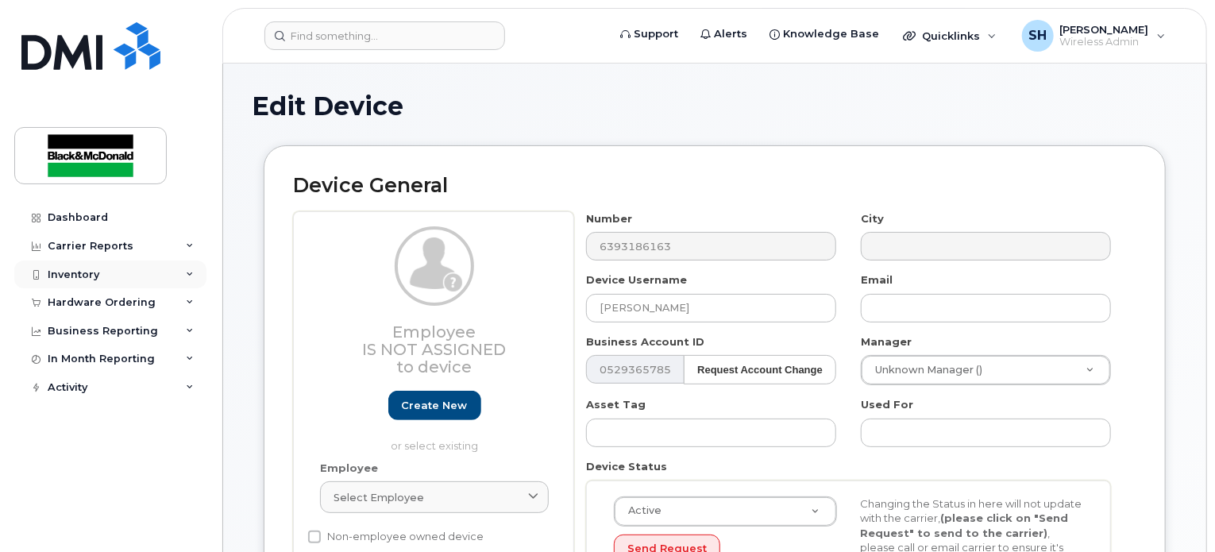
click at [187, 277] on icon at bounding box center [190, 275] width 8 height 8
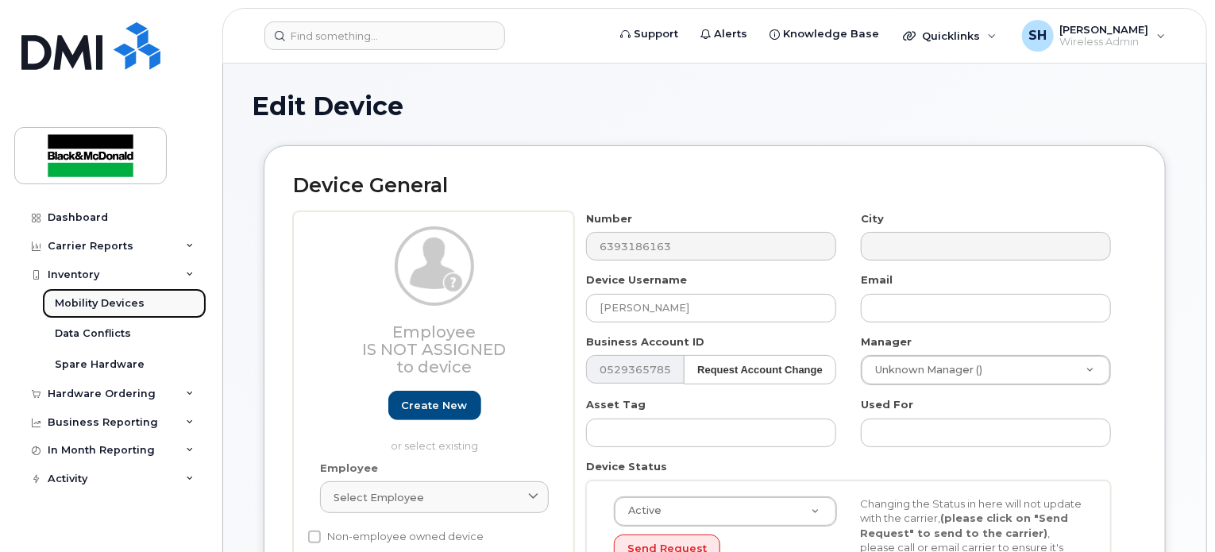
click at [120, 301] on div "Mobility Devices" at bounding box center [100, 303] width 90 height 14
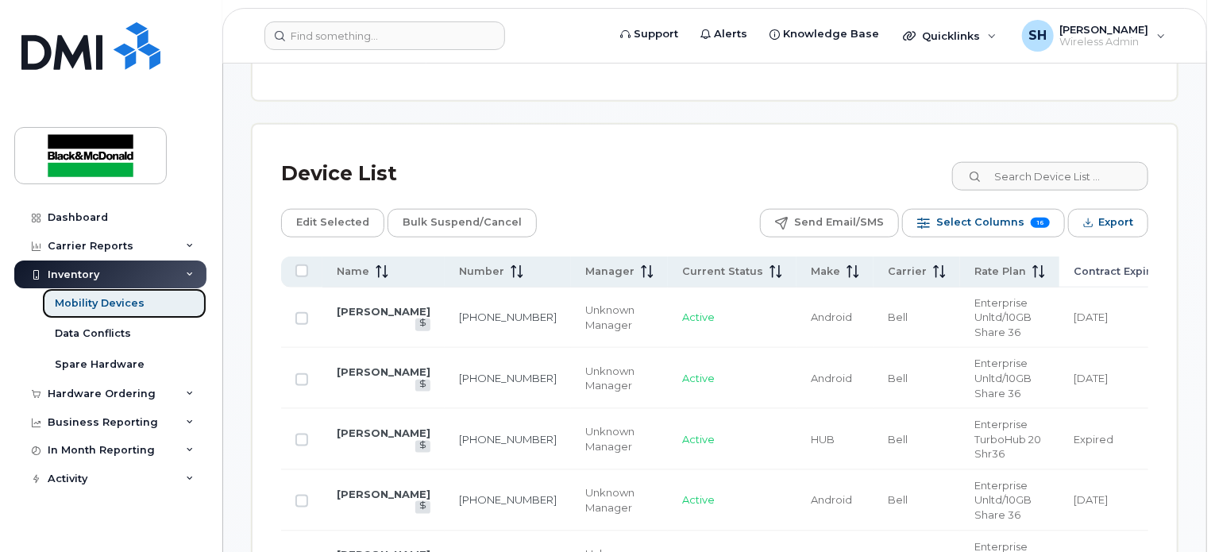
scroll to position [763, 0]
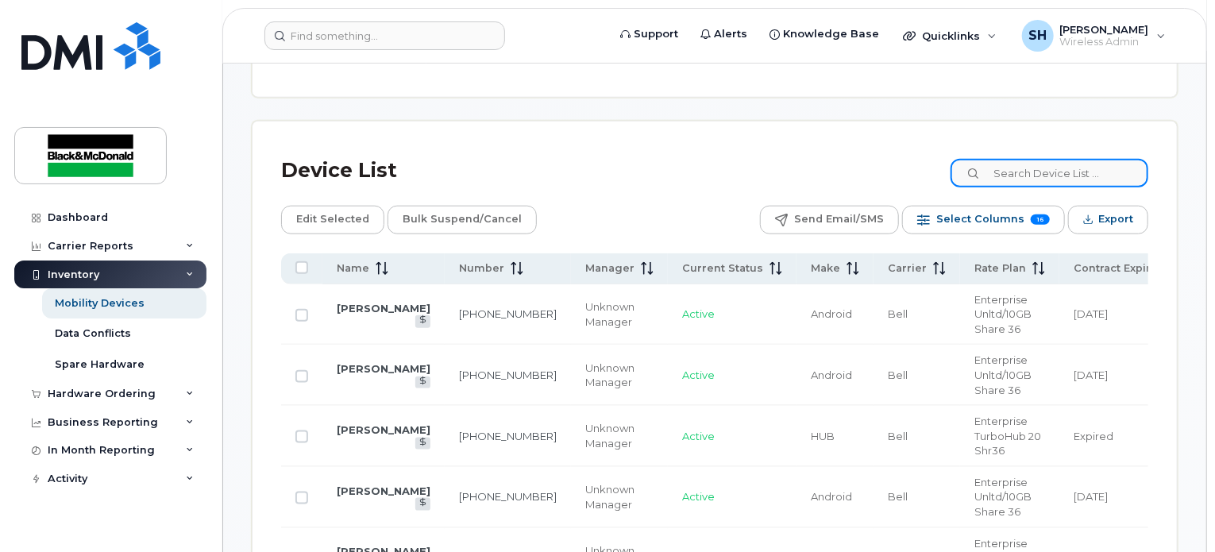
click at [1026, 180] on input at bounding box center [1050, 173] width 198 height 29
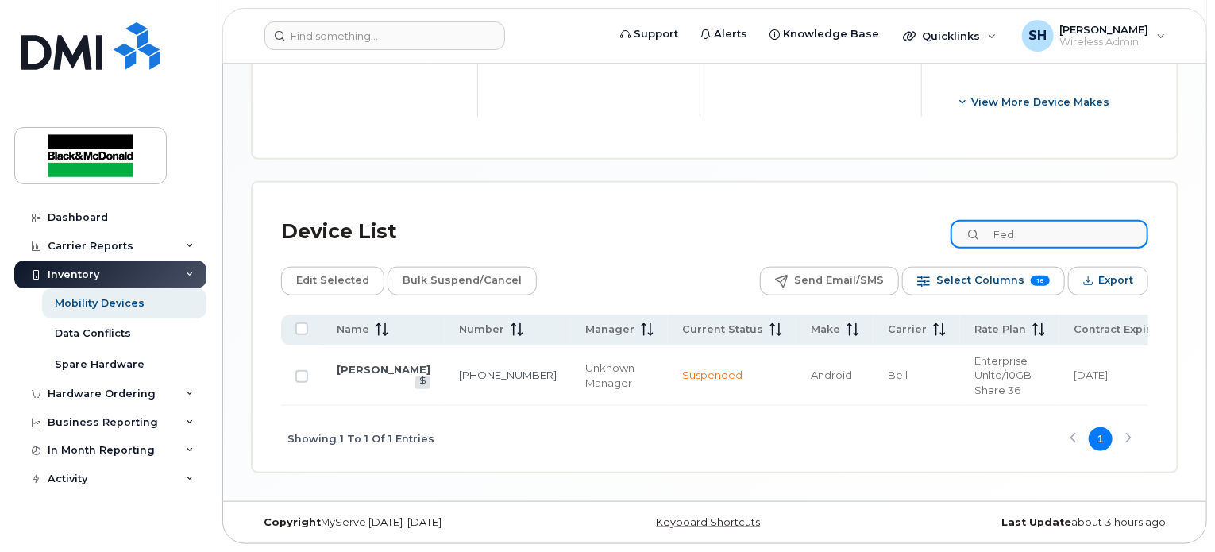
scroll to position [704, 0]
type input "Fedir"
click at [358, 363] on link "[PERSON_NAME]" at bounding box center [384, 369] width 94 height 13
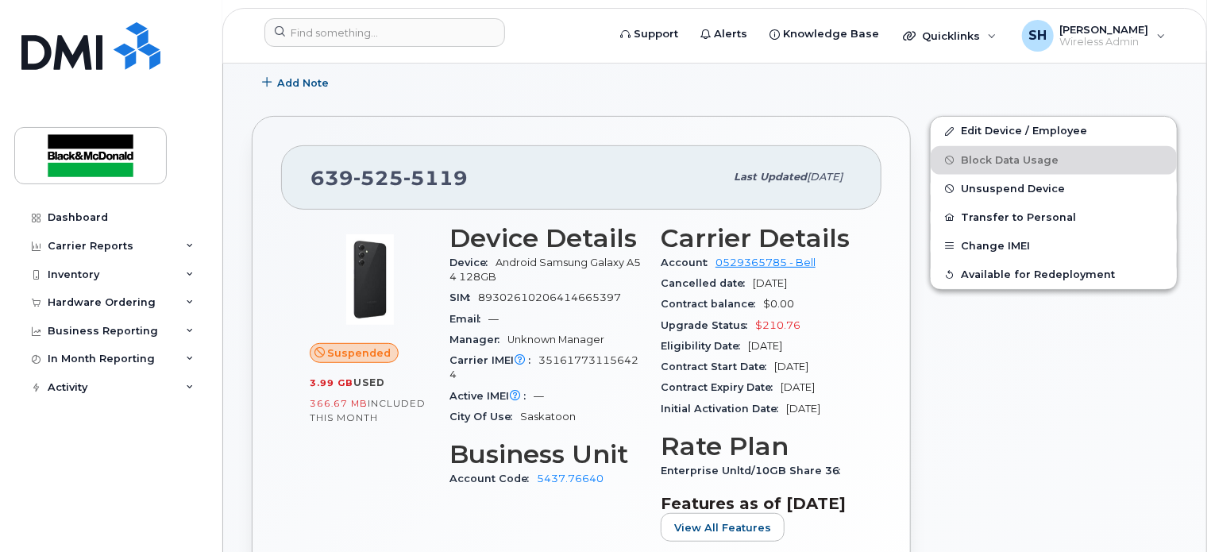
scroll to position [159, 0]
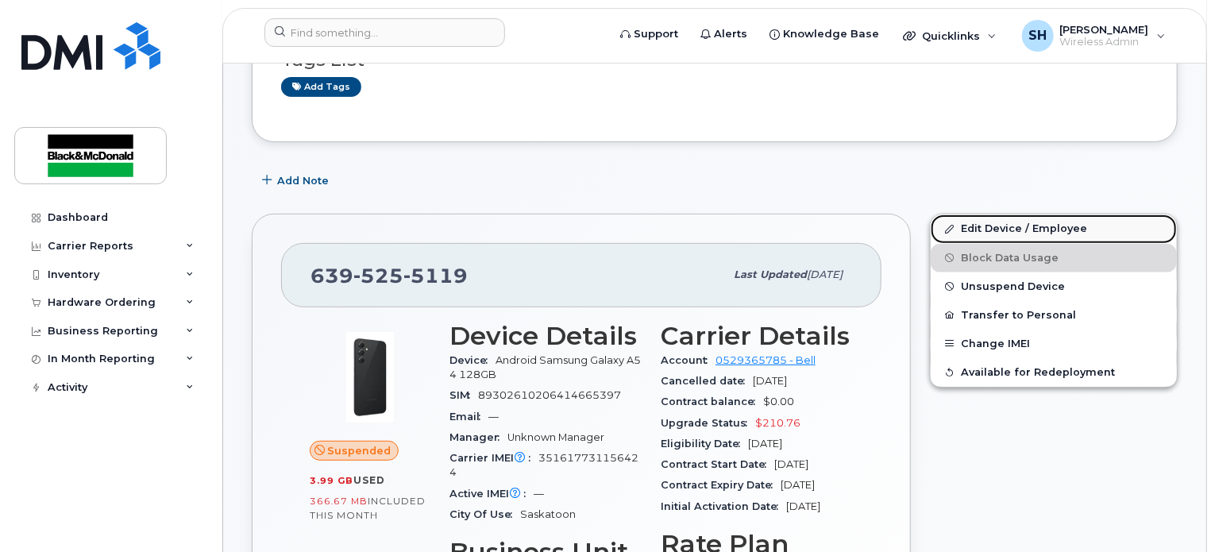
click at [1008, 226] on link "Edit Device / Employee" at bounding box center [1054, 228] width 246 height 29
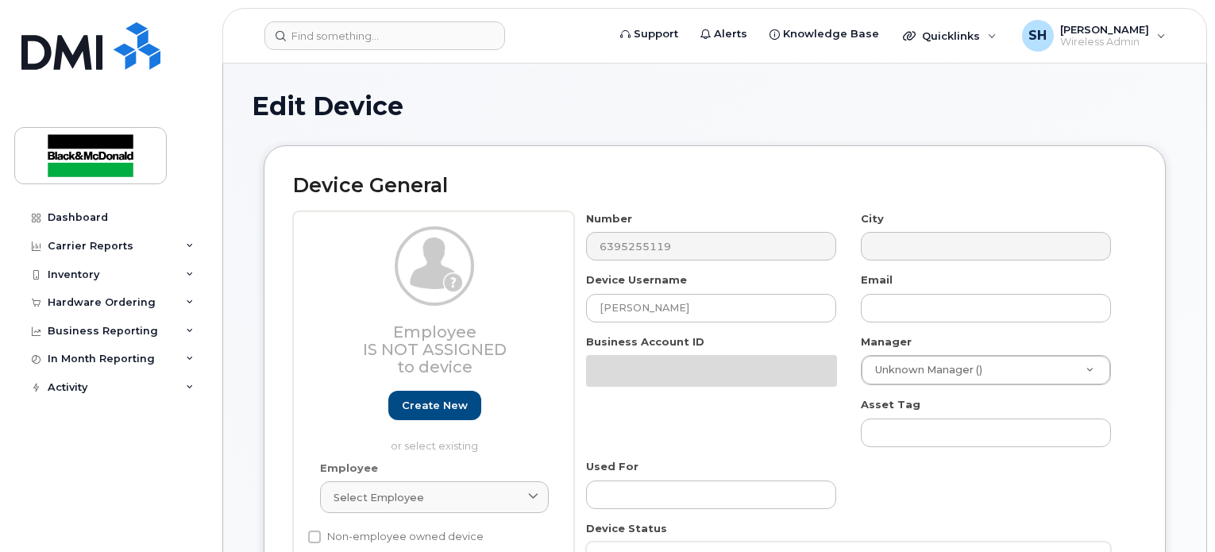
select select "91426"
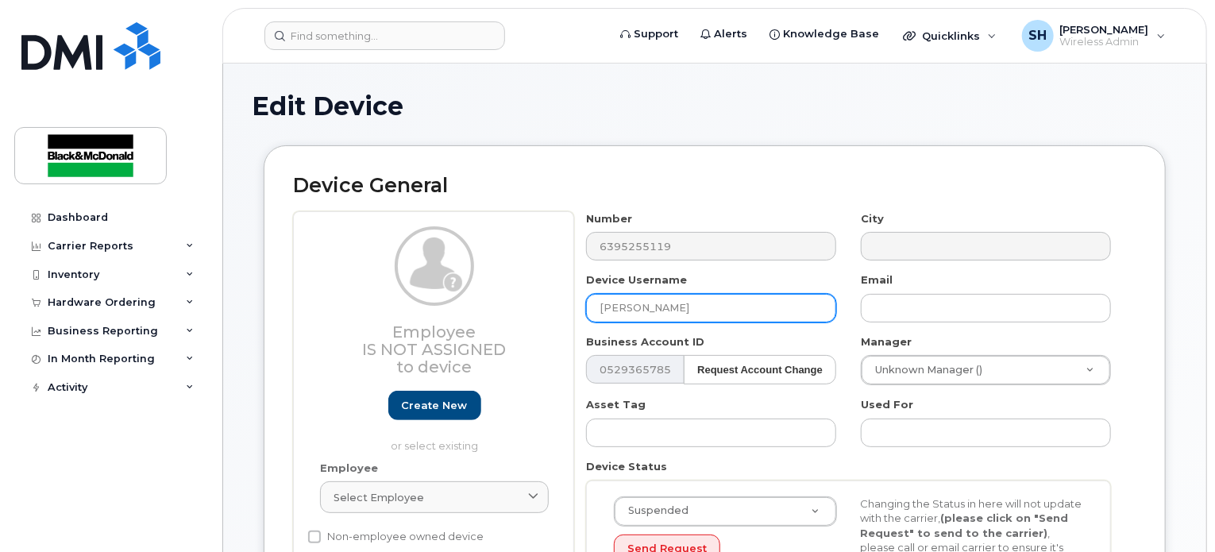
drag, startPoint x: 708, startPoint y: 304, endPoint x: 441, endPoint y: 311, distance: 267.0
click at [441, 311] on div "Employee Is not assigned to device Create new or select existing Employee Selec…" at bounding box center [715, 450] width 844 height 479
type input "[PERSON_NAME]"
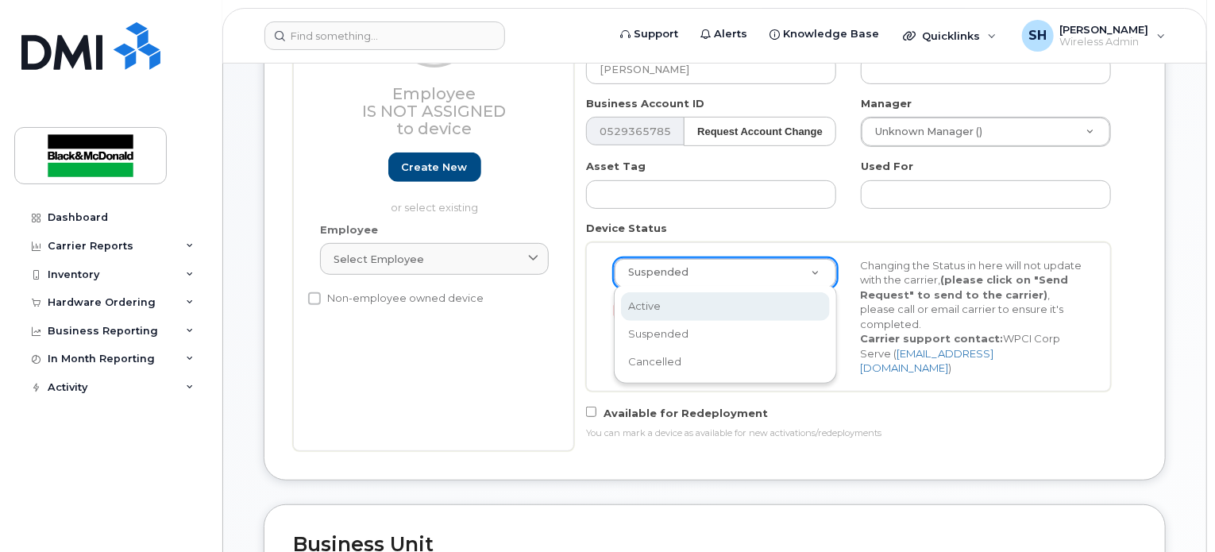
select select "active"
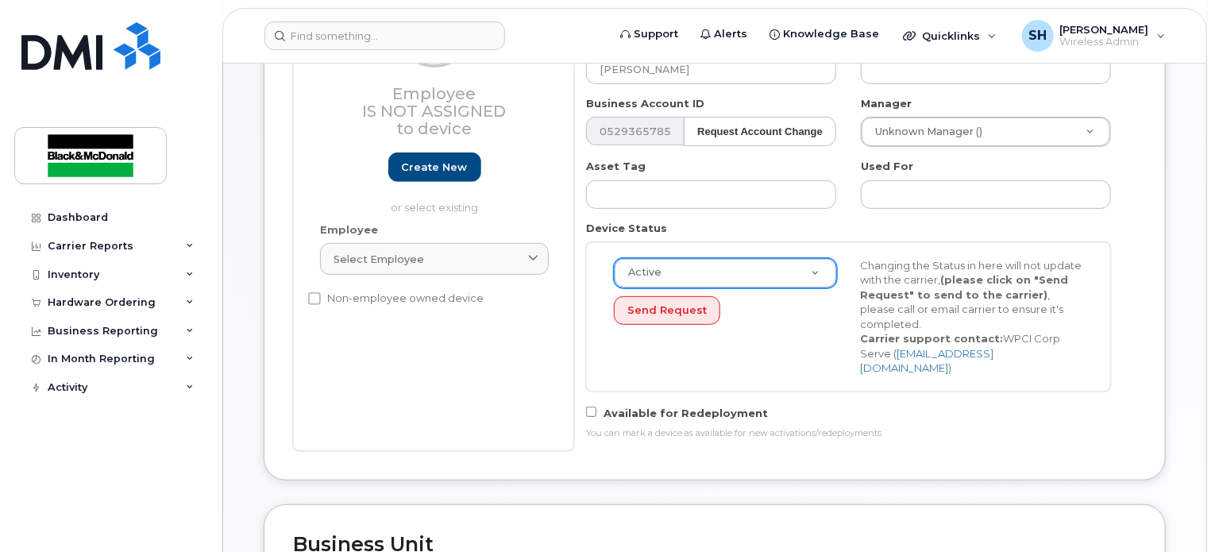
click at [761, 354] on div "Active Active Suspended Cancelled Send Request Changing the Status in here will…" at bounding box center [848, 317] width 493 height 118
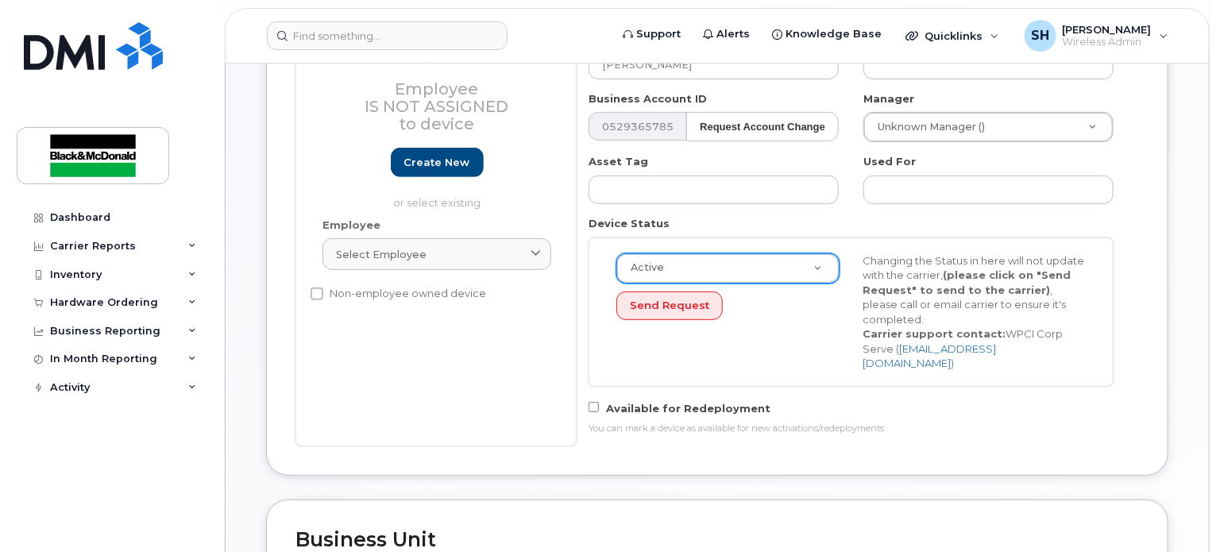
scroll to position [318, 0]
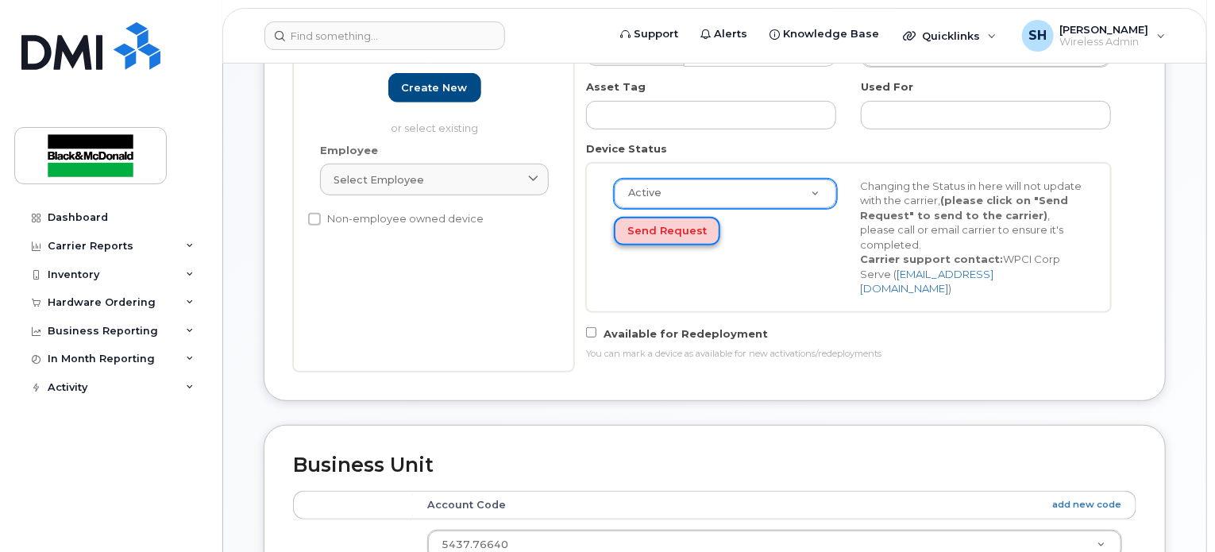
click at [674, 234] on button "Send Request" at bounding box center [667, 231] width 106 height 29
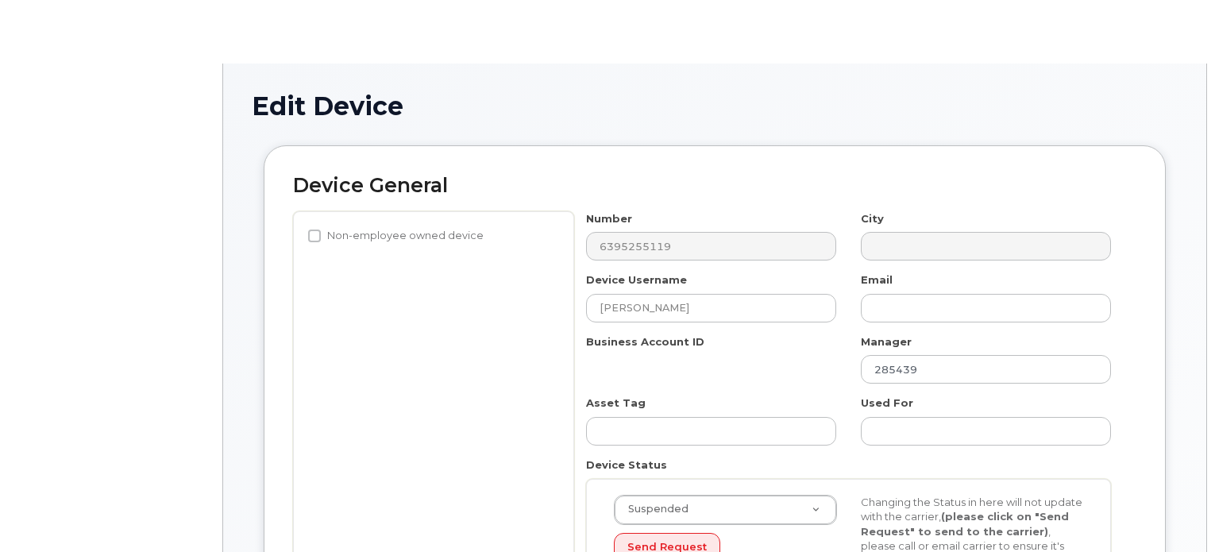
select select "91426"
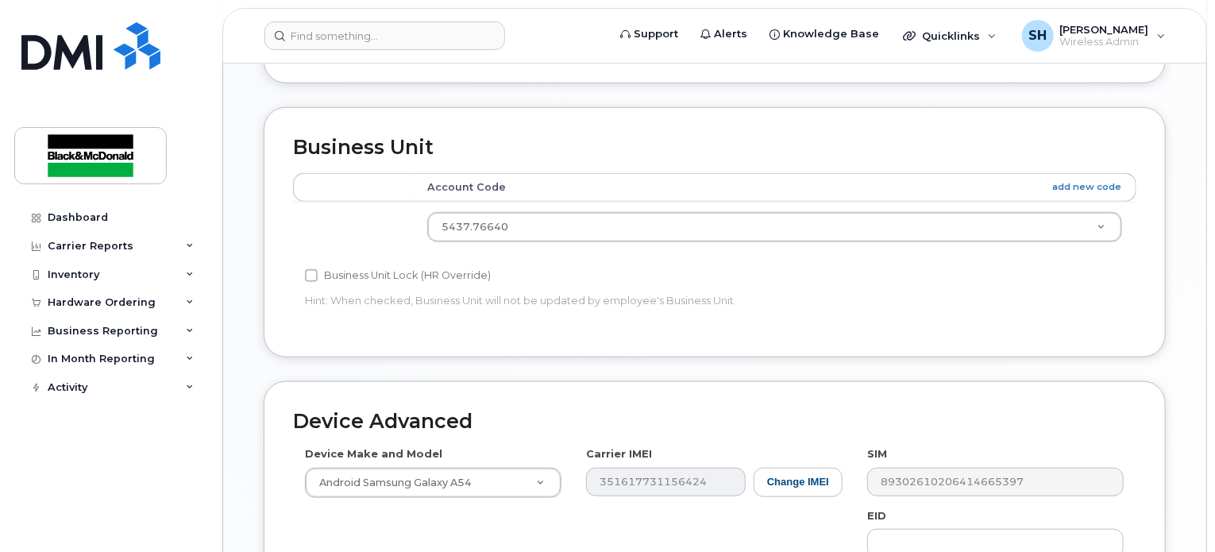
scroll to position [921, 0]
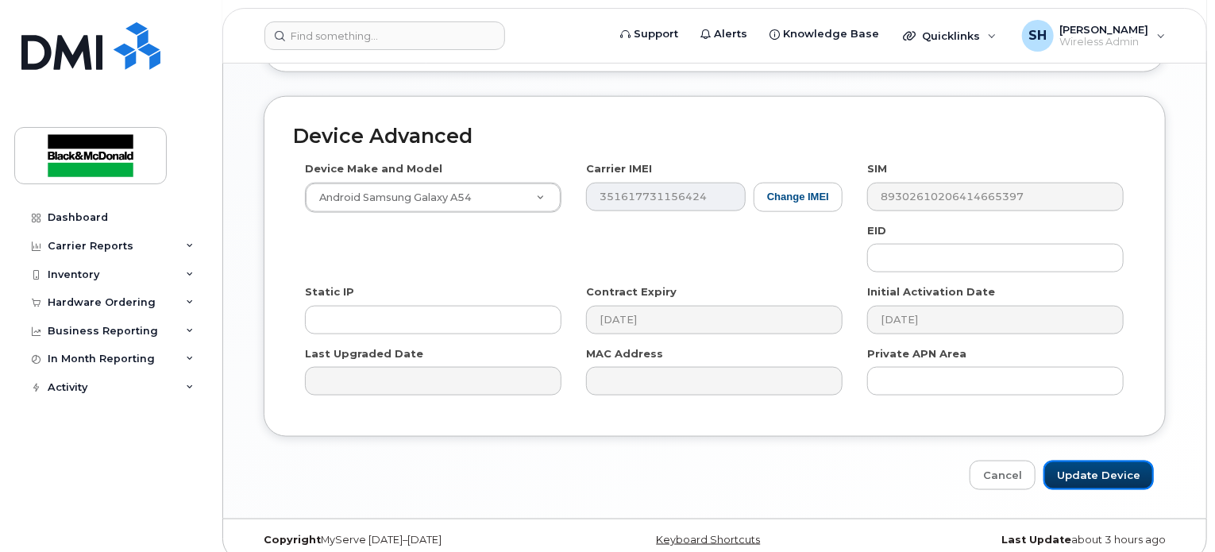
drag, startPoint x: 1105, startPoint y: 457, endPoint x: 1099, endPoint y: 403, distance: 54.4
click at [1106, 461] on input "Update Device" at bounding box center [1099, 475] width 110 height 29
type input "Saving..."
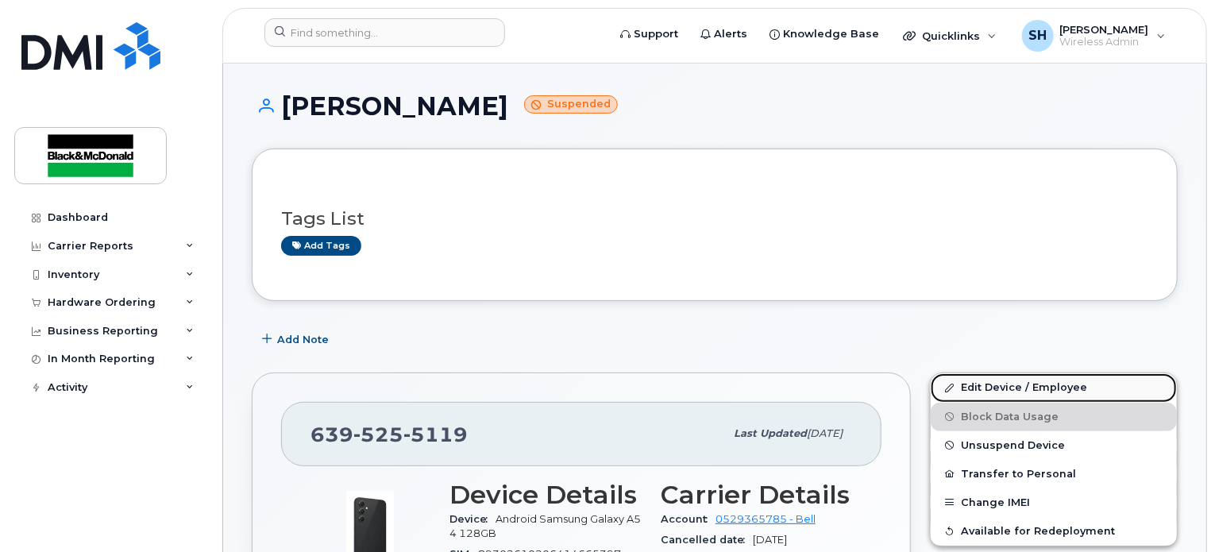
click at [1027, 388] on link "Edit Device / Employee" at bounding box center [1054, 387] width 246 height 29
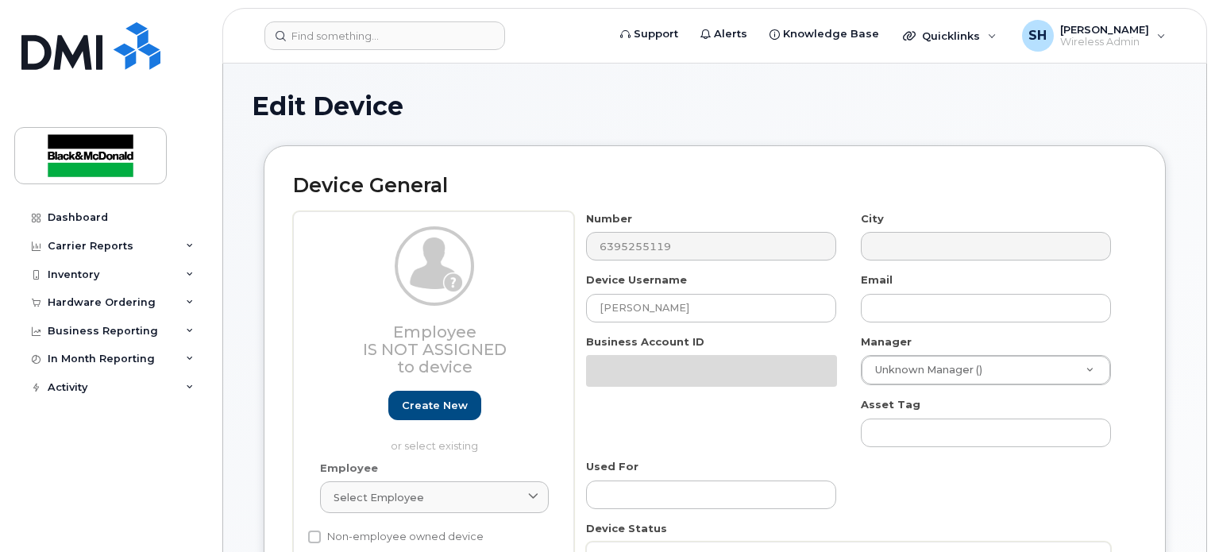
select select "91426"
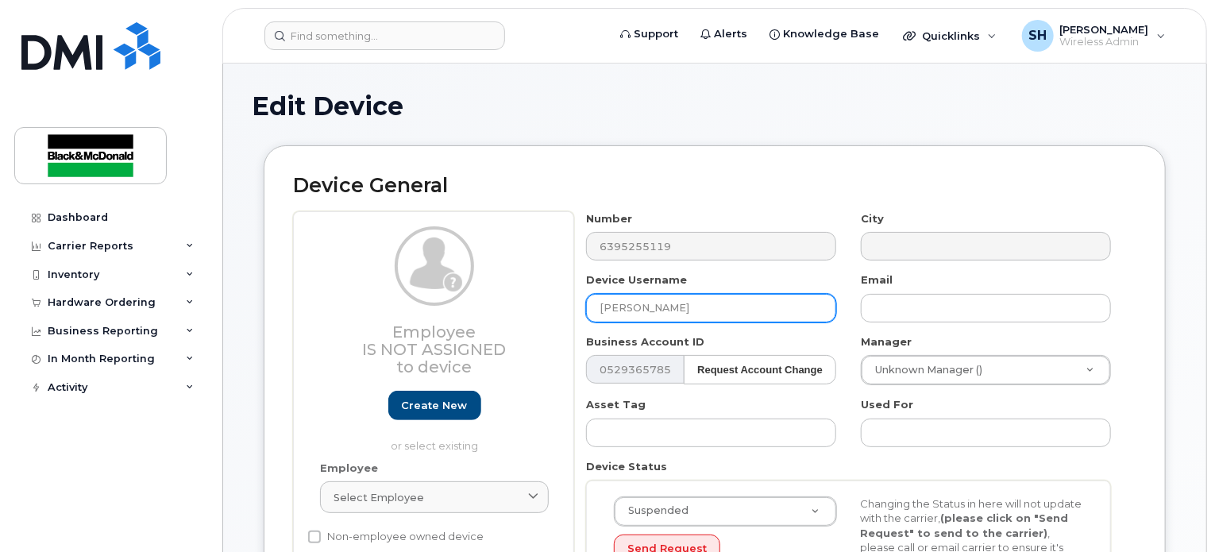
click at [707, 309] on input "[PERSON_NAME]" at bounding box center [711, 308] width 250 height 29
click at [702, 311] on input "[PERSON_NAME]" at bounding box center [711, 308] width 250 height 29
click at [688, 310] on input "[PERSON_NAME]" at bounding box center [711, 308] width 250 height 29
click at [701, 307] on input "[PERSON_NAME]" at bounding box center [711, 308] width 250 height 29
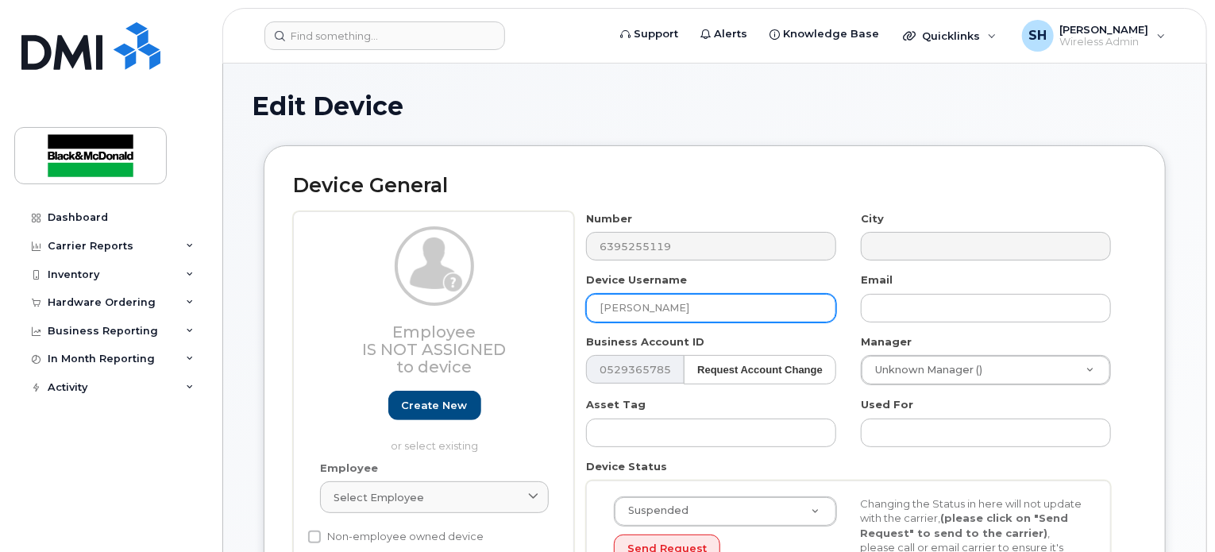
click at [701, 307] on input "[PERSON_NAME]" at bounding box center [711, 308] width 250 height 29
type input "r"
type input "[PERSON_NAME]"
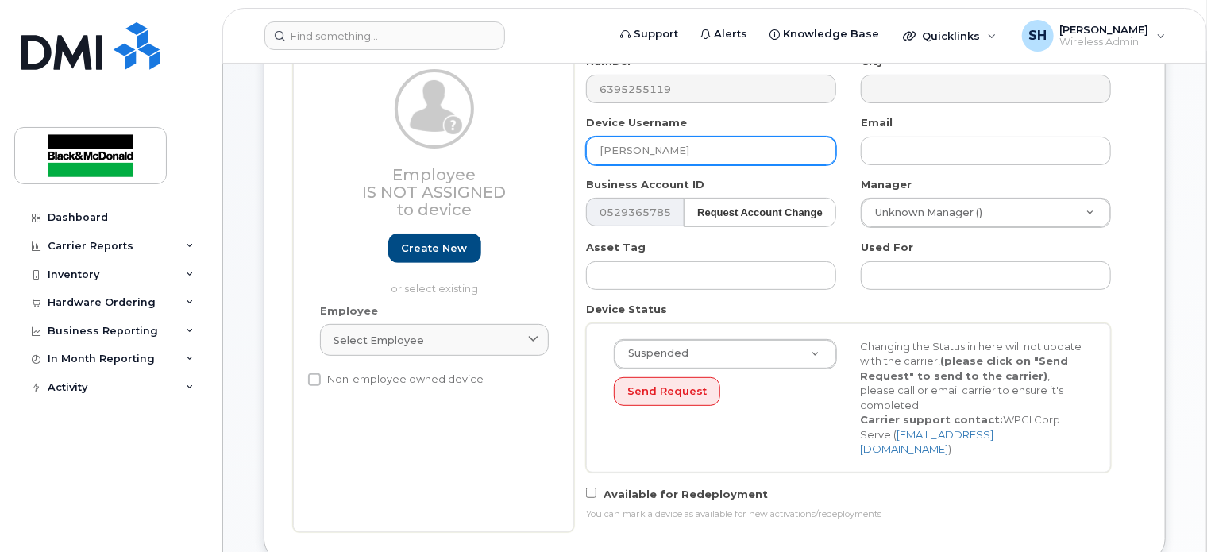
scroll to position [159, 0]
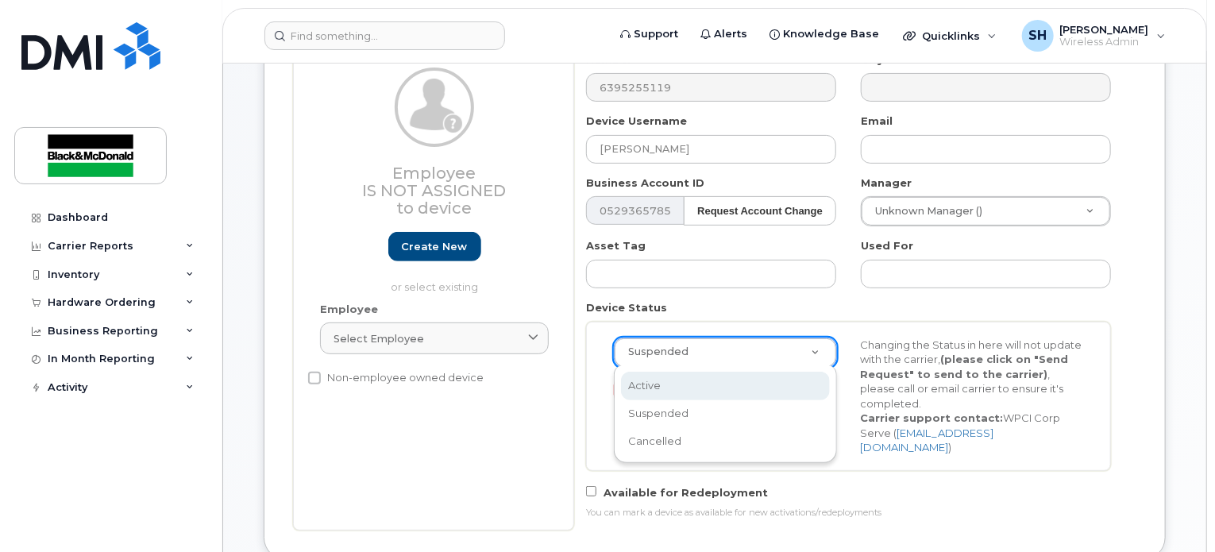
select select "active"
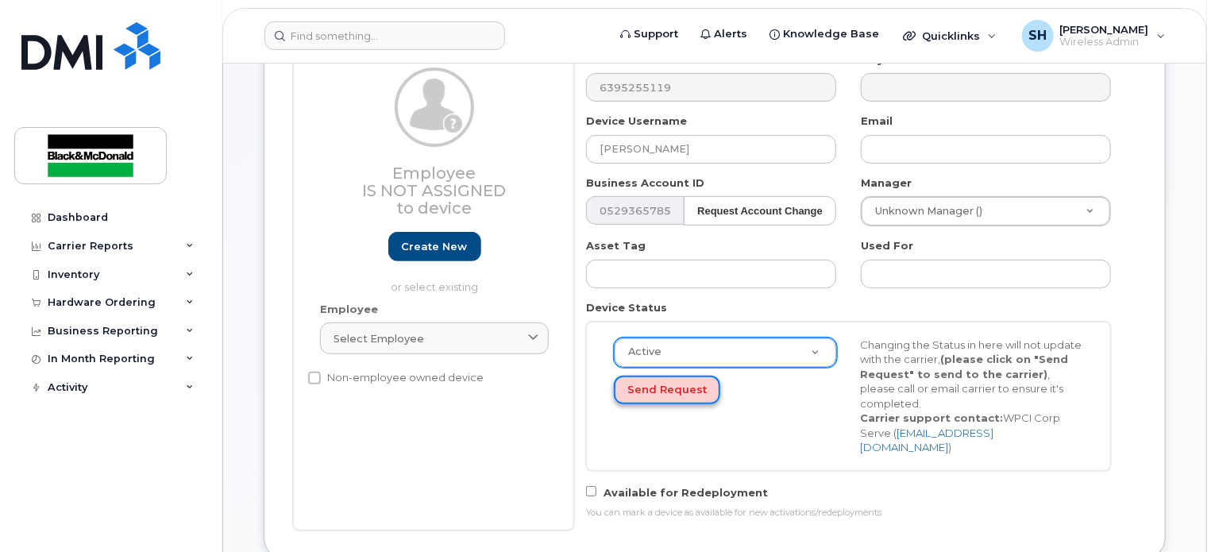
click at [699, 384] on button "Send Request" at bounding box center [667, 390] width 106 height 29
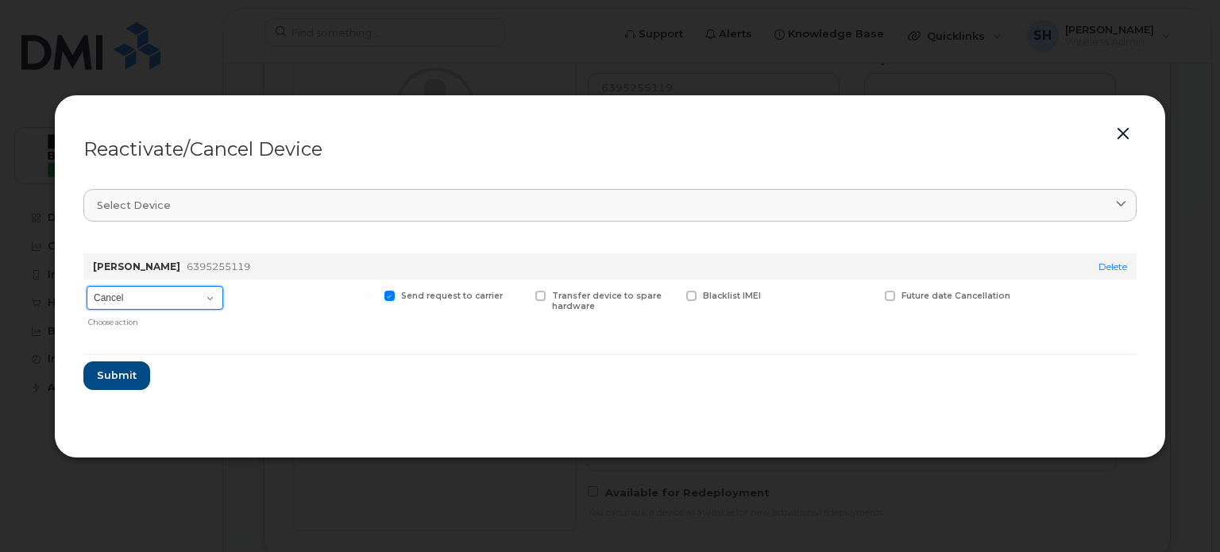
click at [156, 295] on select "Cancel Suspend - Extend Suspension Reactivate" at bounding box center [155, 298] width 137 height 24
drag, startPoint x: 1122, startPoint y: 133, endPoint x: 1112, endPoint y: 168, distance: 35.5
click at [1122, 133] on button "button" at bounding box center [1123, 134] width 24 height 22
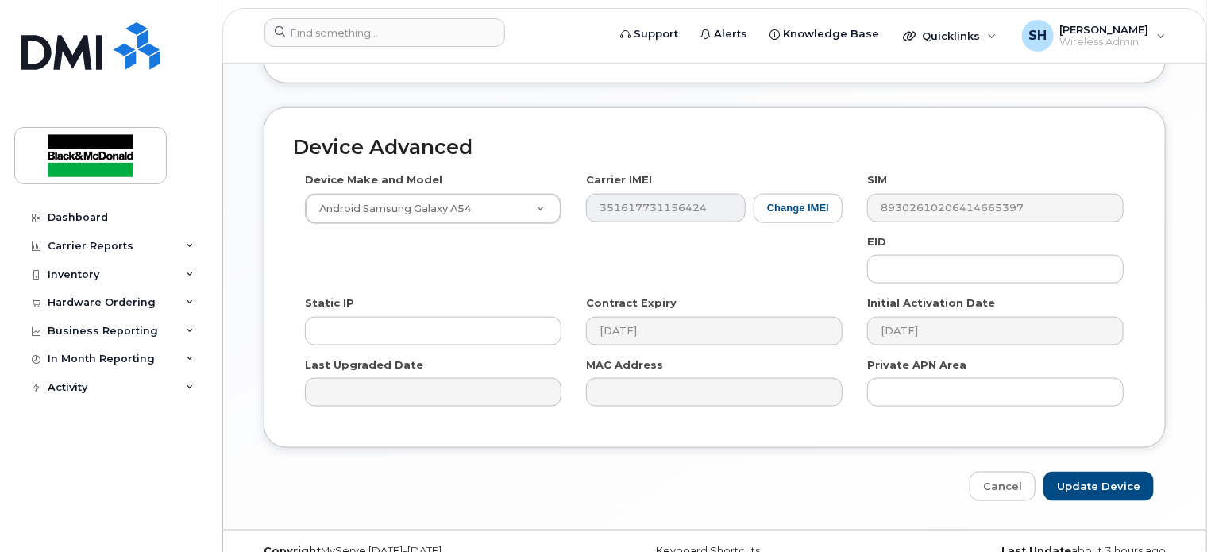
scroll to position [921, 0]
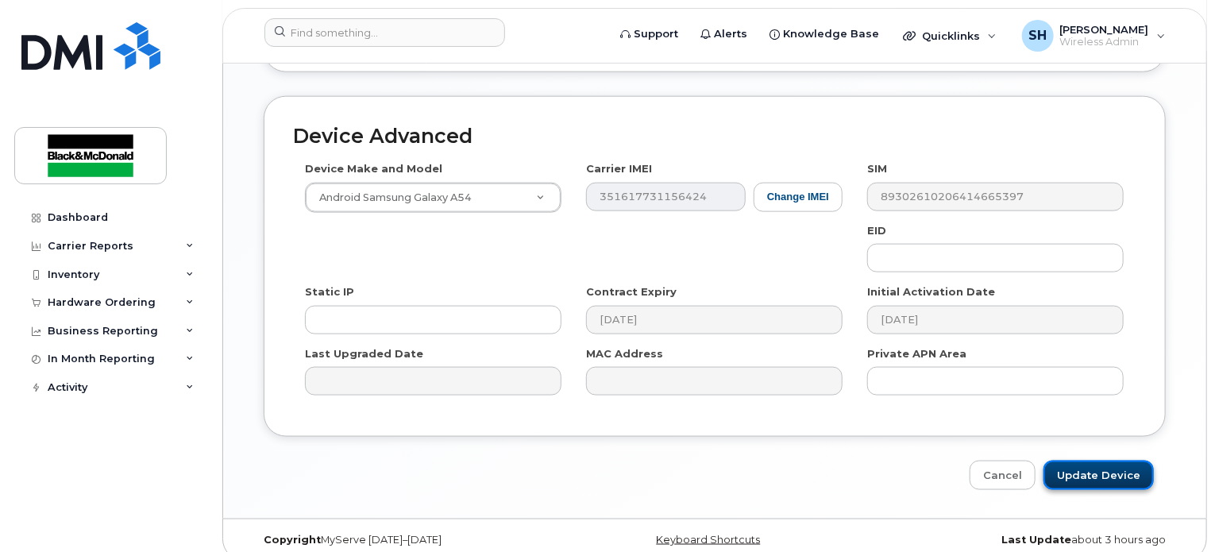
click at [1124, 468] on input "Update Device" at bounding box center [1099, 475] width 110 height 29
type input "Saving..."
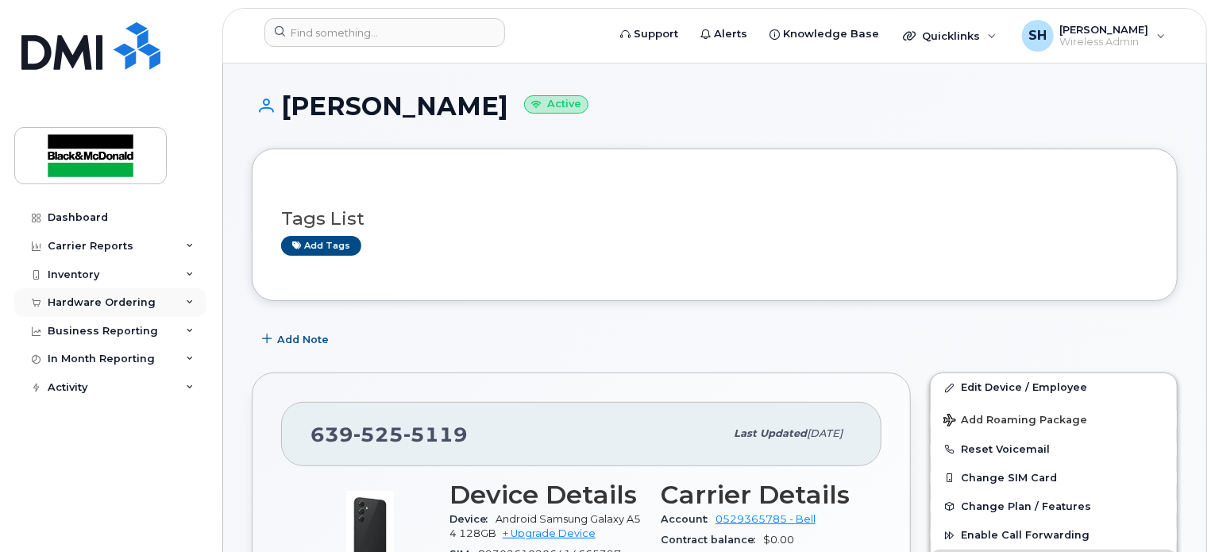
click at [178, 305] on div "Hardware Ordering" at bounding box center [110, 302] width 192 height 29
click at [191, 269] on div "Inventory" at bounding box center [110, 275] width 192 height 29
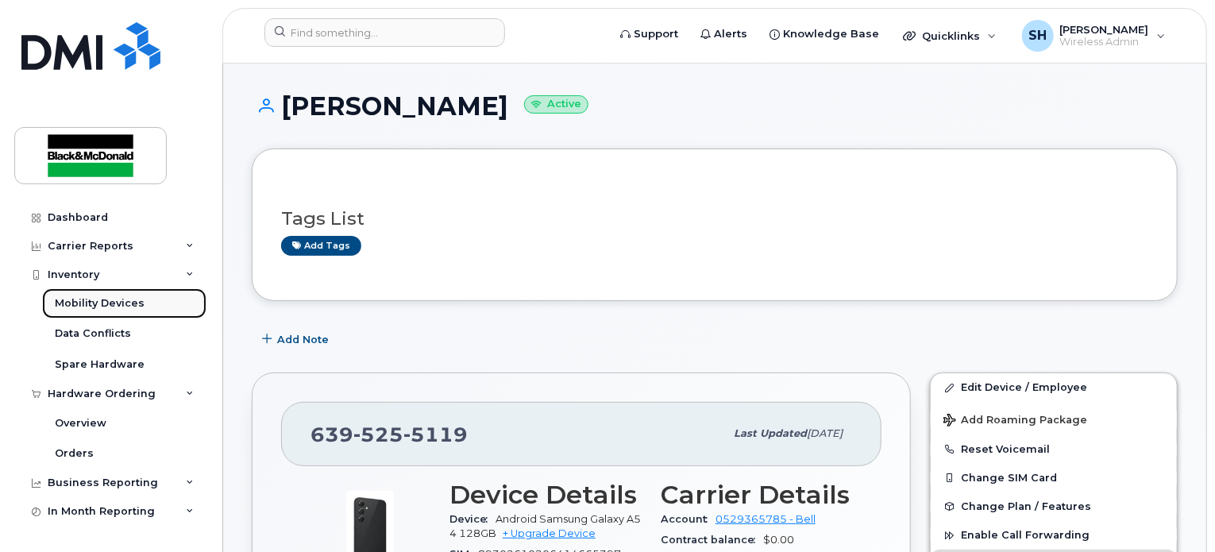
click at [109, 304] on div "Mobility Devices" at bounding box center [100, 303] width 90 height 14
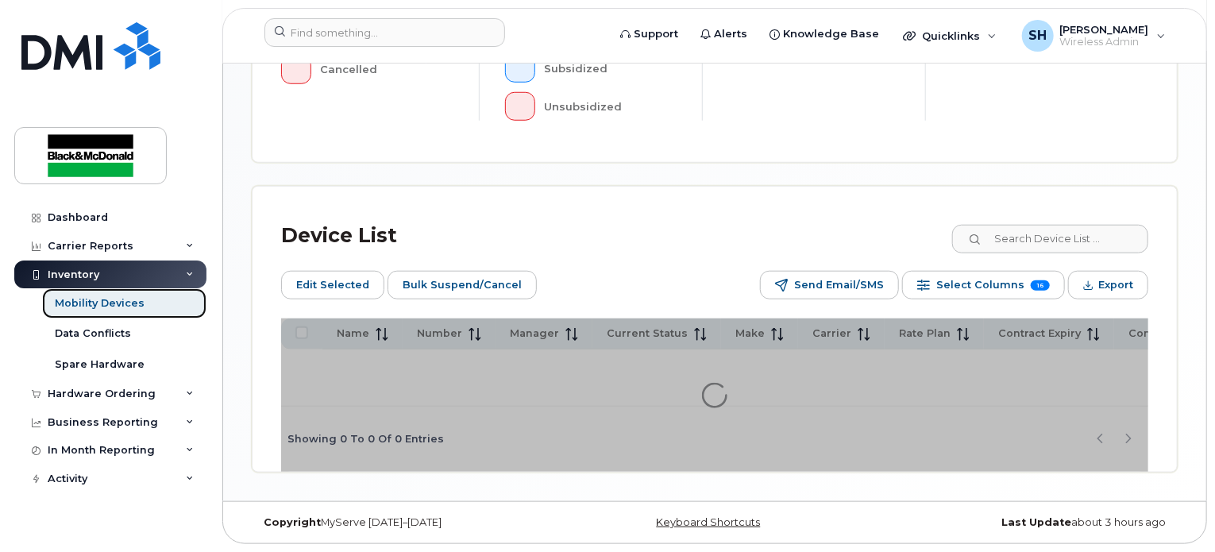
scroll to position [632, 0]
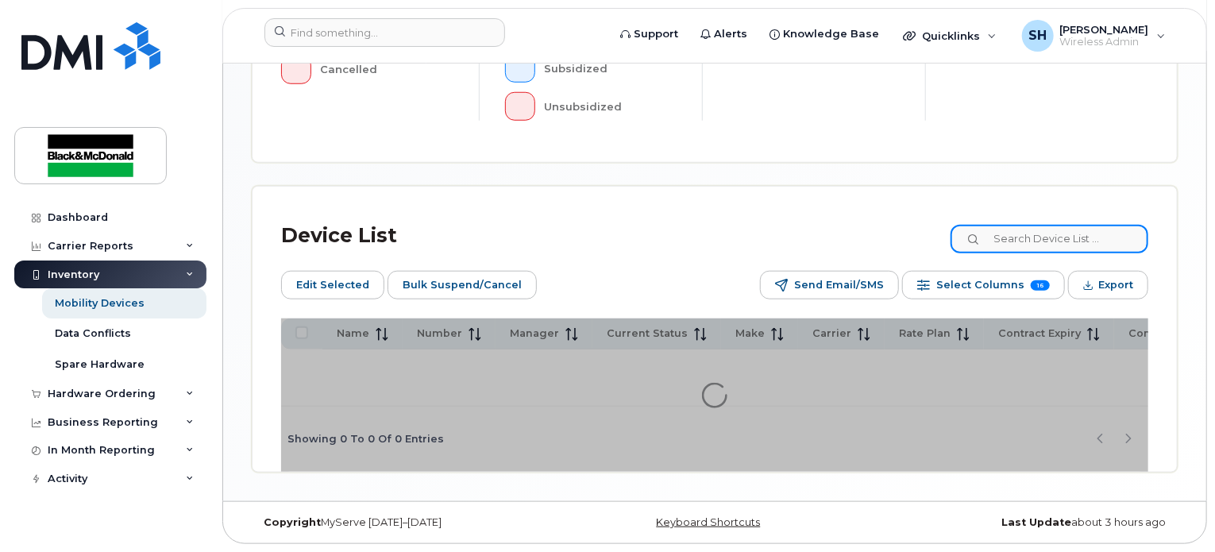
click at [1040, 235] on input at bounding box center [1050, 239] width 198 height 29
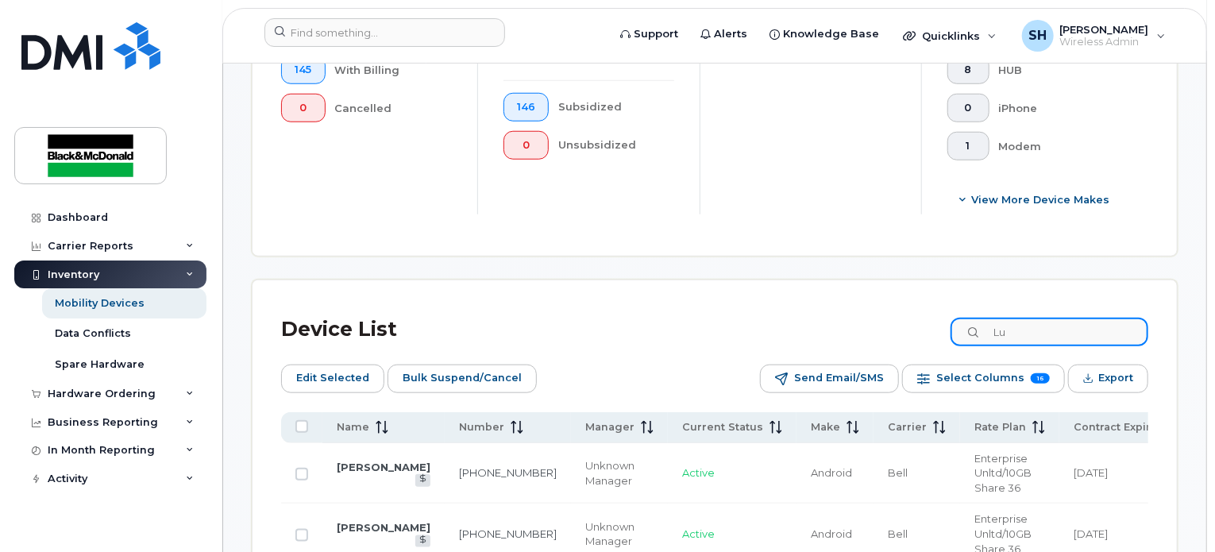
scroll to position [674, 0]
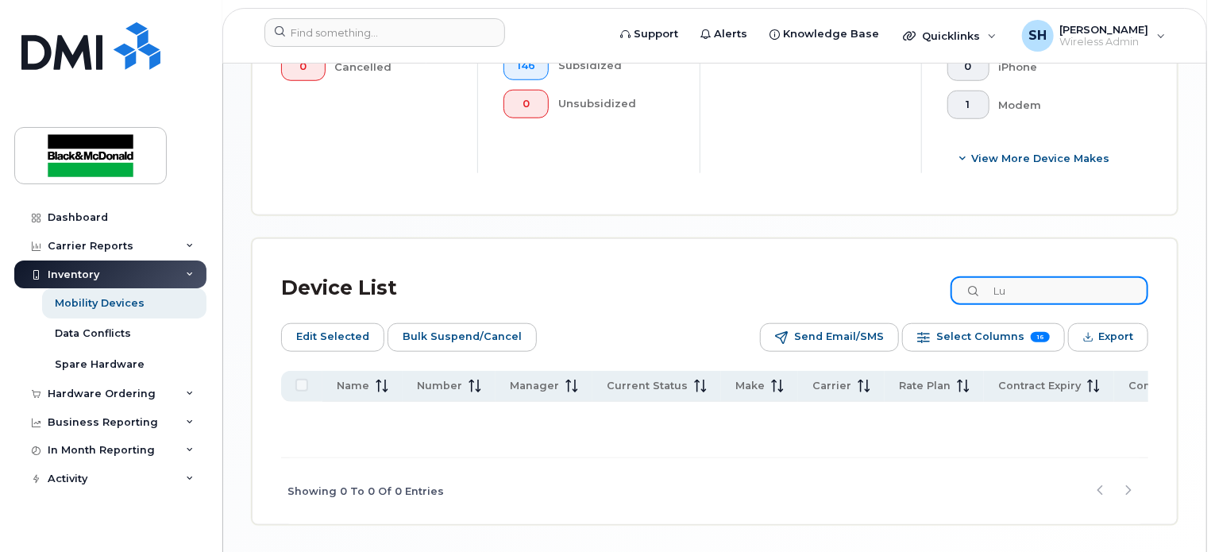
type input "L"
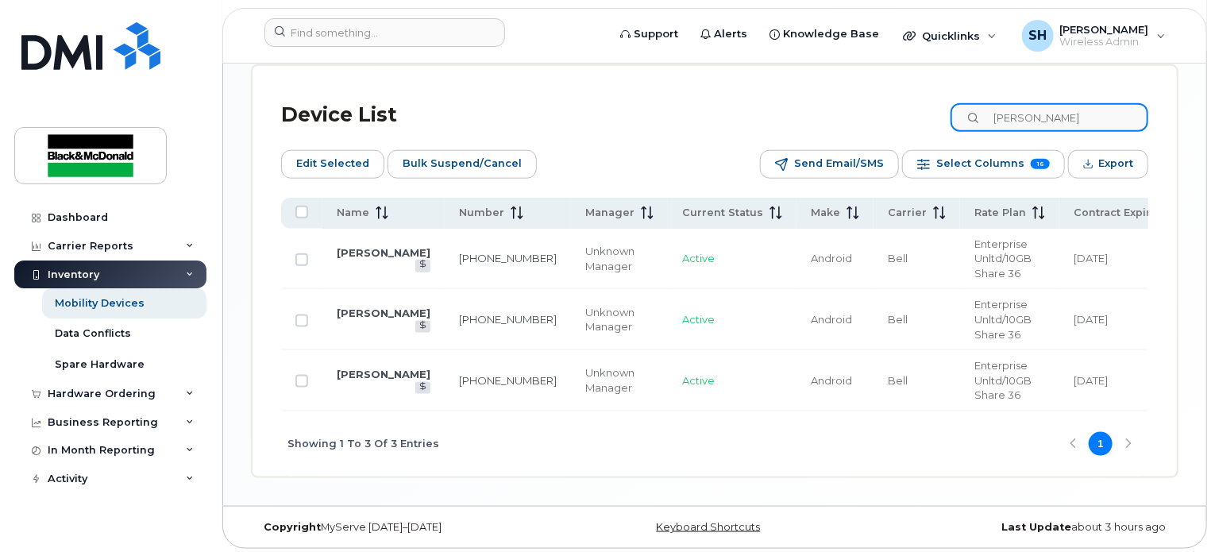
scroll to position [854, 0]
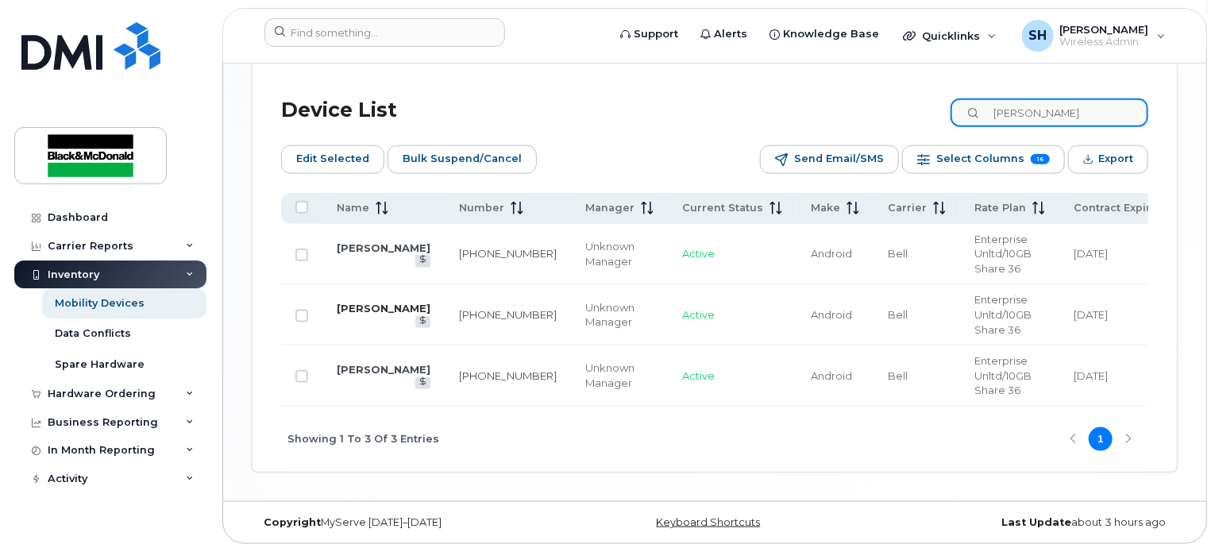
type input "Robert"
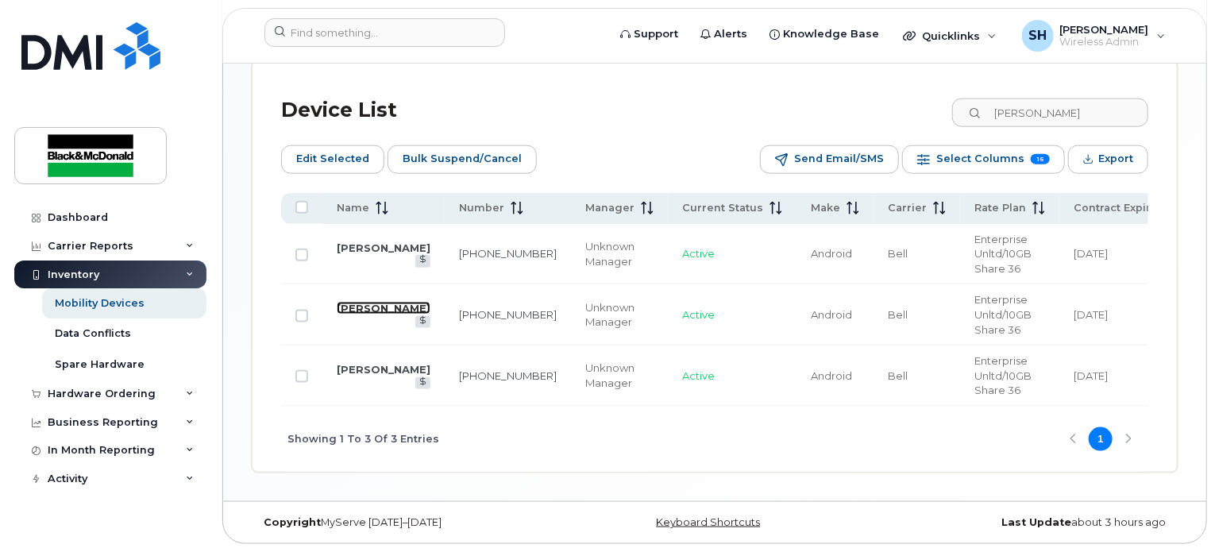
drag, startPoint x: 359, startPoint y: 300, endPoint x: 397, endPoint y: 307, distance: 38.8
click at [359, 302] on link "[PERSON_NAME]" at bounding box center [384, 308] width 94 height 13
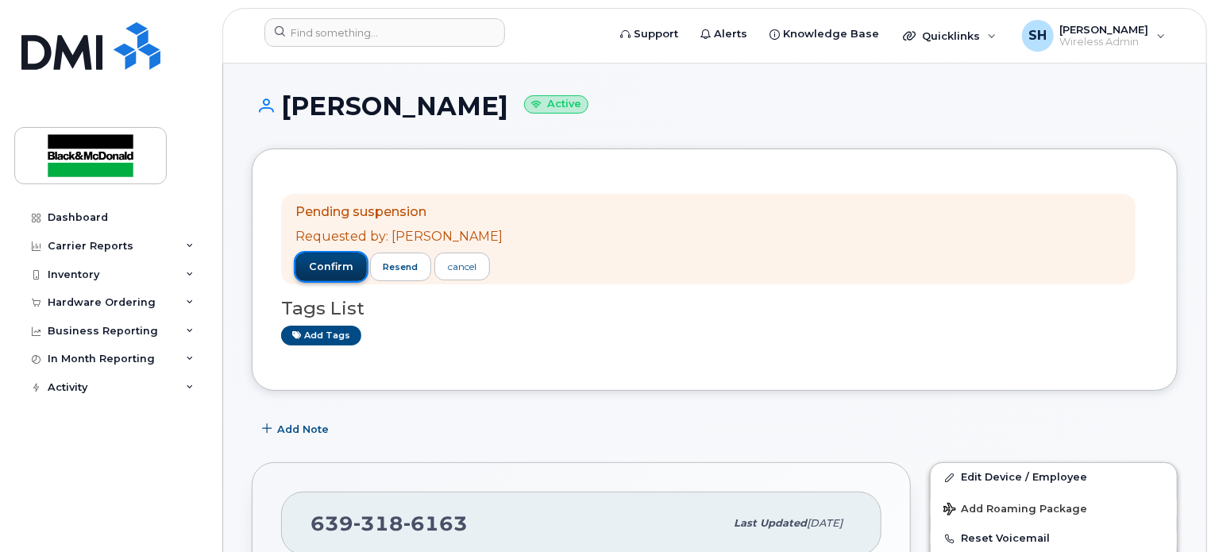
click at [330, 263] on span "confirm" at bounding box center [331, 267] width 44 height 14
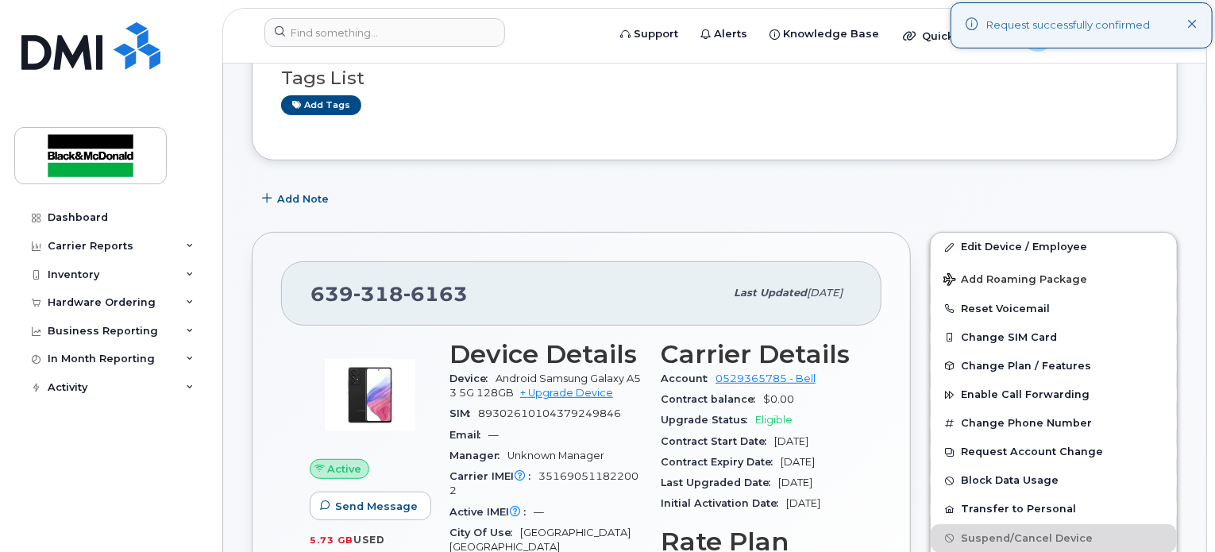
scroll to position [159, 0]
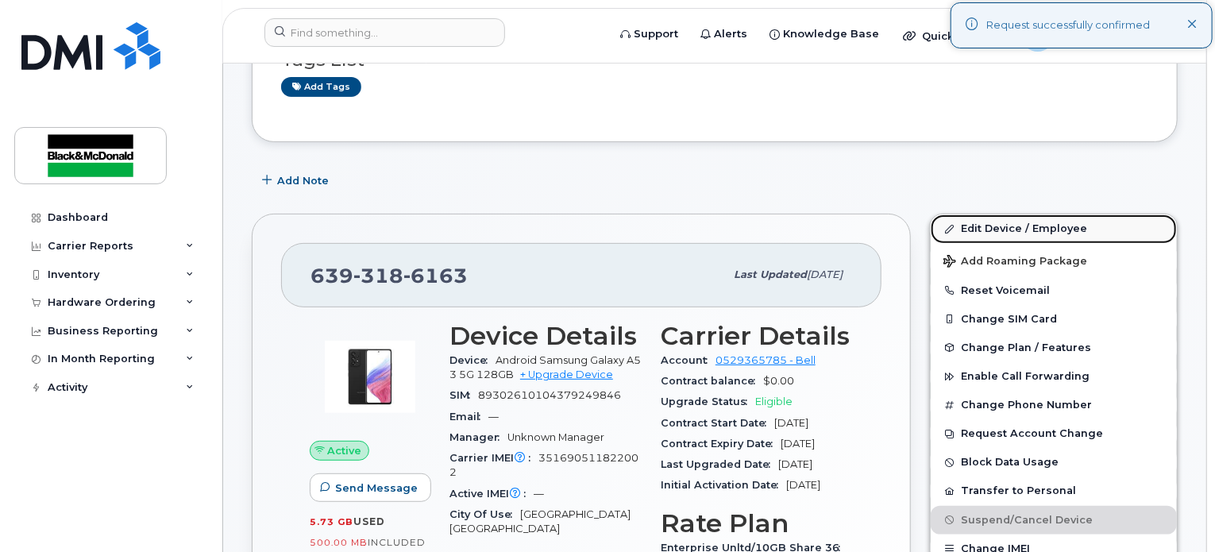
click at [1004, 227] on link "Edit Device / Employee" at bounding box center [1054, 228] width 246 height 29
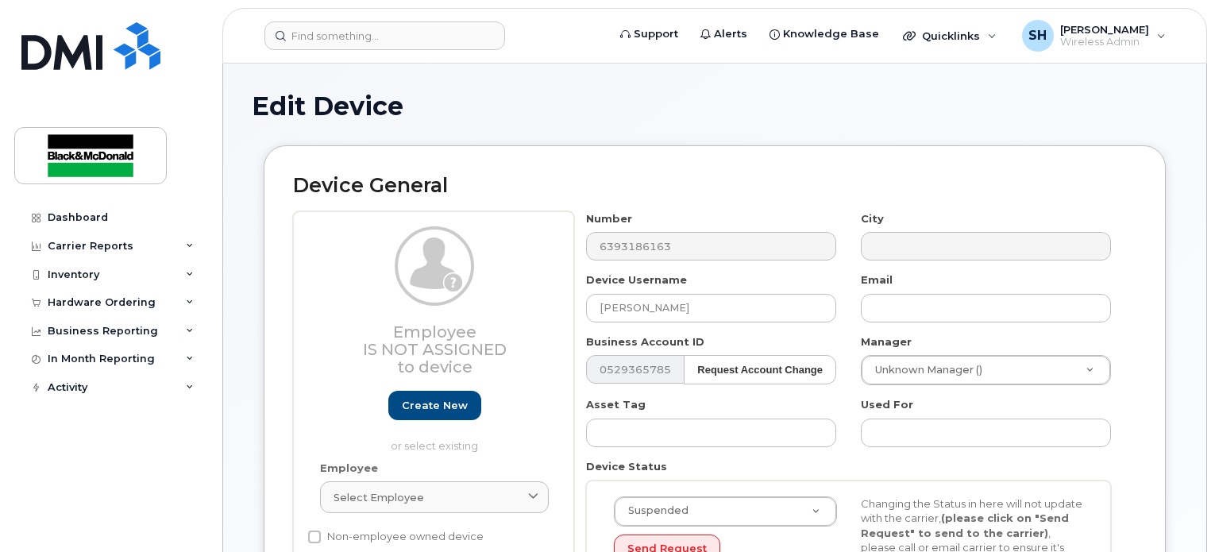
select select "91426"
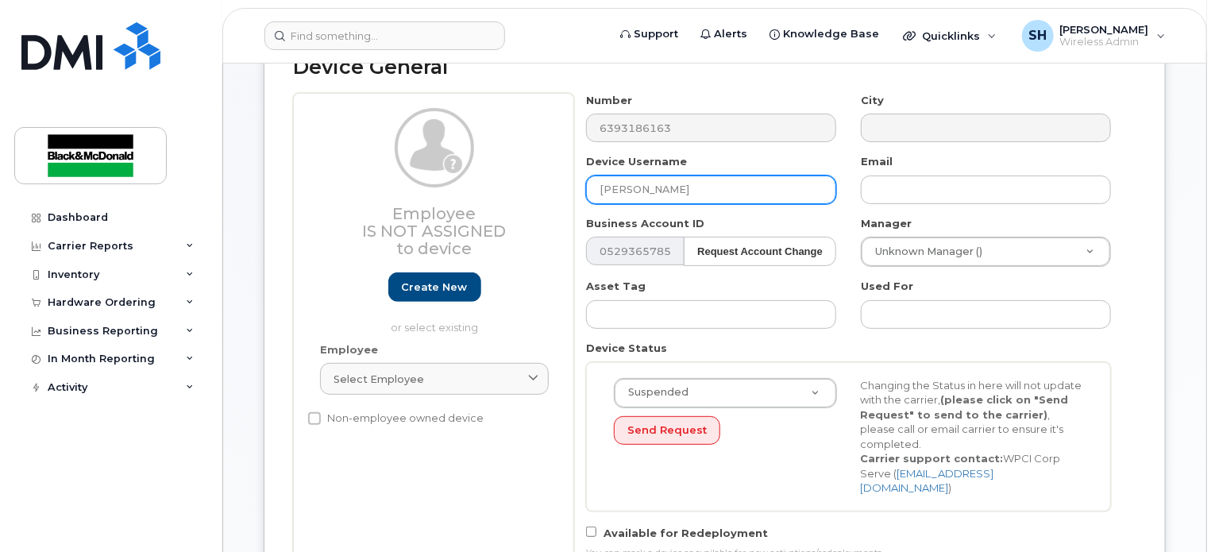
scroll to position [238, 0]
